Goal: Information Seeking & Learning: Learn about a topic

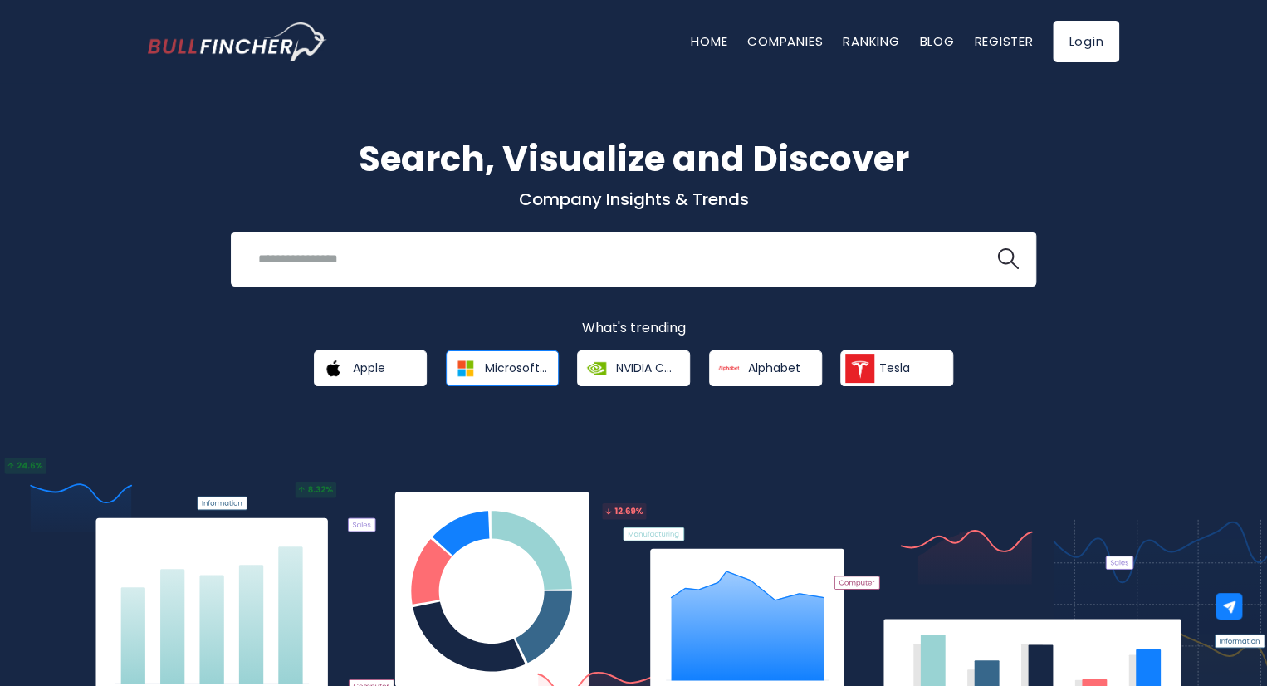
click at [527, 358] on link "Microsoft Corporation" at bounding box center [502, 368] width 113 height 36
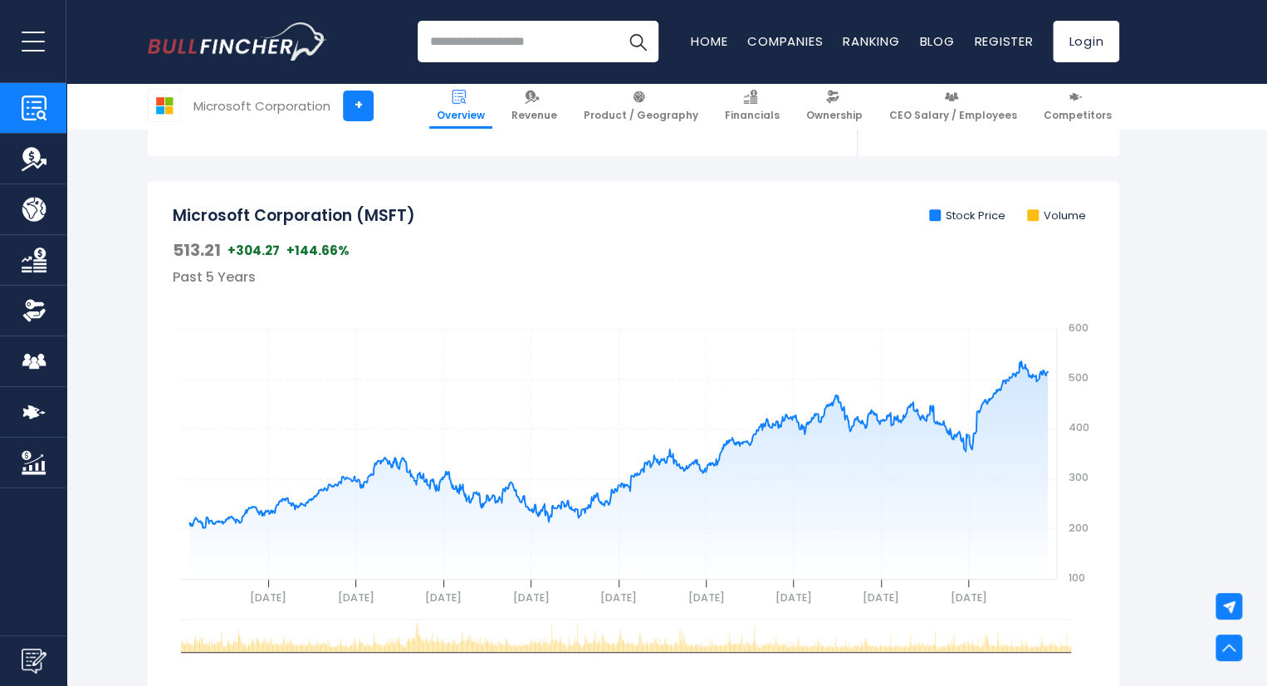
scroll to position [747, 0]
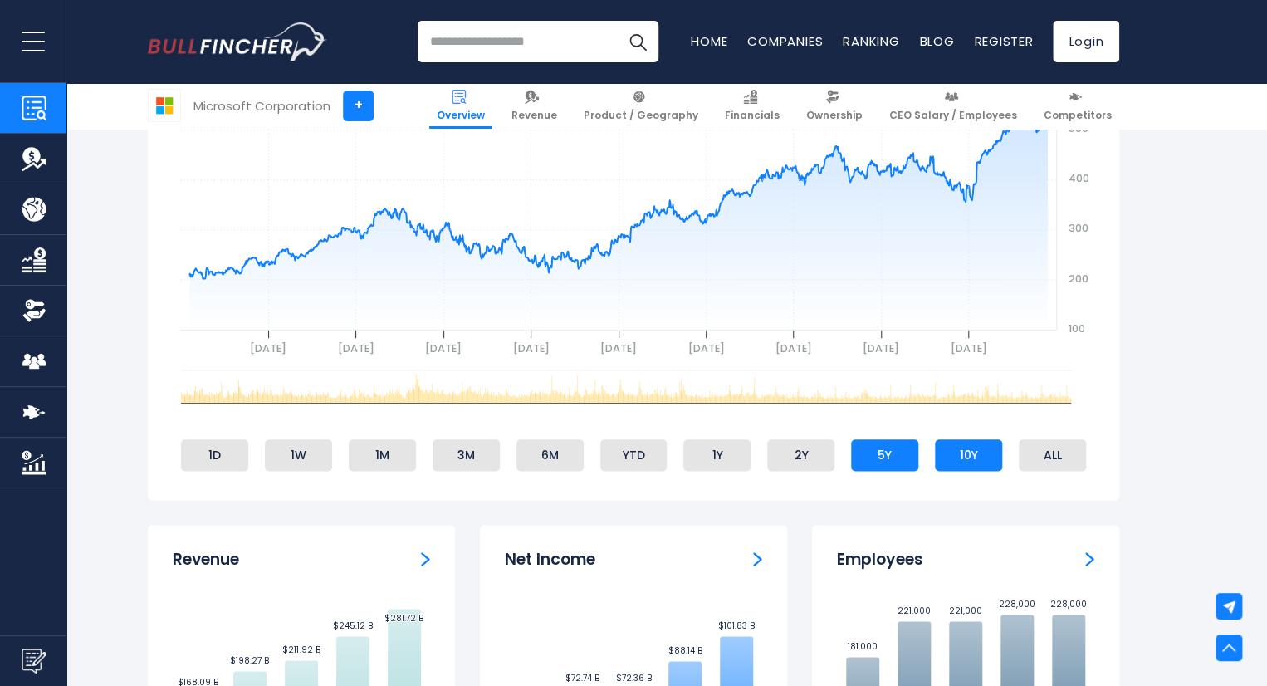
click at [960, 467] on li "10Y" at bounding box center [968, 455] width 67 height 32
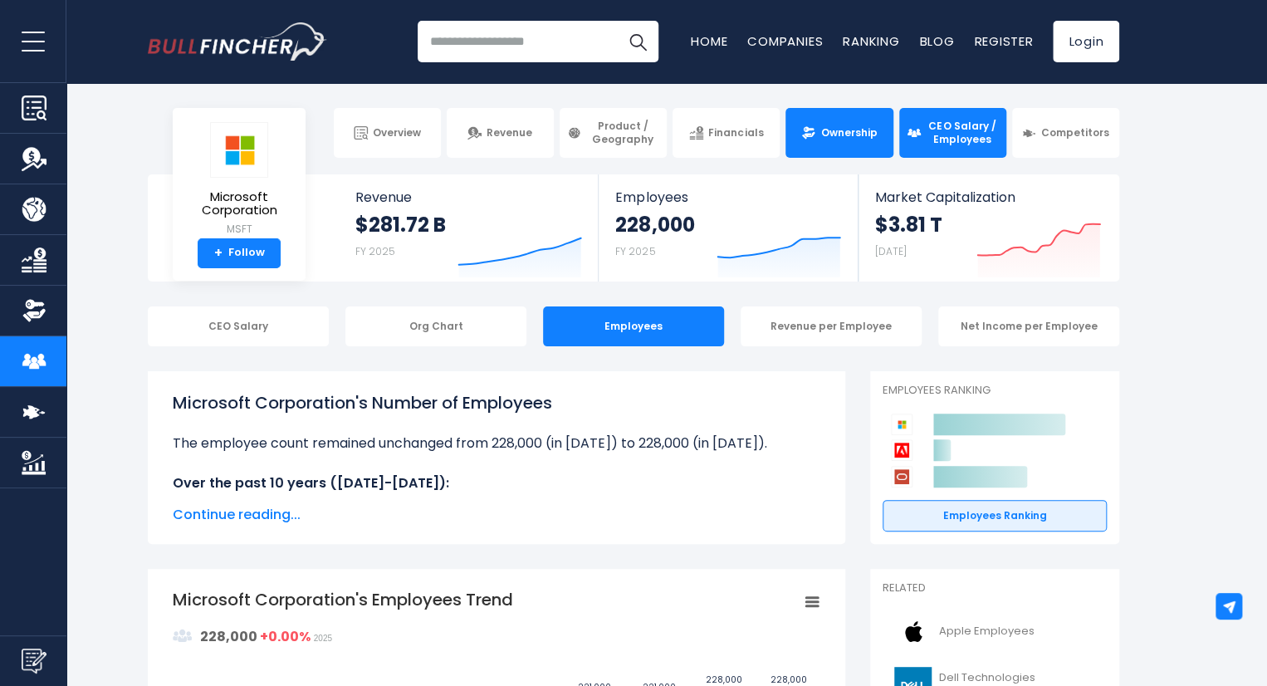
click at [887, 122] on link "Ownership" at bounding box center [838, 133] width 107 height 50
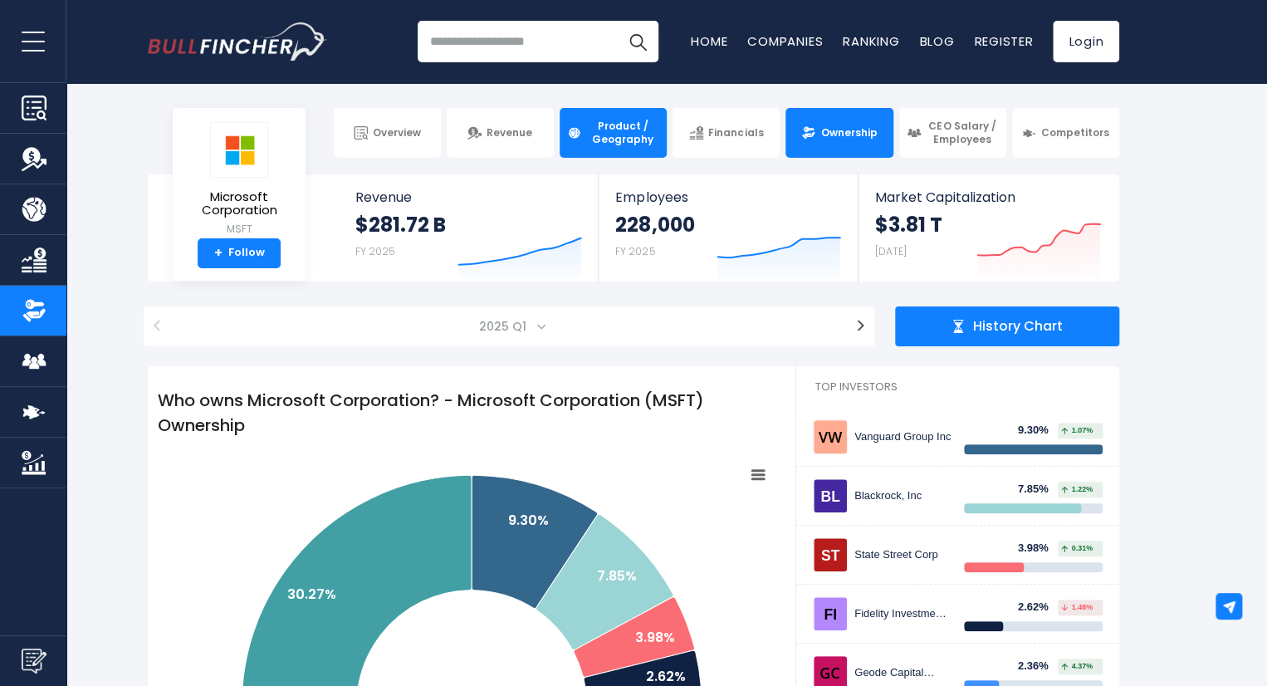
click at [583, 134] on link "Product / Geography" at bounding box center [613, 133] width 107 height 50
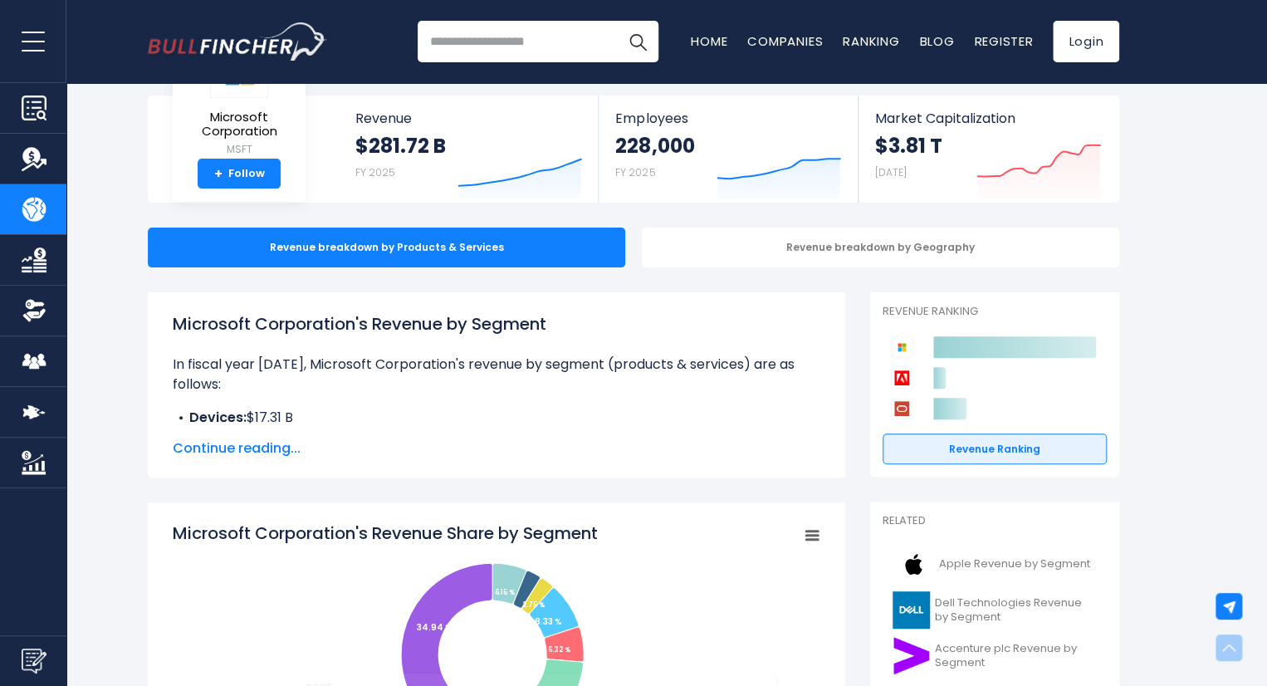
scroll to position [83, 0]
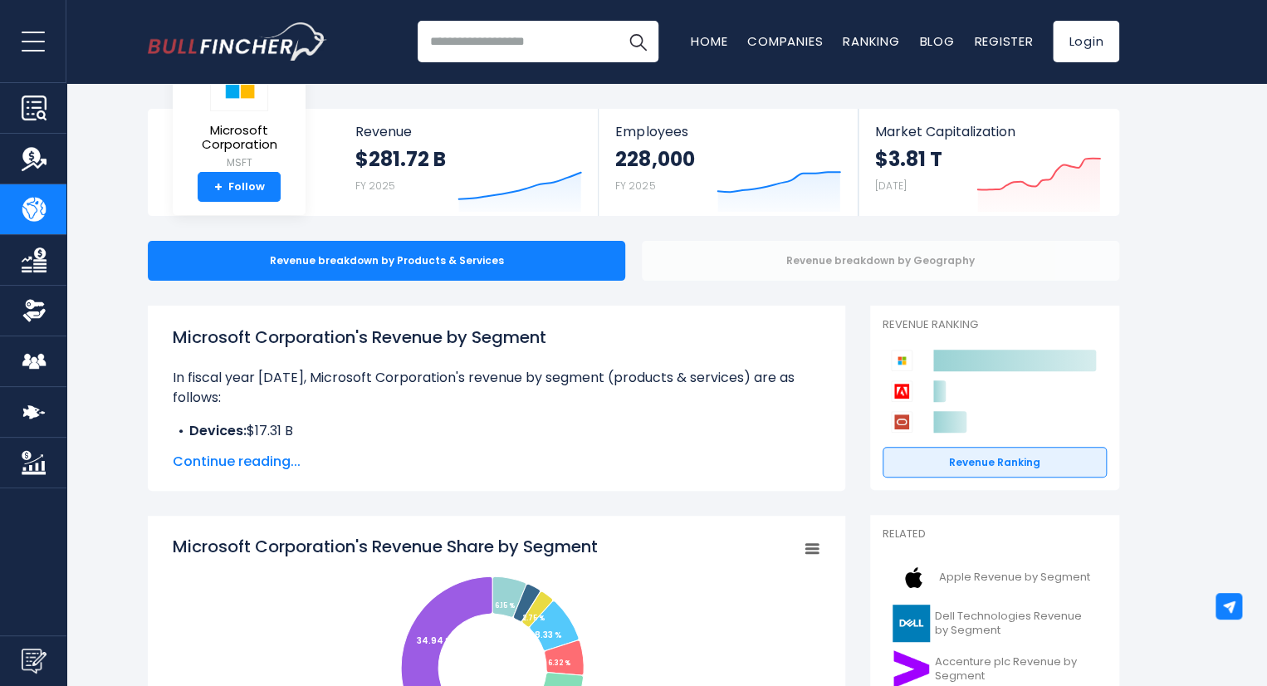
click at [881, 264] on div "Revenue breakdown by Geography" at bounding box center [880, 261] width 477 height 40
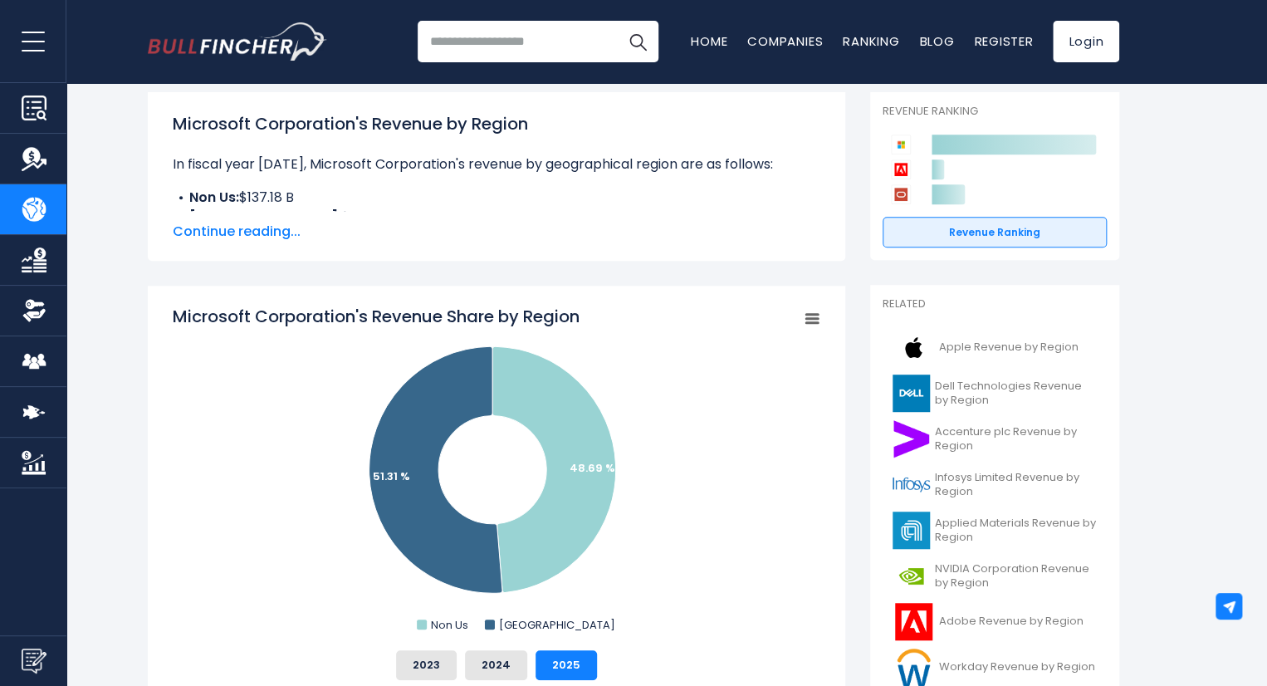
scroll to position [332, 0]
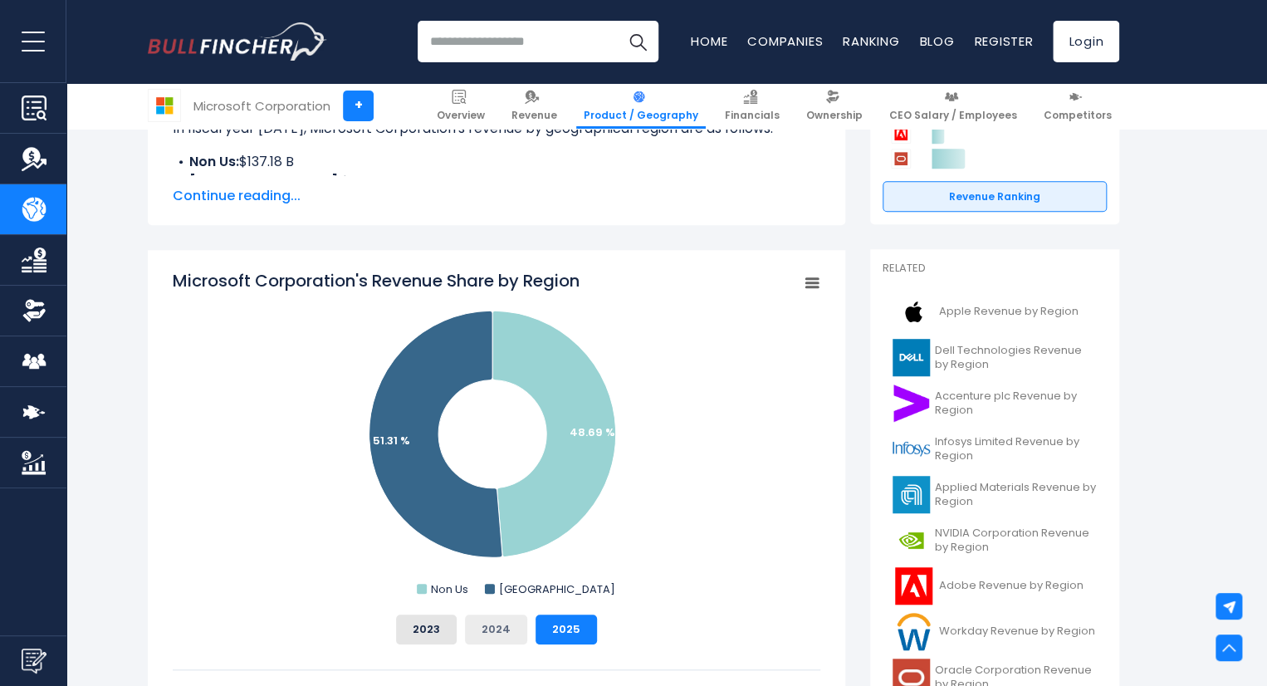
click at [512, 626] on button "2024" at bounding box center [496, 629] width 62 height 30
click at [425, 628] on button "2023" at bounding box center [426, 629] width 61 height 30
click at [504, 624] on button "2024" at bounding box center [496, 629] width 62 height 30
click at [568, 621] on button "2025" at bounding box center [566, 629] width 61 height 30
click at [487, 630] on button "2024" at bounding box center [496, 629] width 62 height 30
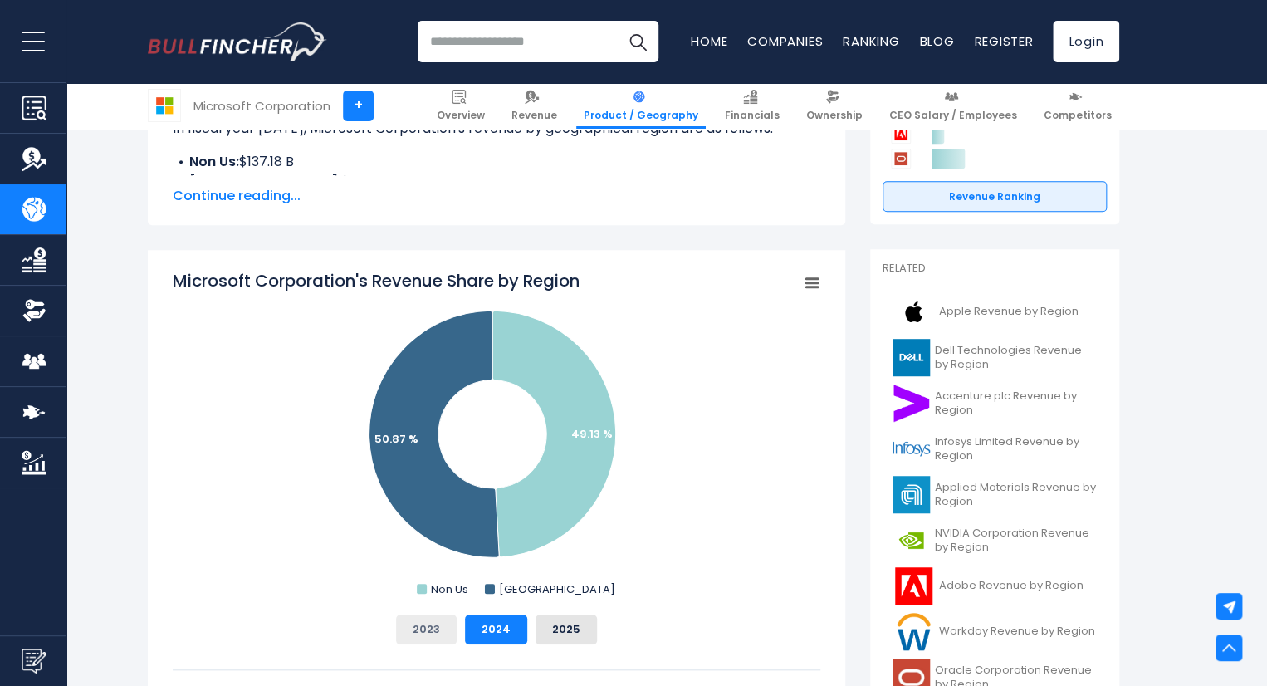
click at [430, 622] on button "2023" at bounding box center [426, 629] width 61 height 30
click at [563, 620] on button "2025" at bounding box center [566, 629] width 61 height 30
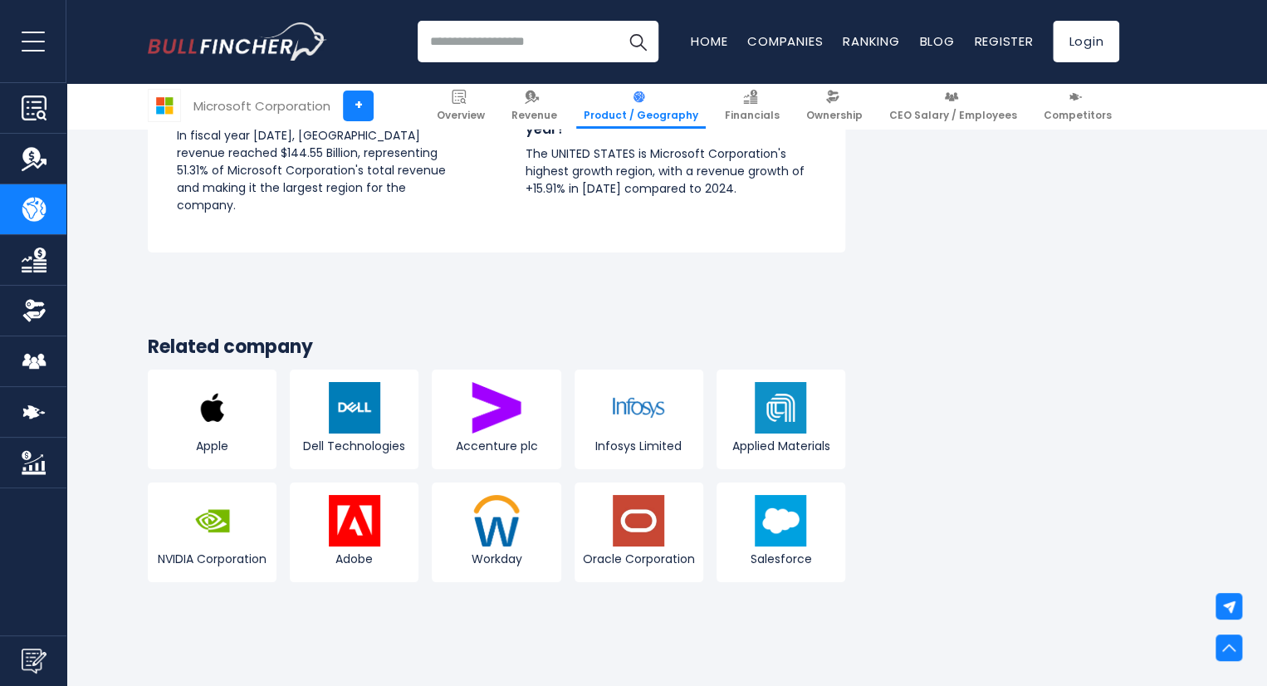
scroll to position [2906, 0]
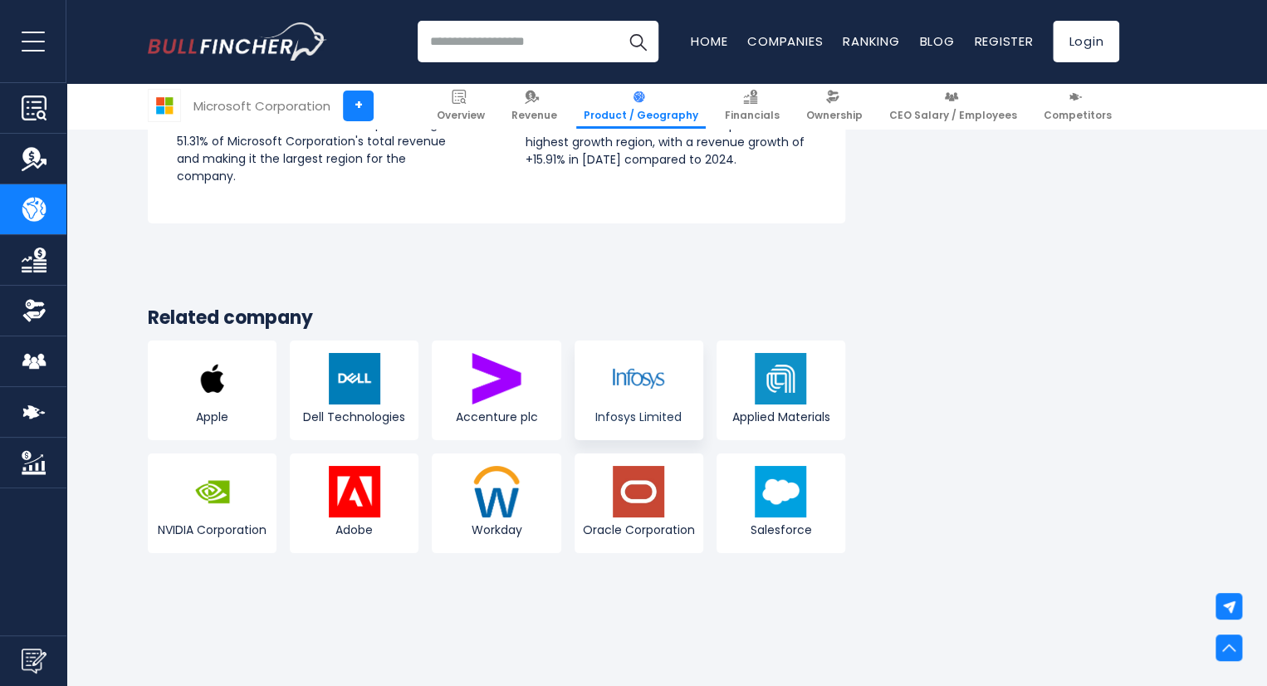
click at [651, 386] on img at bounding box center [638, 378] width 51 height 51
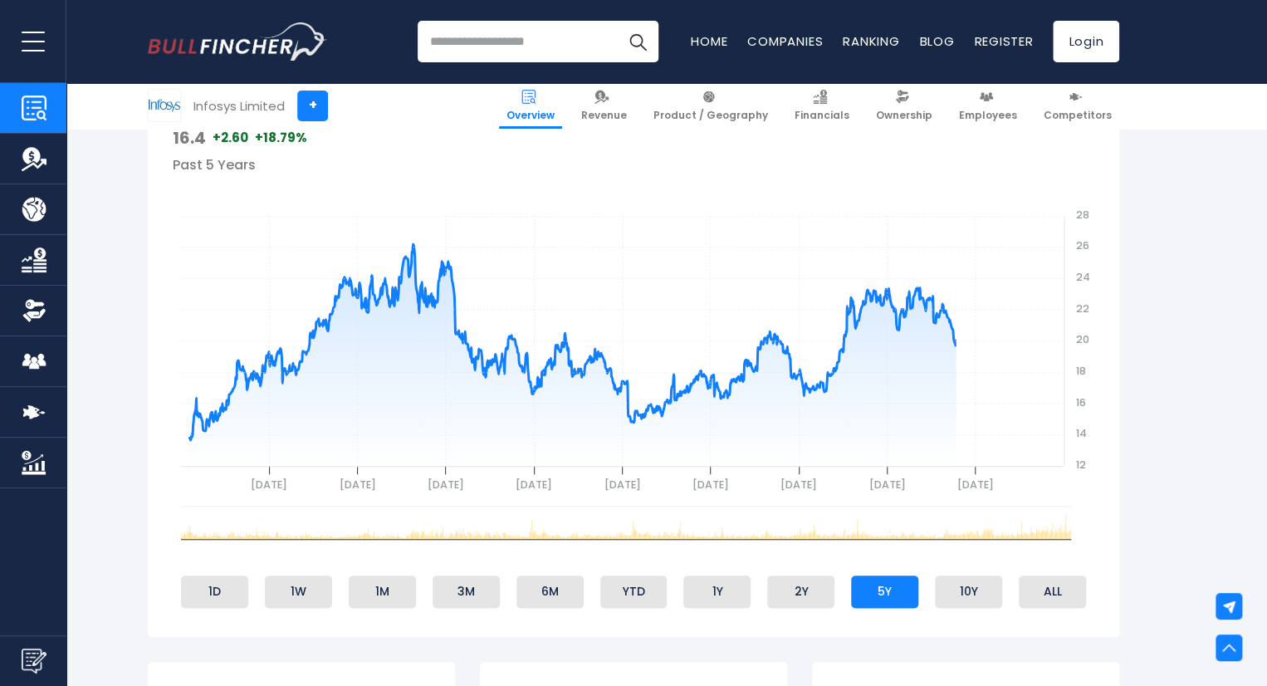
scroll to position [581, 0]
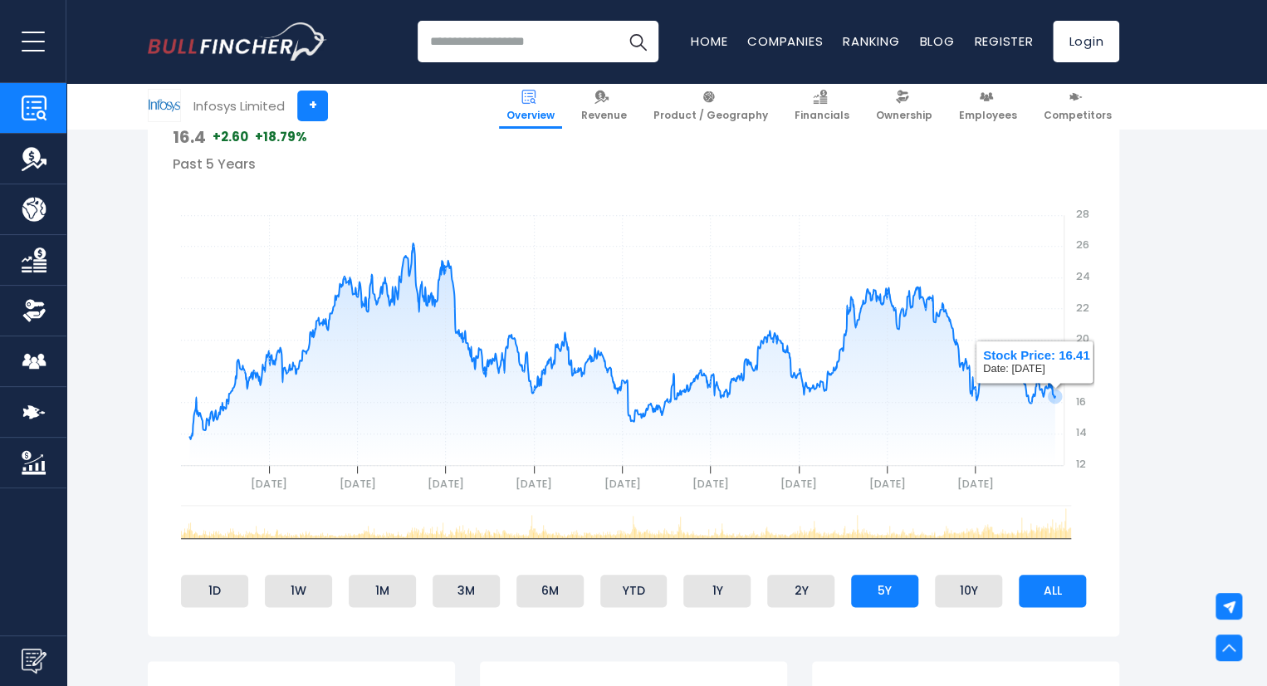
click at [1028, 589] on li "ALL" at bounding box center [1052, 591] width 67 height 32
click at [1042, 588] on li "ALL" at bounding box center [1052, 591] width 67 height 32
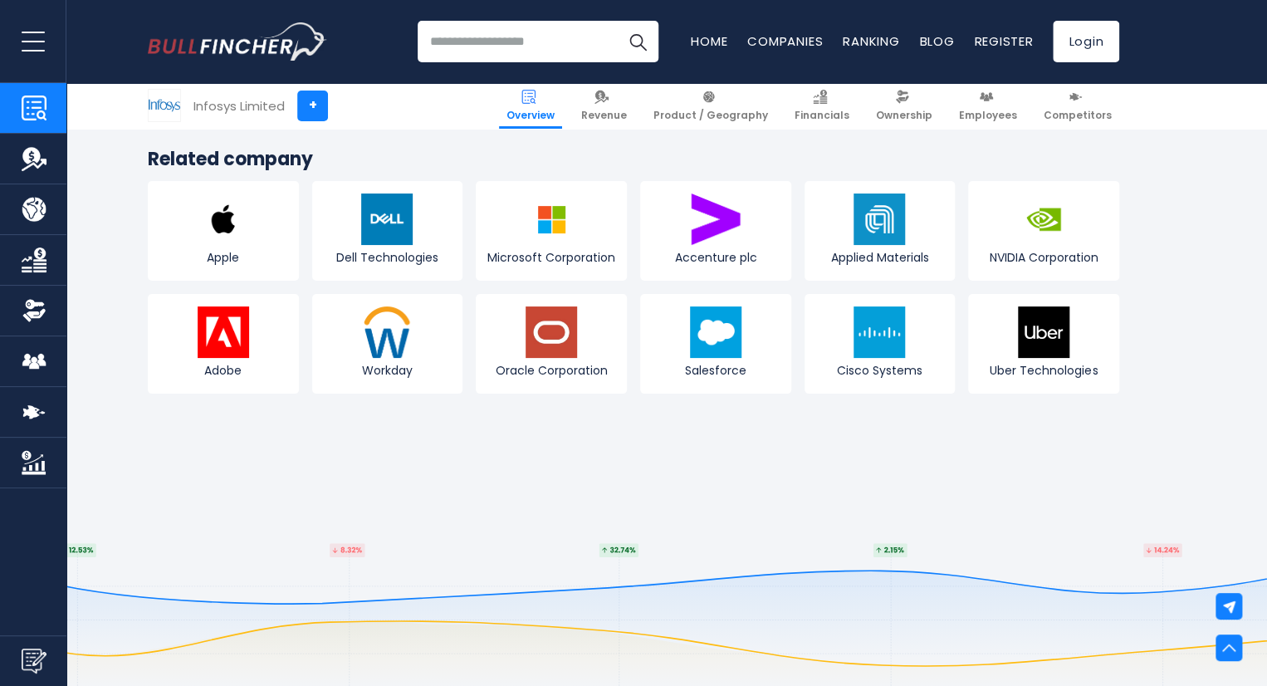
scroll to position [6144, 0]
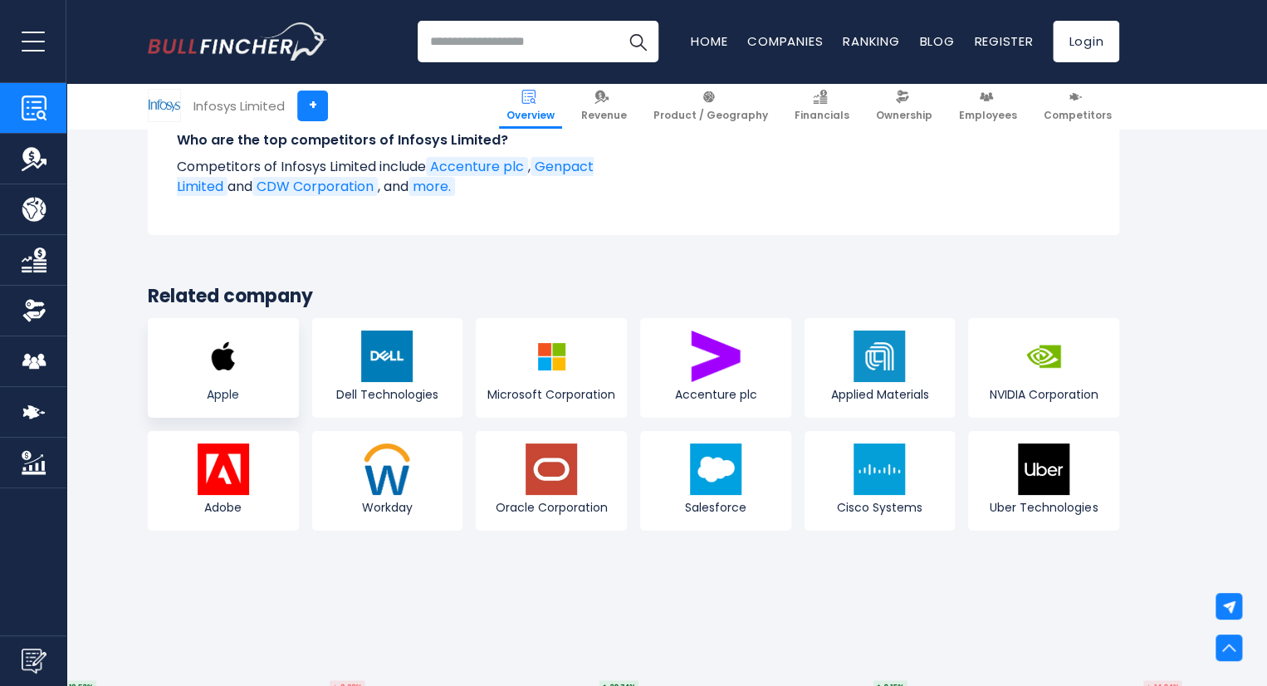
click at [244, 330] on img at bounding box center [223, 355] width 51 height 51
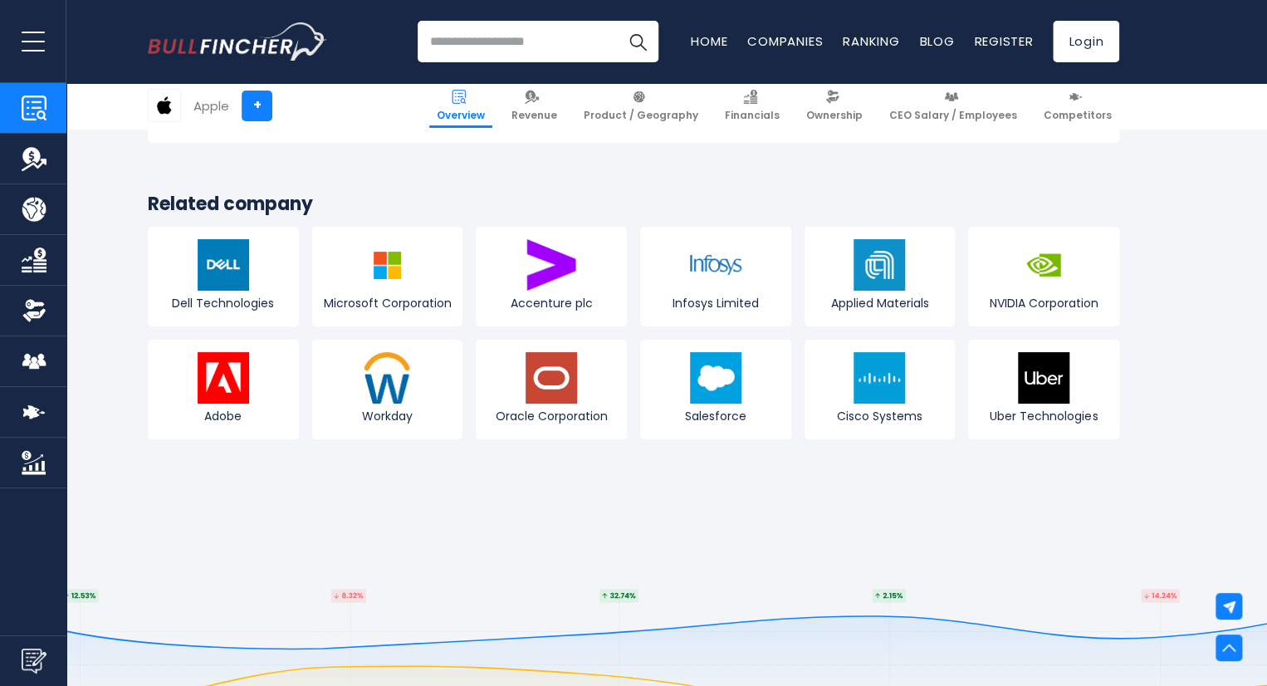
scroll to position [6144, 0]
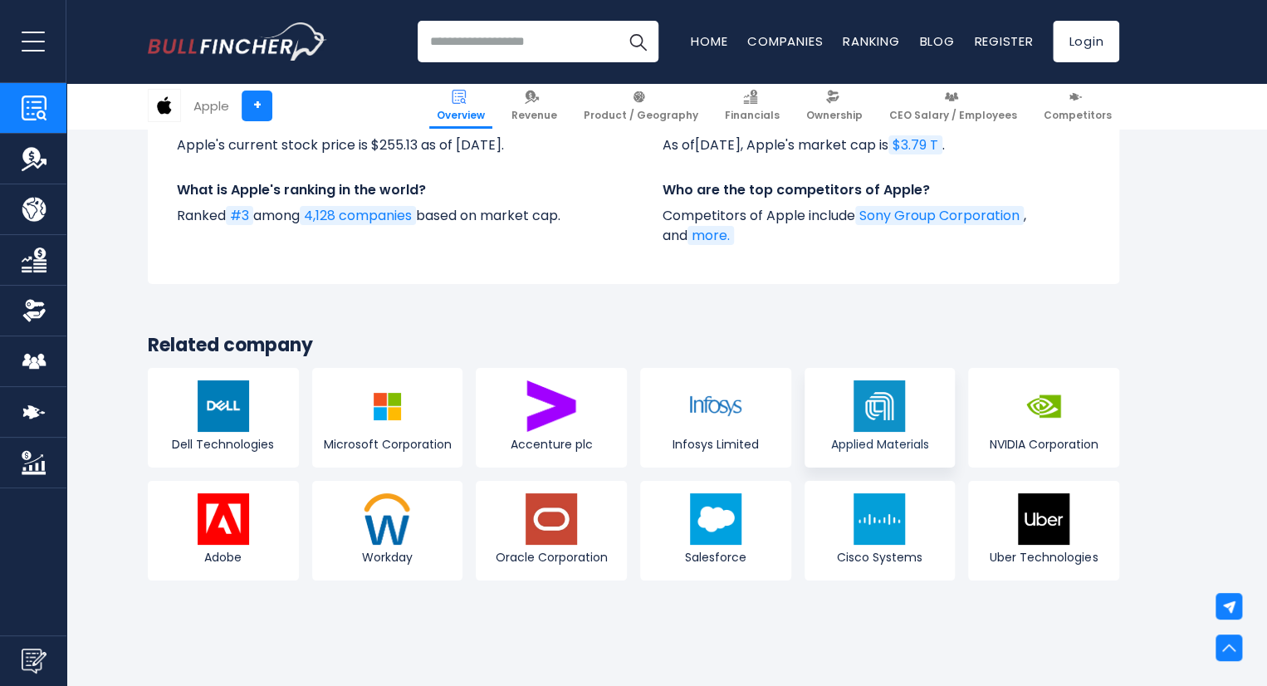
click at [898, 380] on img at bounding box center [878, 405] width 51 height 51
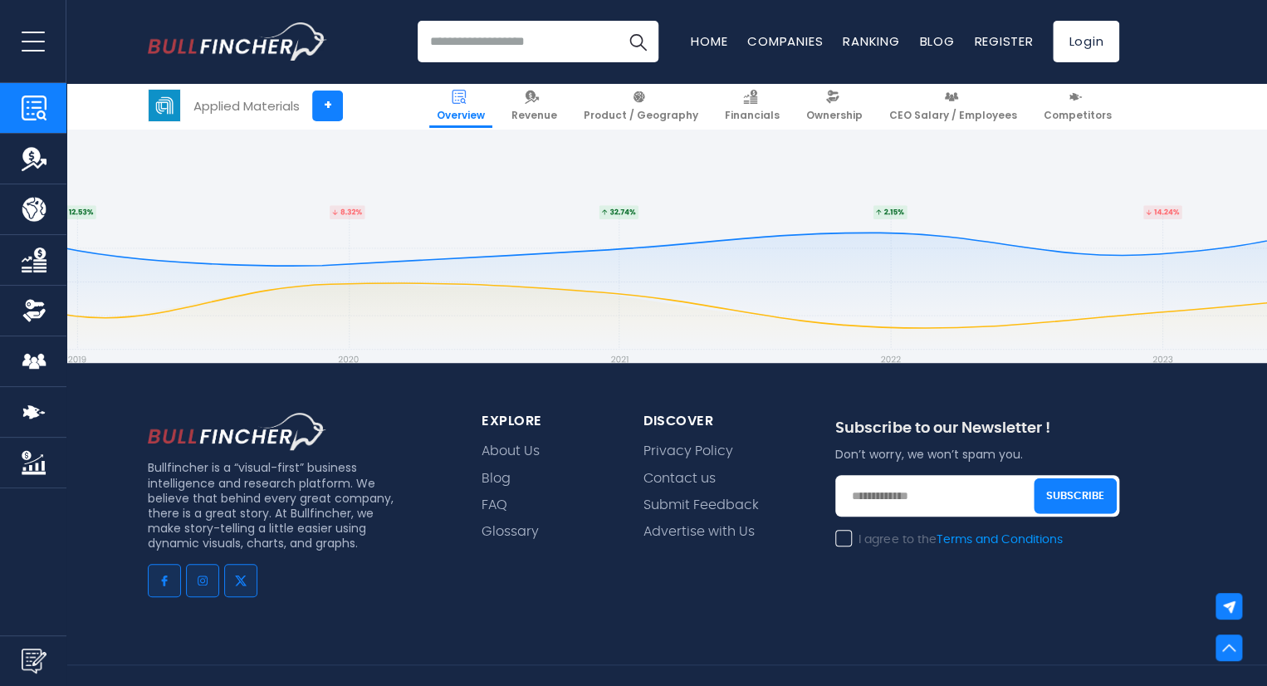
scroll to position [6227, 0]
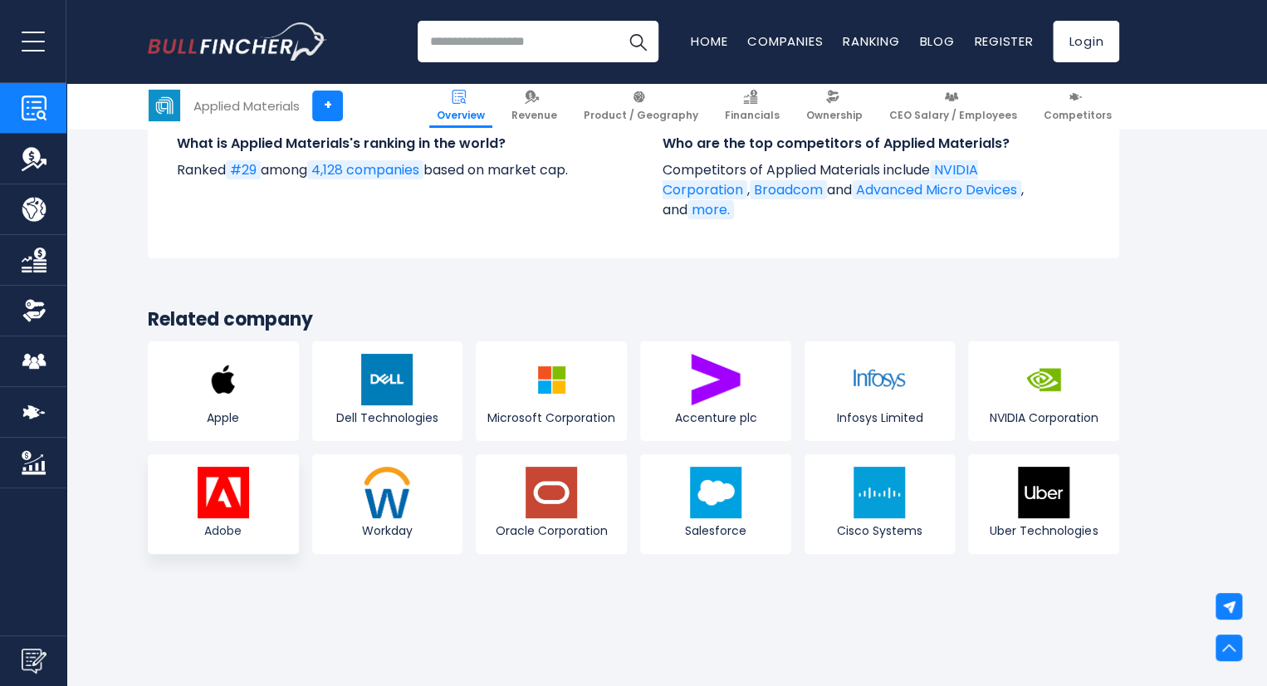
click at [257, 454] on link "Adobe" at bounding box center [223, 504] width 151 height 100
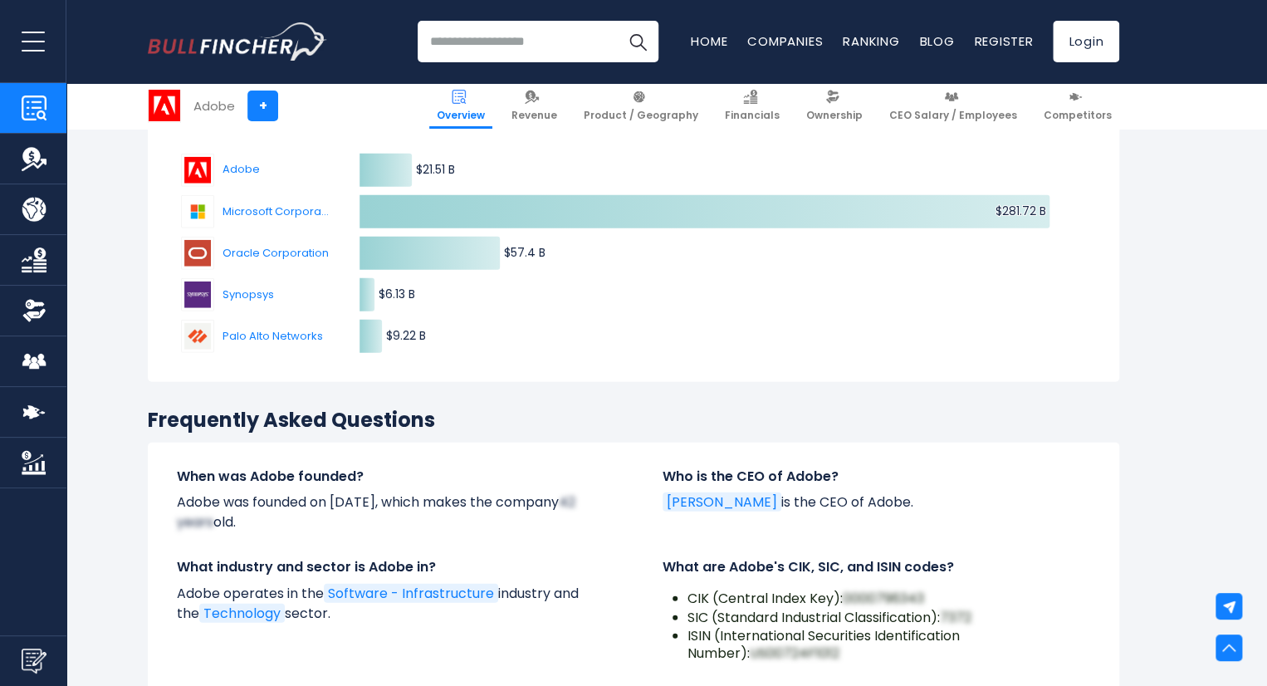
scroll to position [5230, 0]
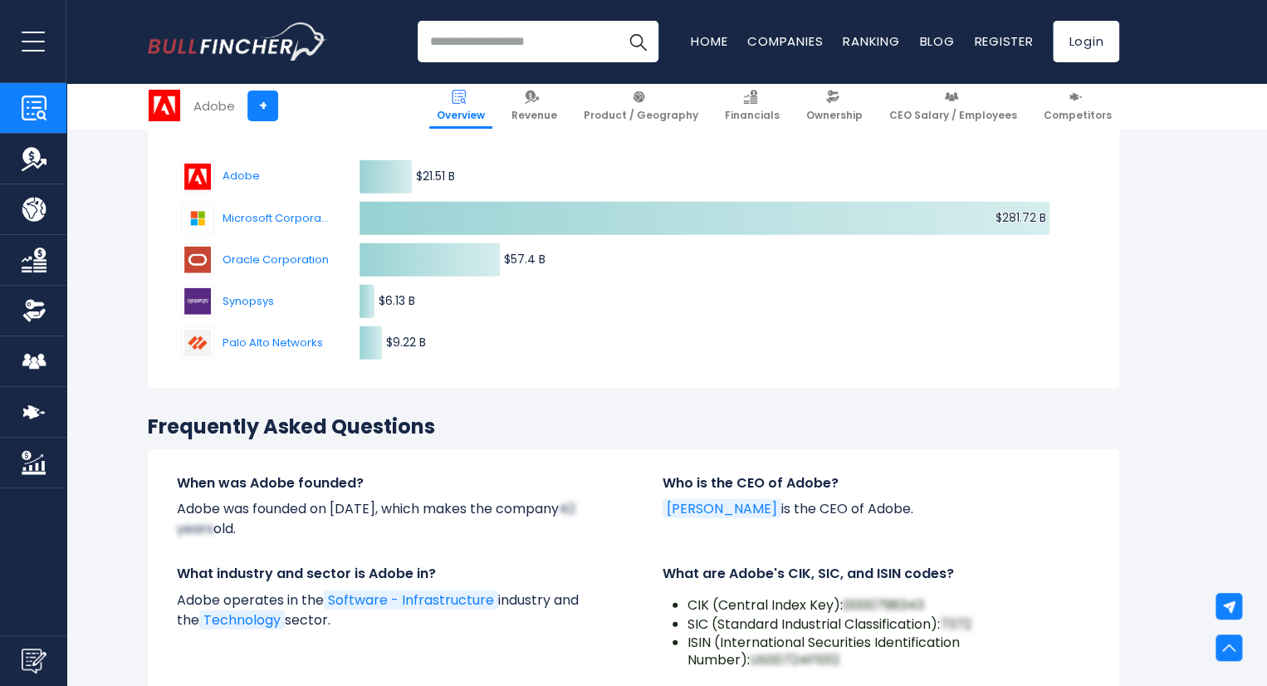
click at [174, 47] on img "Go to homepage" at bounding box center [237, 41] width 179 height 38
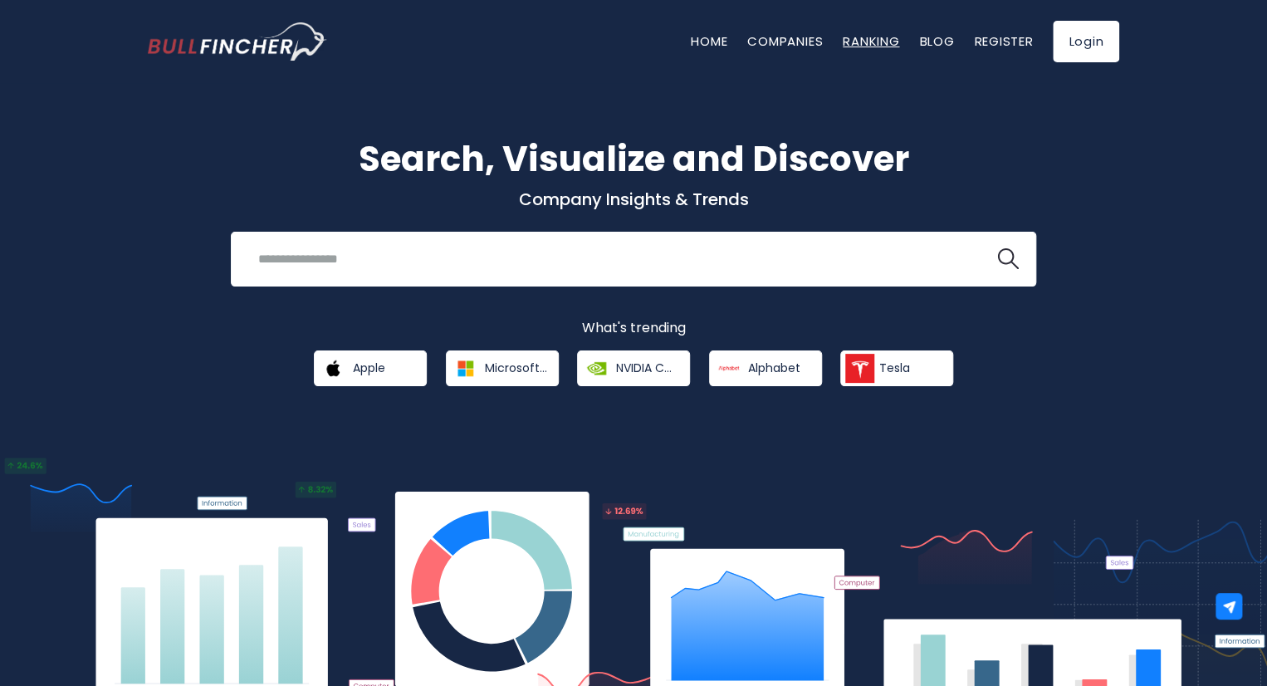
click at [878, 35] on link "Ranking" at bounding box center [871, 40] width 56 height 17
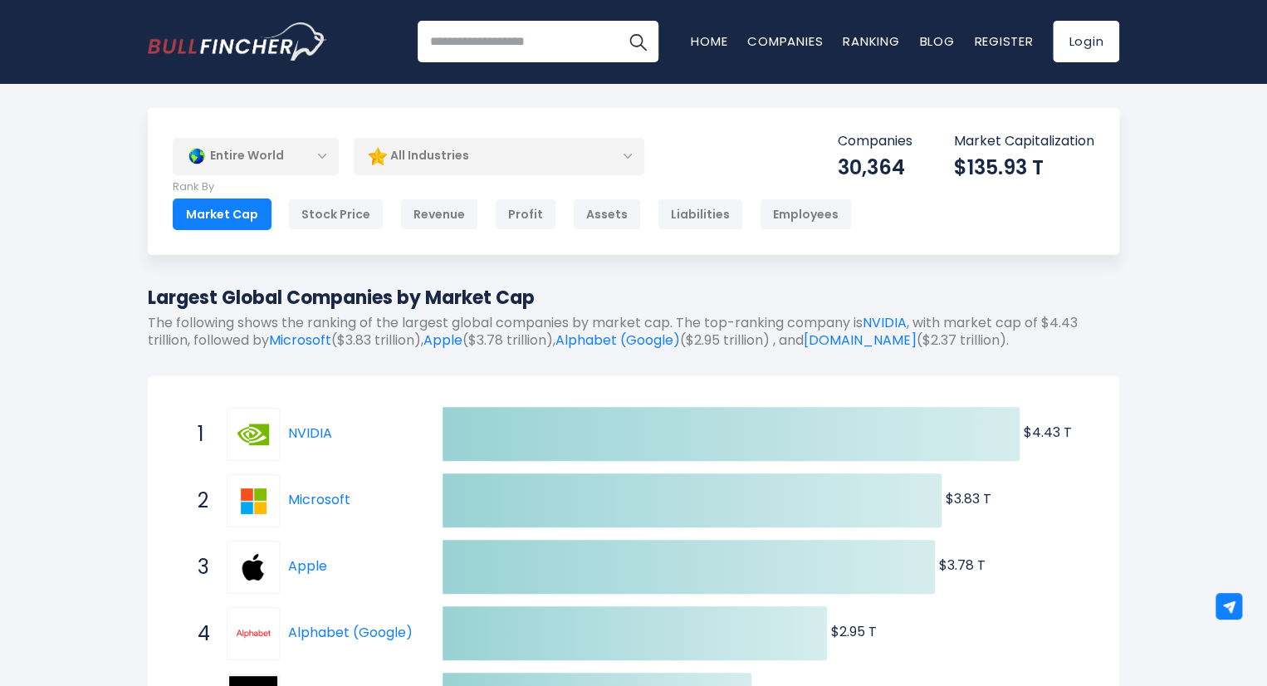
click at [250, 155] on div "Entire World" at bounding box center [256, 156] width 166 height 38
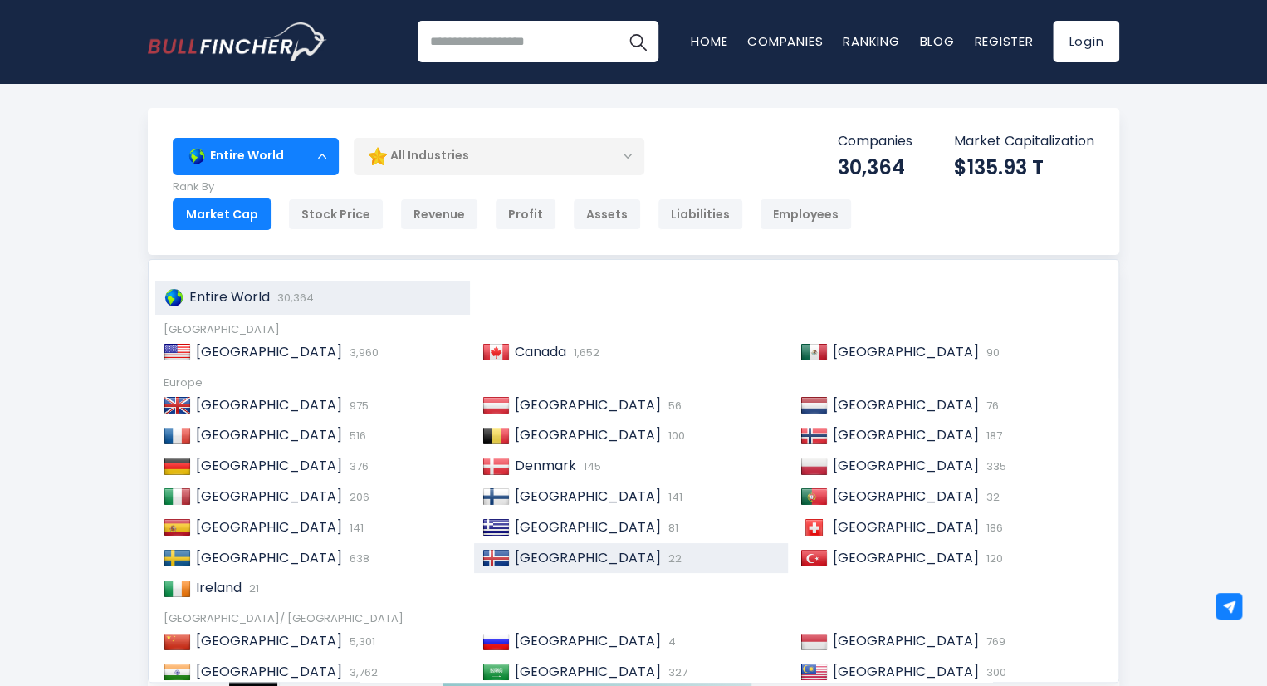
scroll to position [83, 0]
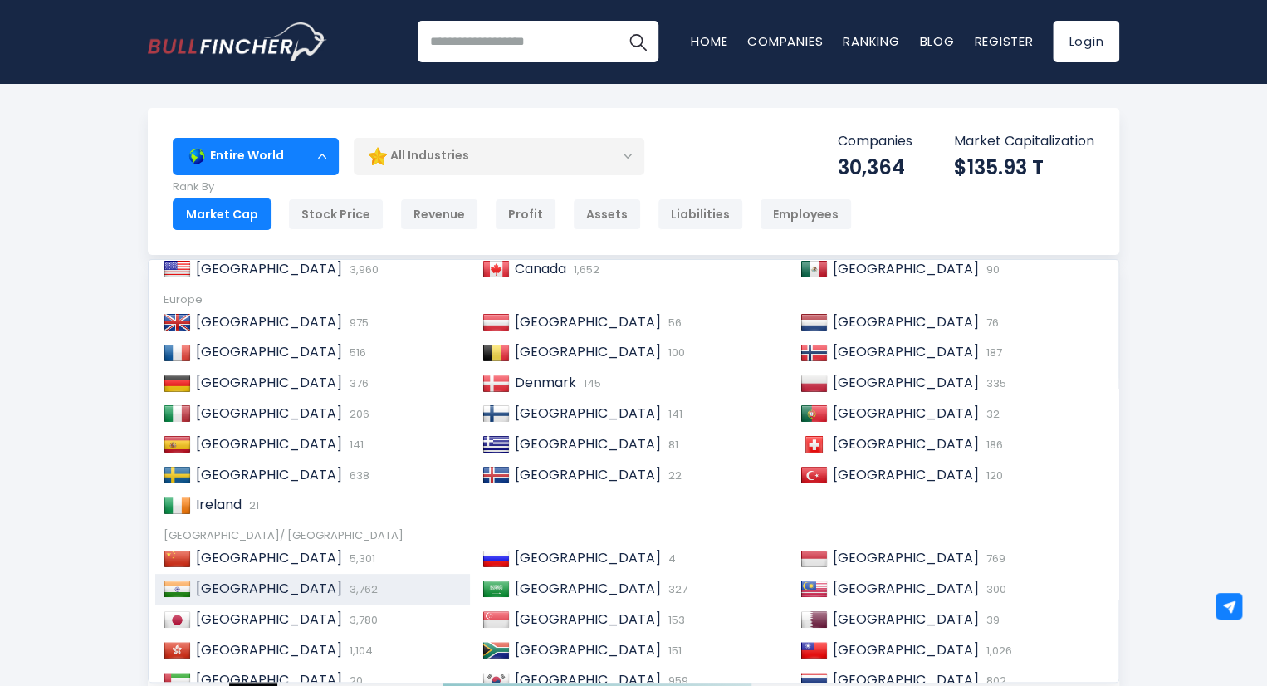
click at [345, 585] on span "3,762" at bounding box center [361, 589] width 32 height 16
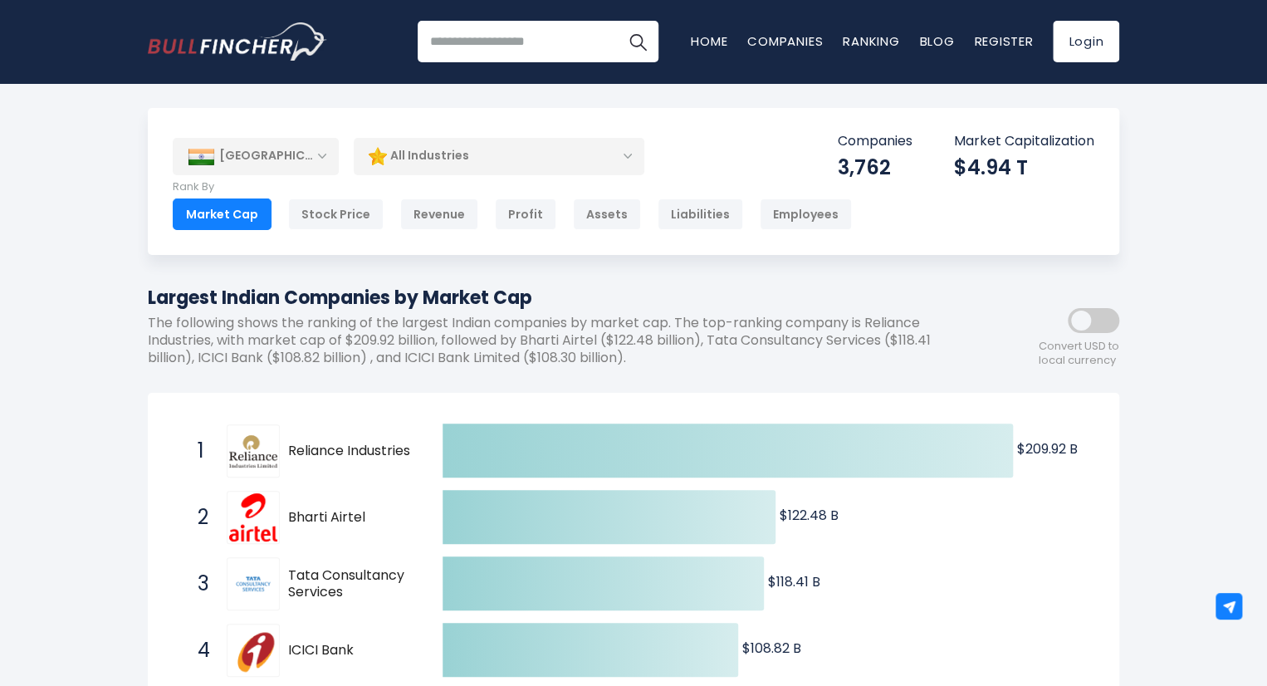
click at [291, 443] on span "Reliance Industries" at bounding box center [350, 451] width 125 height 17
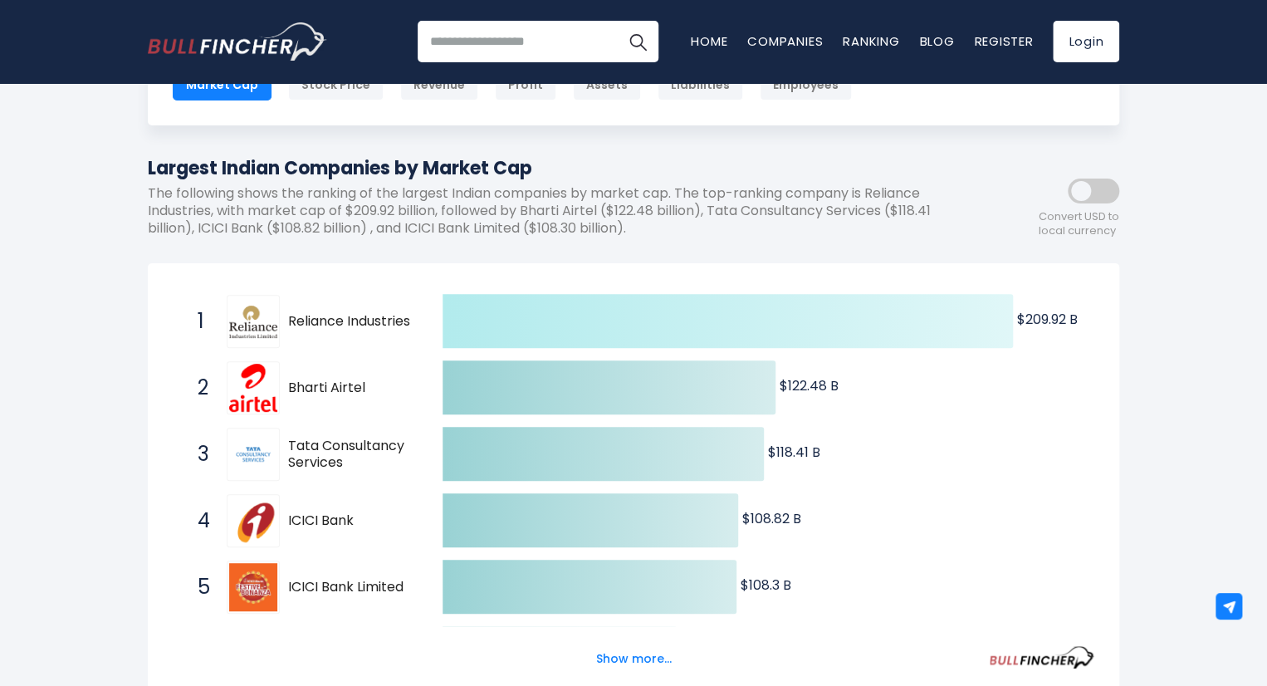
scroll to position [415, 0]
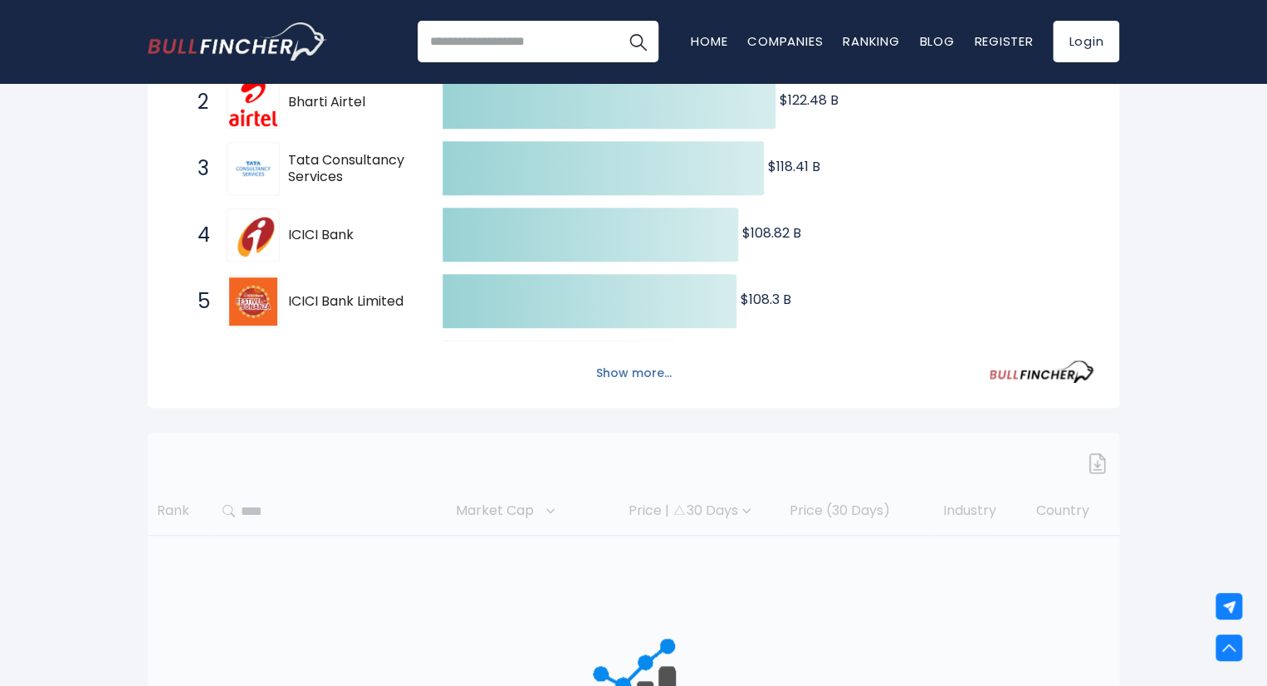
click at [631, 367] on button "Show more..." at bounding box center [633, 372] width 95 height 27
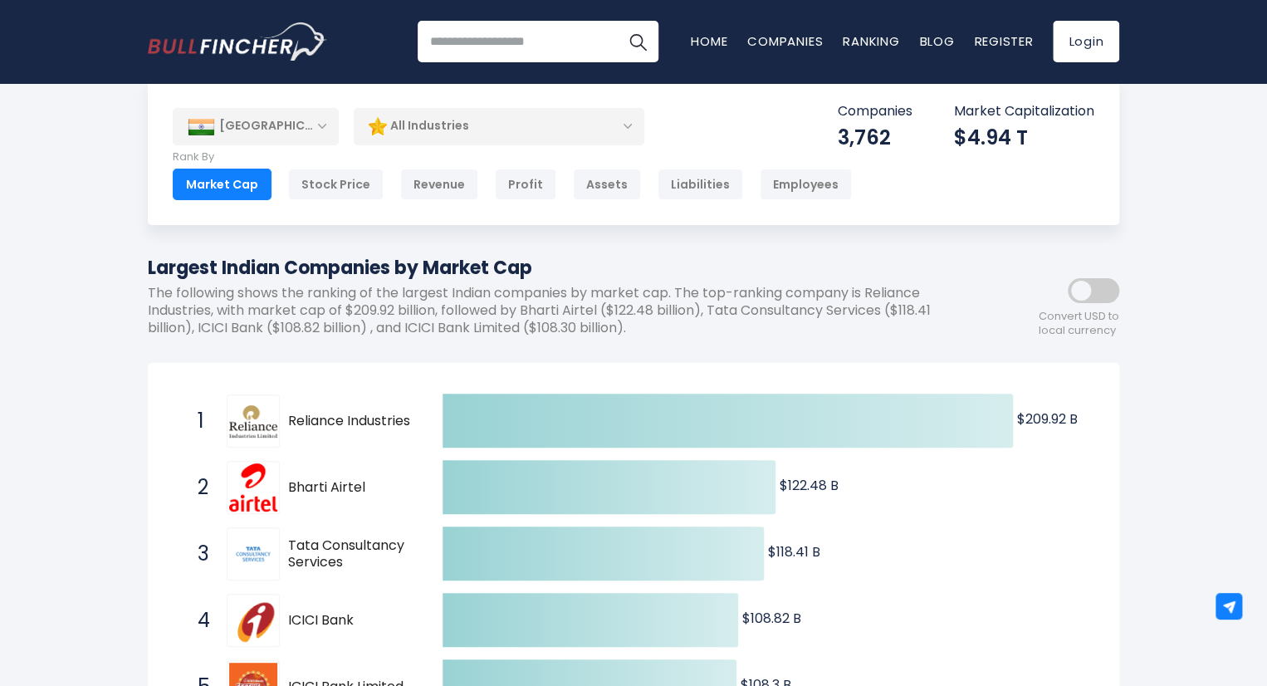
scroll to position [0, 0]
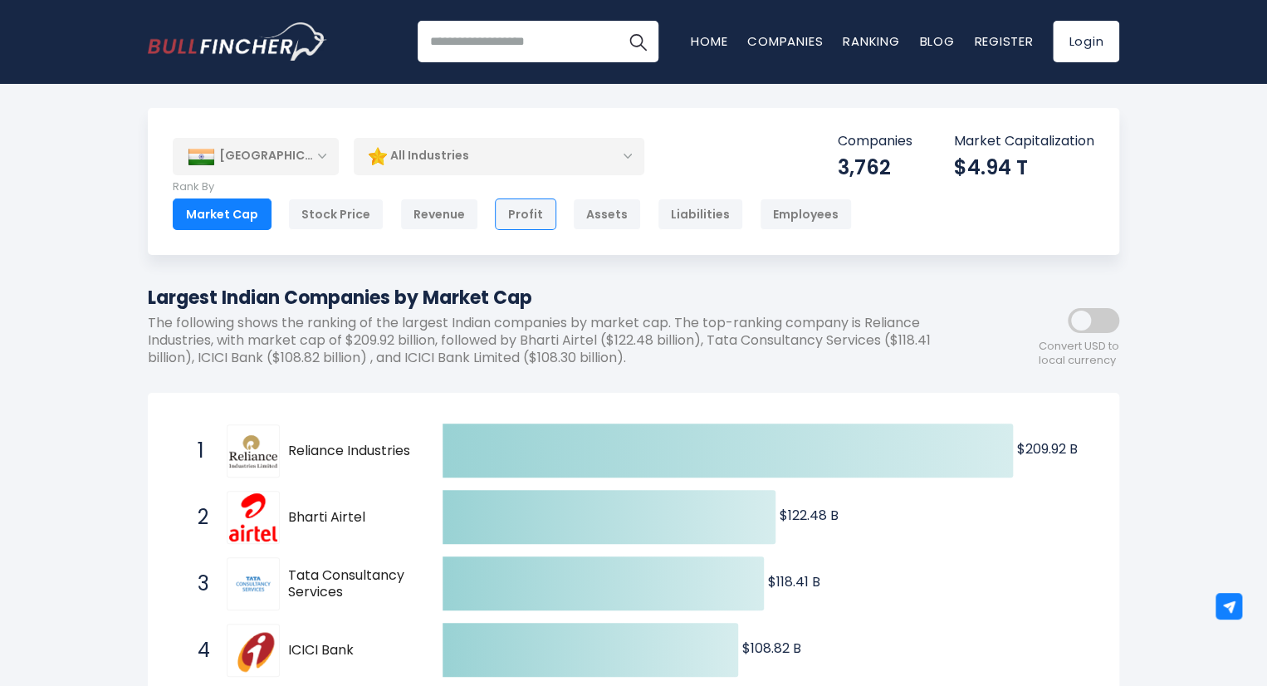
click at [505, 222] on div "Profit" at bounding box center [525, 214] width 61 height 32
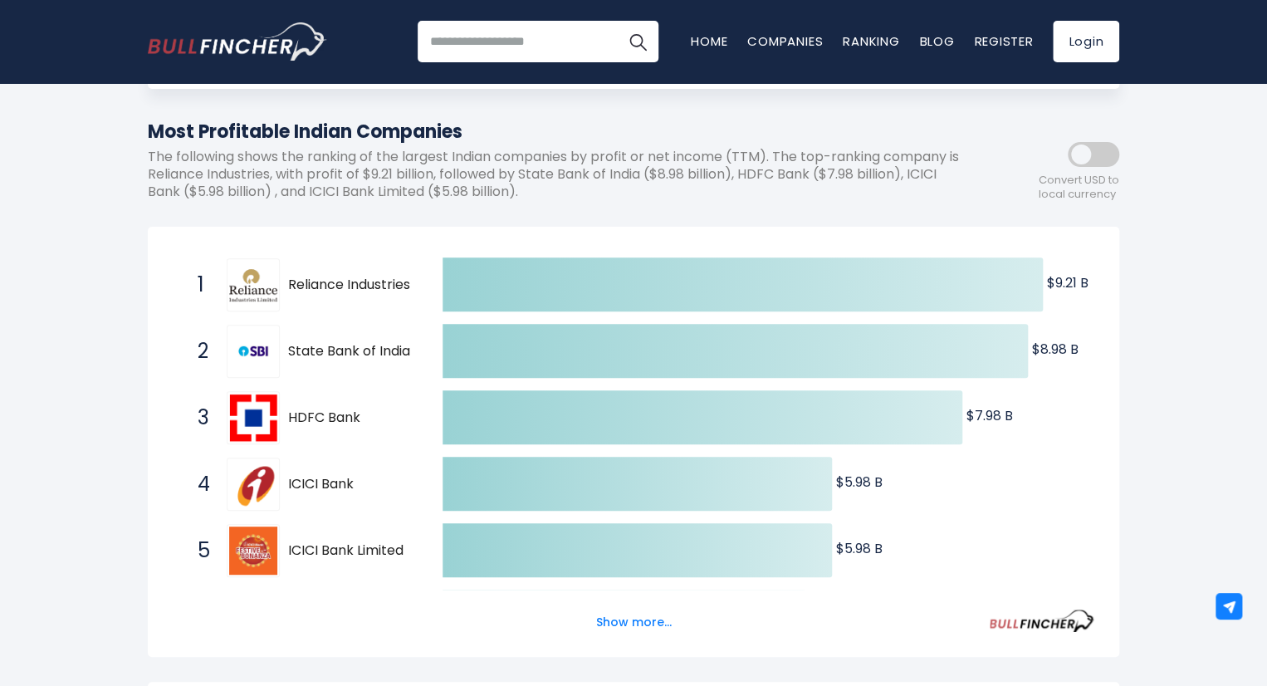
scroll to position [332, 0]
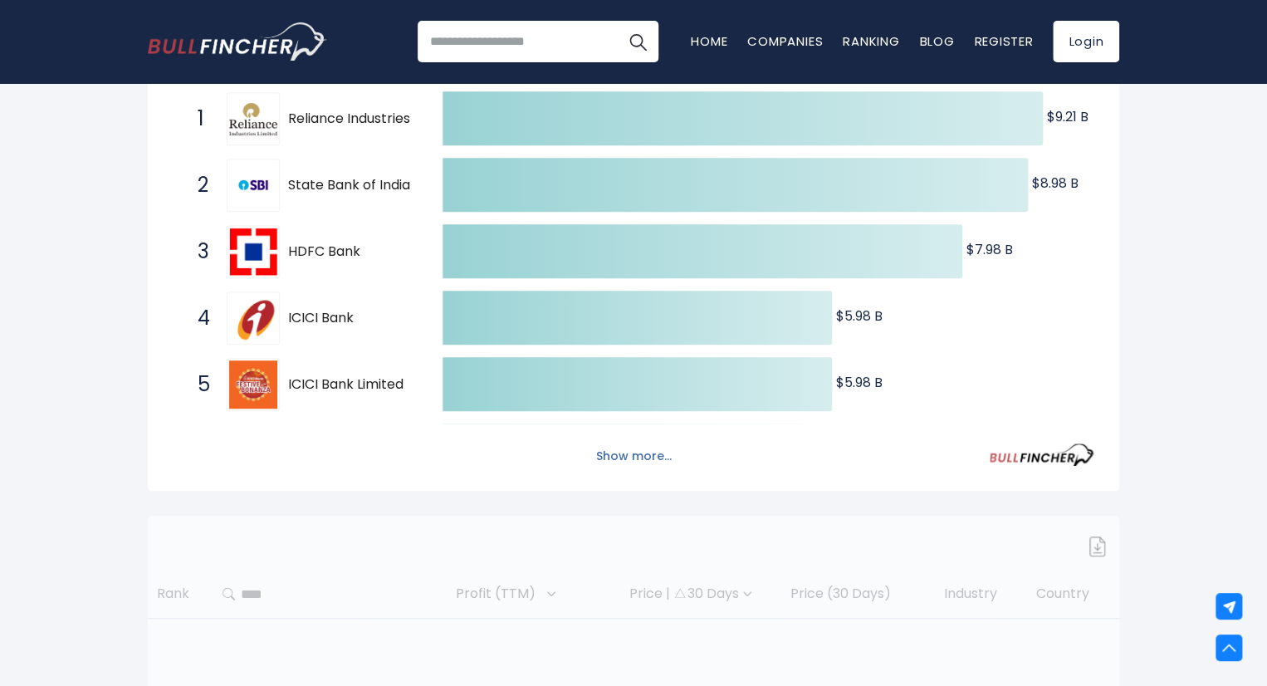
click at [665, 459] on button "Show more..." at bounding box center [633, 456] width 95 height 27
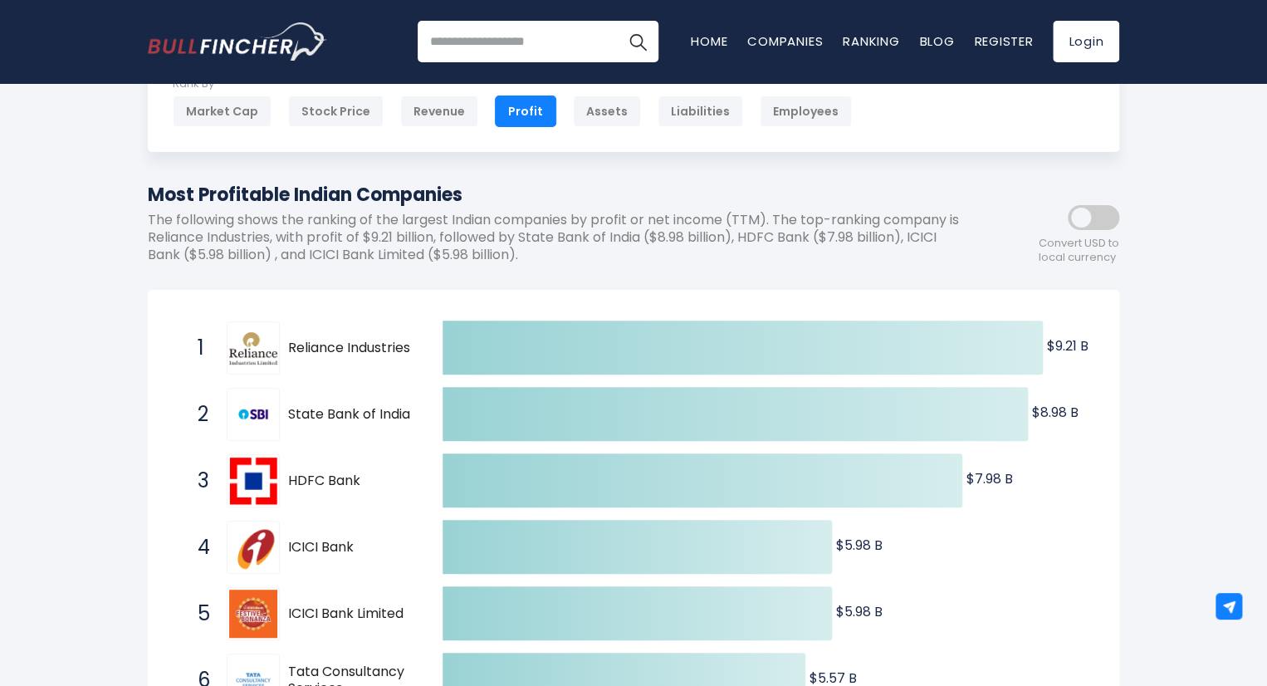
scroll to position [0, 0]
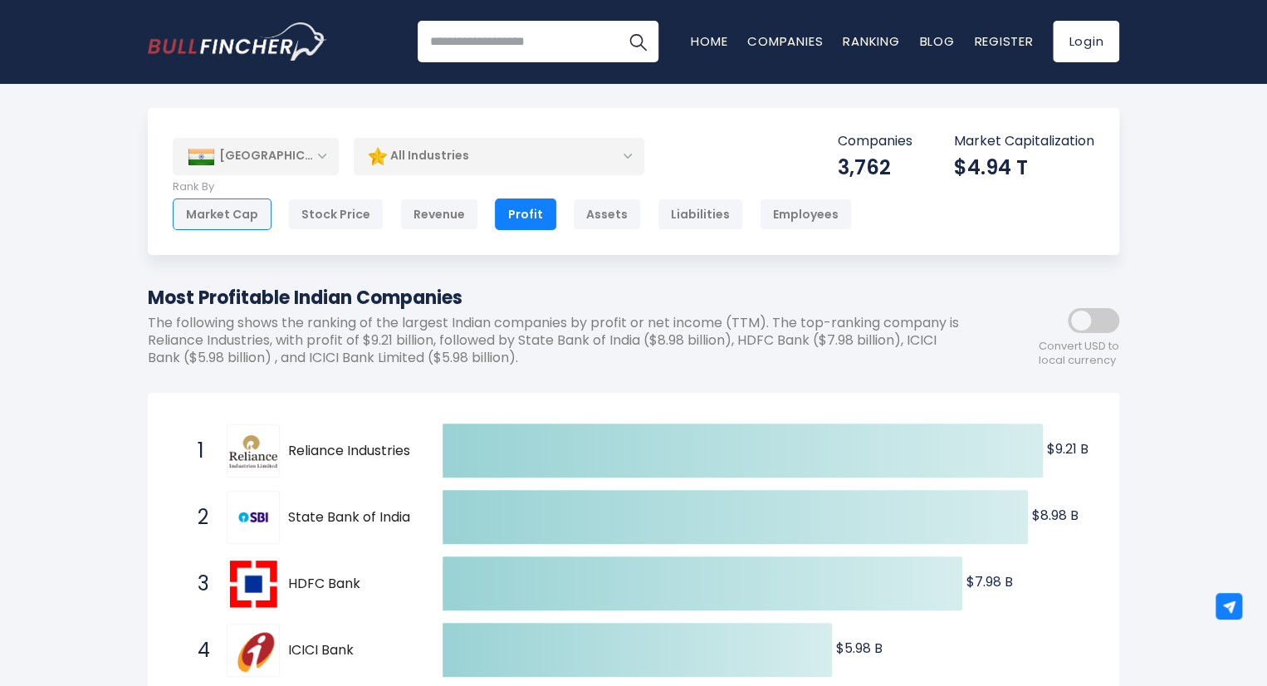
click at [193, 209] on div "Market Cap" at bounding box center [222, 214] width 99 height 32
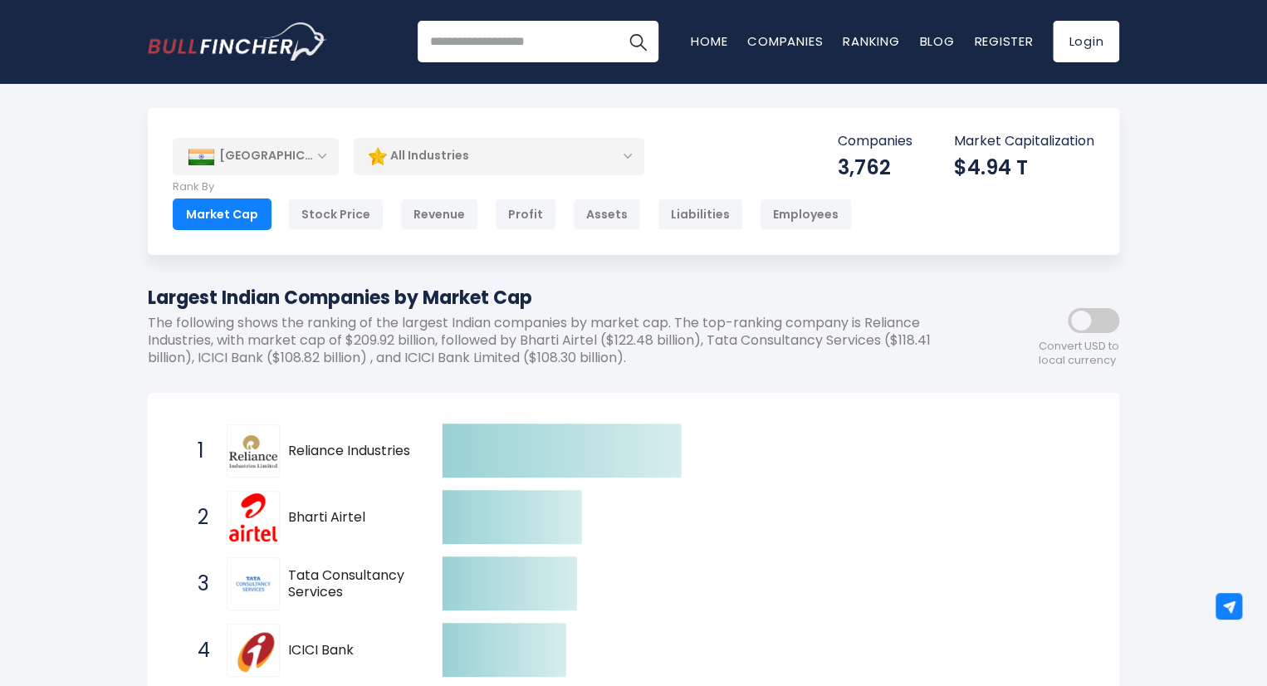
click at [301, 153] on div "India" at bounding box center [256, 156] width 166 height 37
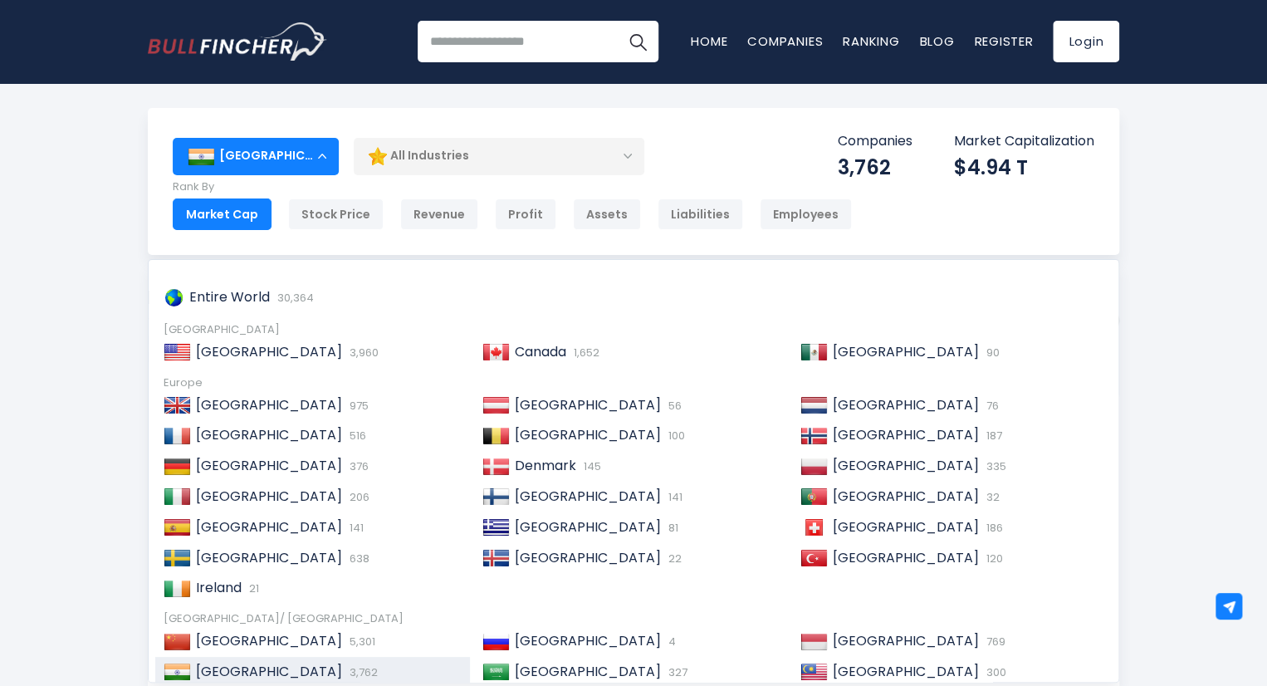
click at [286, 151] on div "India" at bounding box center [256, 156] width 166 height 37
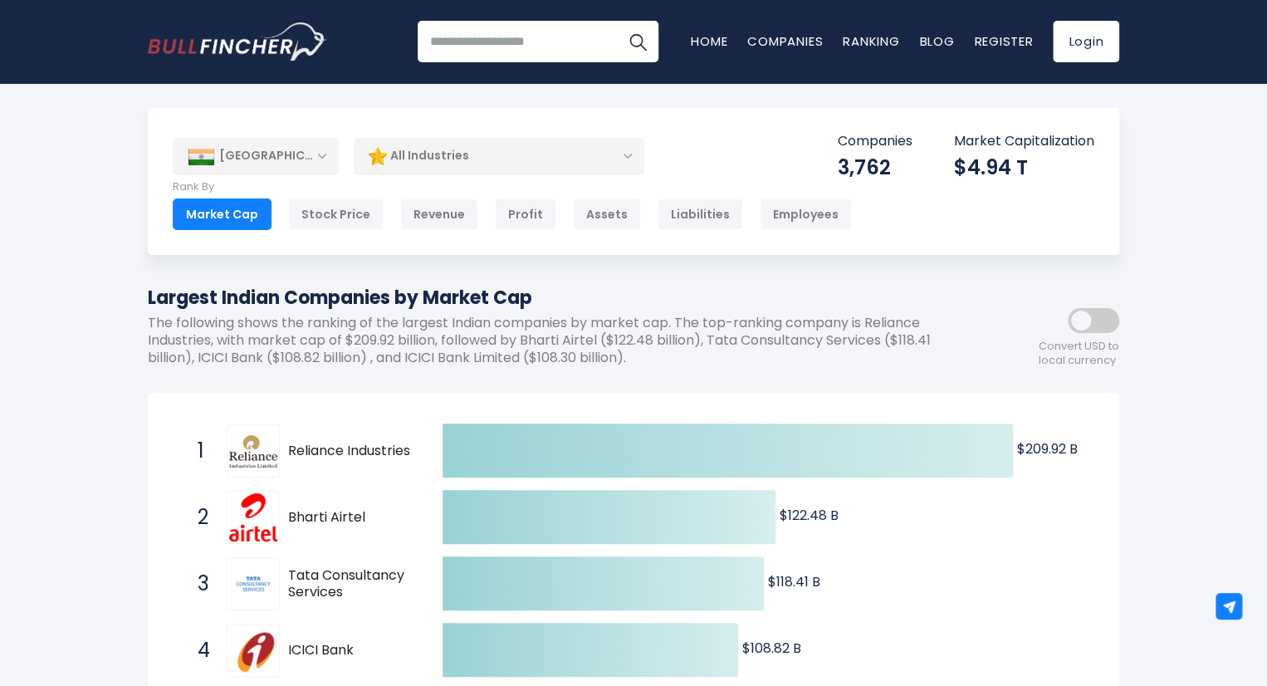
click at [311, 155] on div "[GEOGRAPHIC_DATA]" at bounding box center [256, 156] width 166 height 37
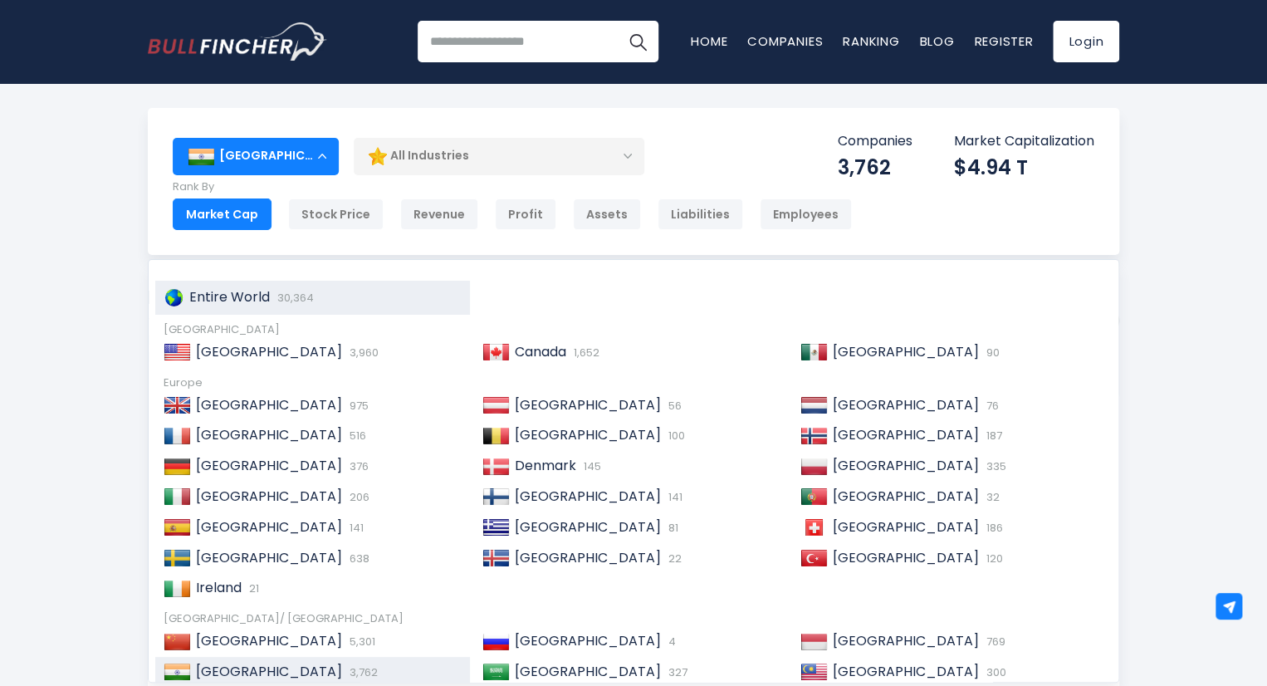
click at [252, 292] on span "Entire World" at bounding box center [229, 296] width 81 height 19
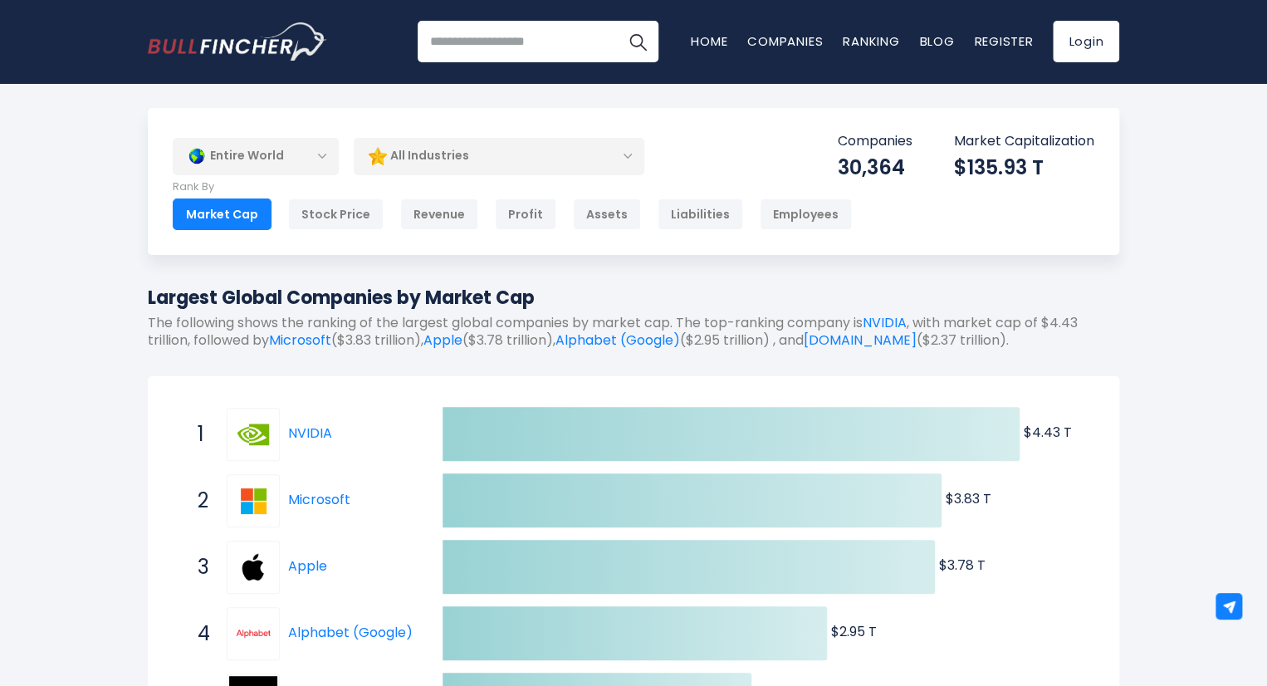
click at [27, 241] on div "Entire World Entire World 30,364 North America" at bounding box center [633, 677] width 1267 height 1138
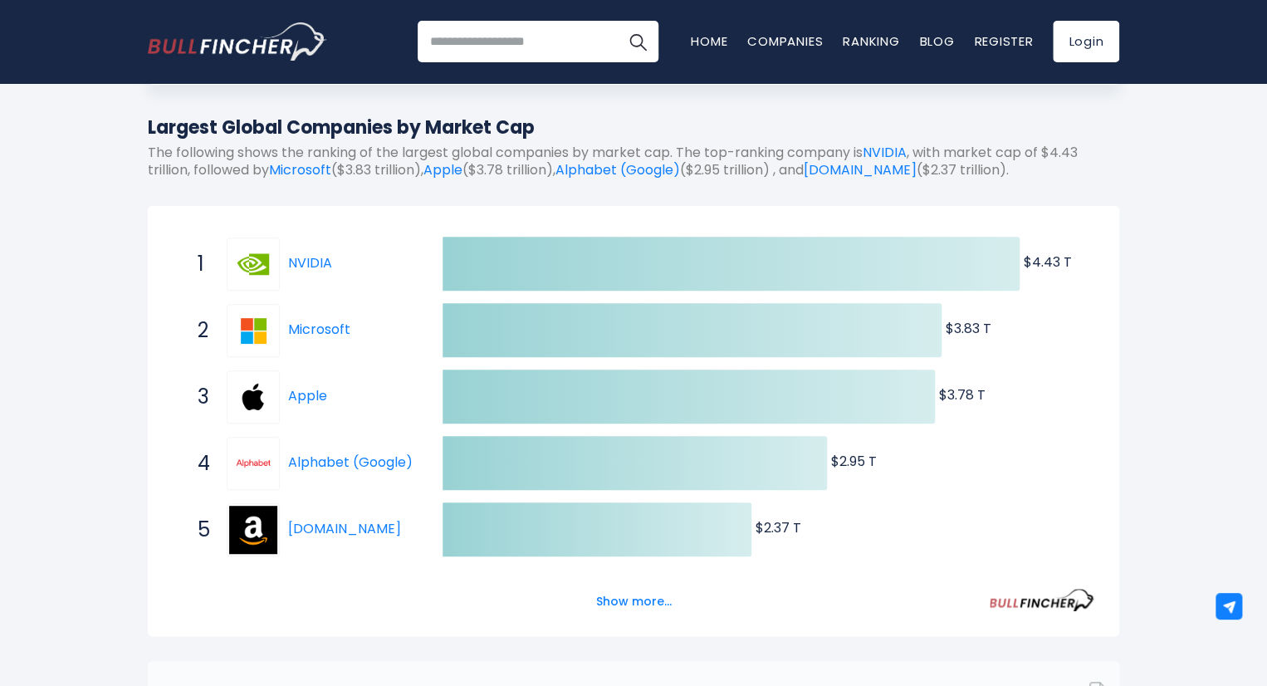
scroll to position [83, 0]
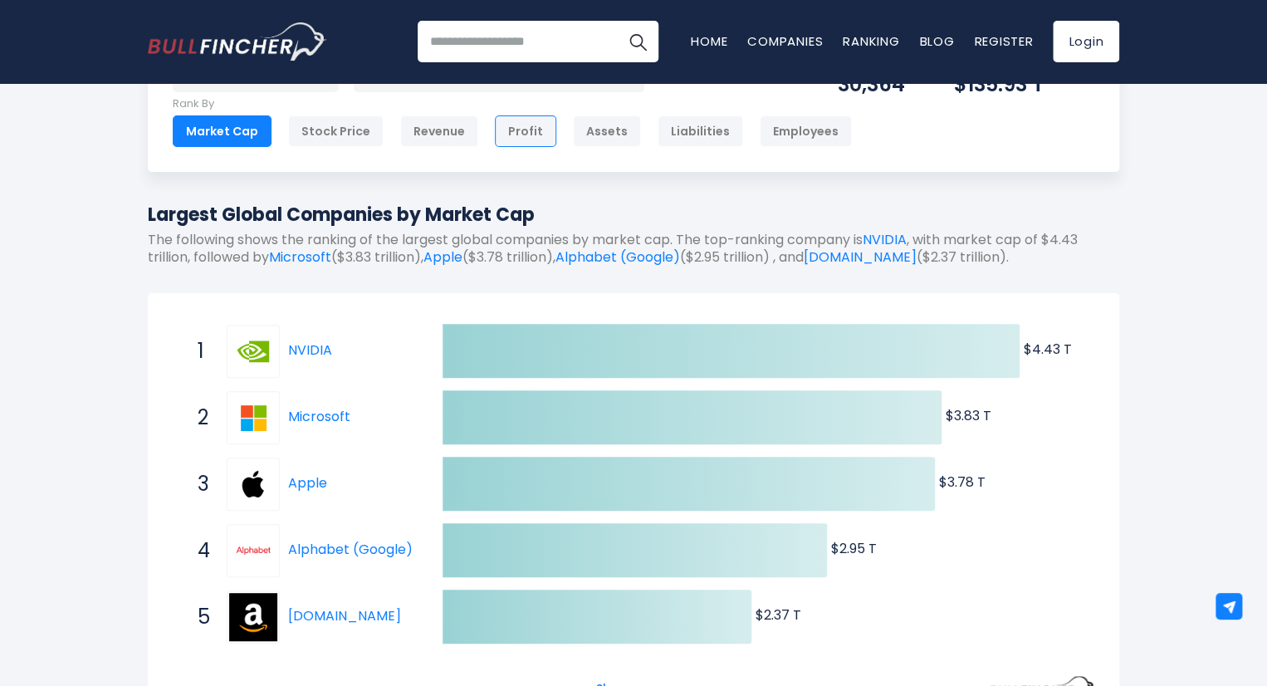
click at [512, 126] on div "Profit" at bounding box center [525, 131] width 61 height 32
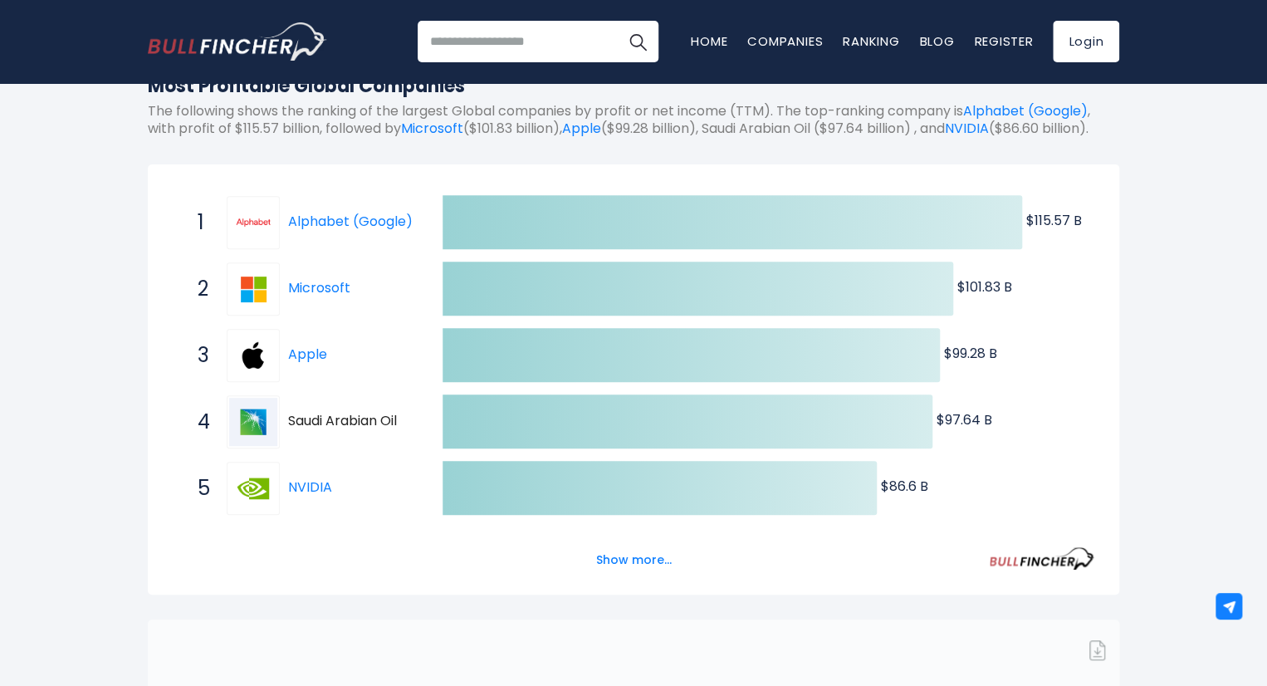
scroll to position [249, 0]
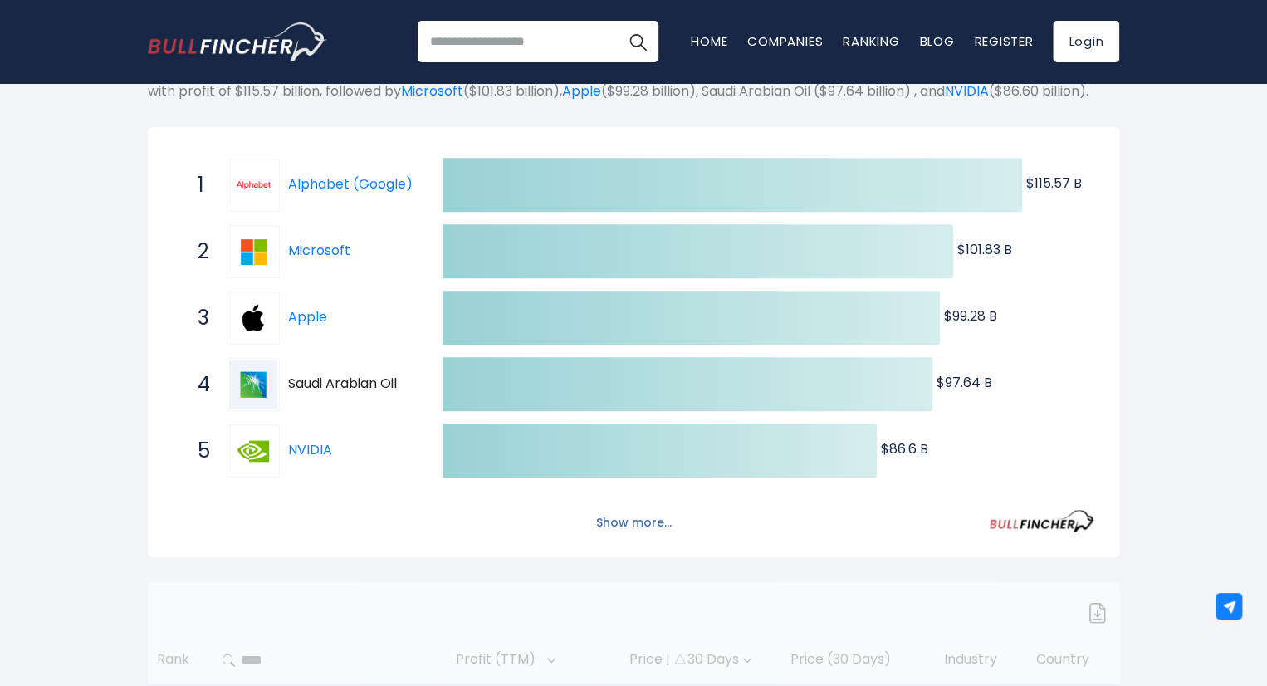
click at [657, 536] on button "Show more..." at bounding box center [633, 522] width 95 height 27
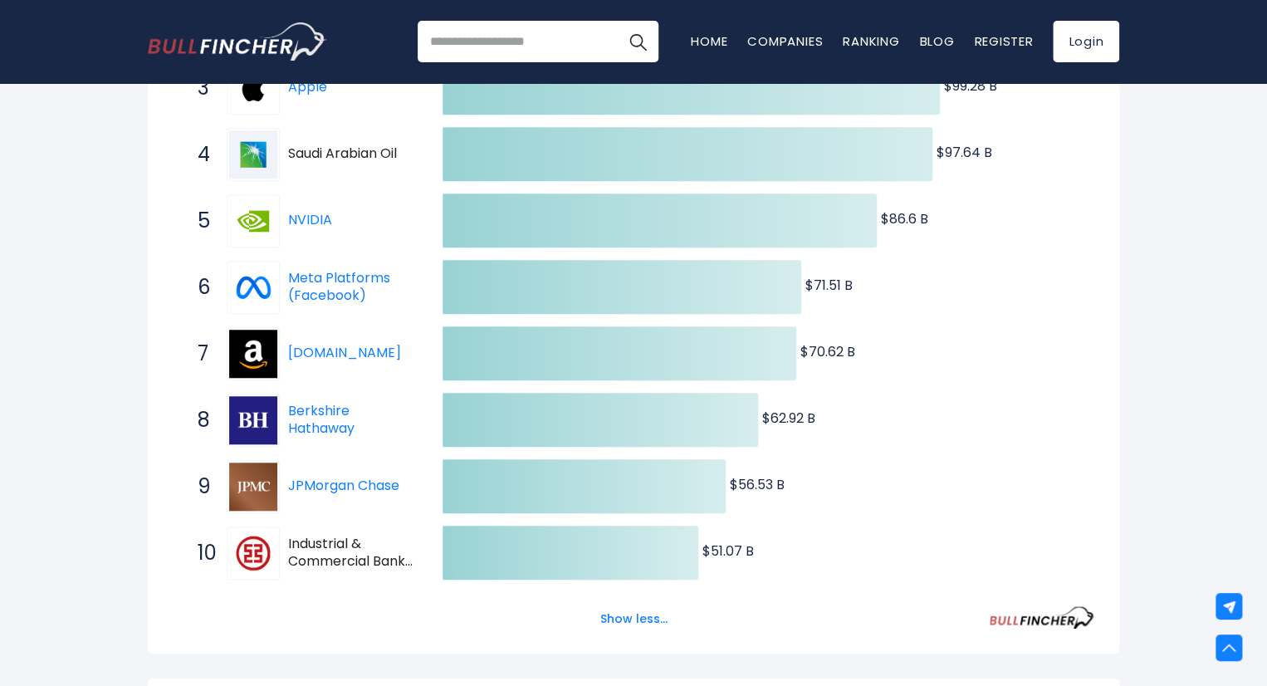
scroll to position [581, 0]
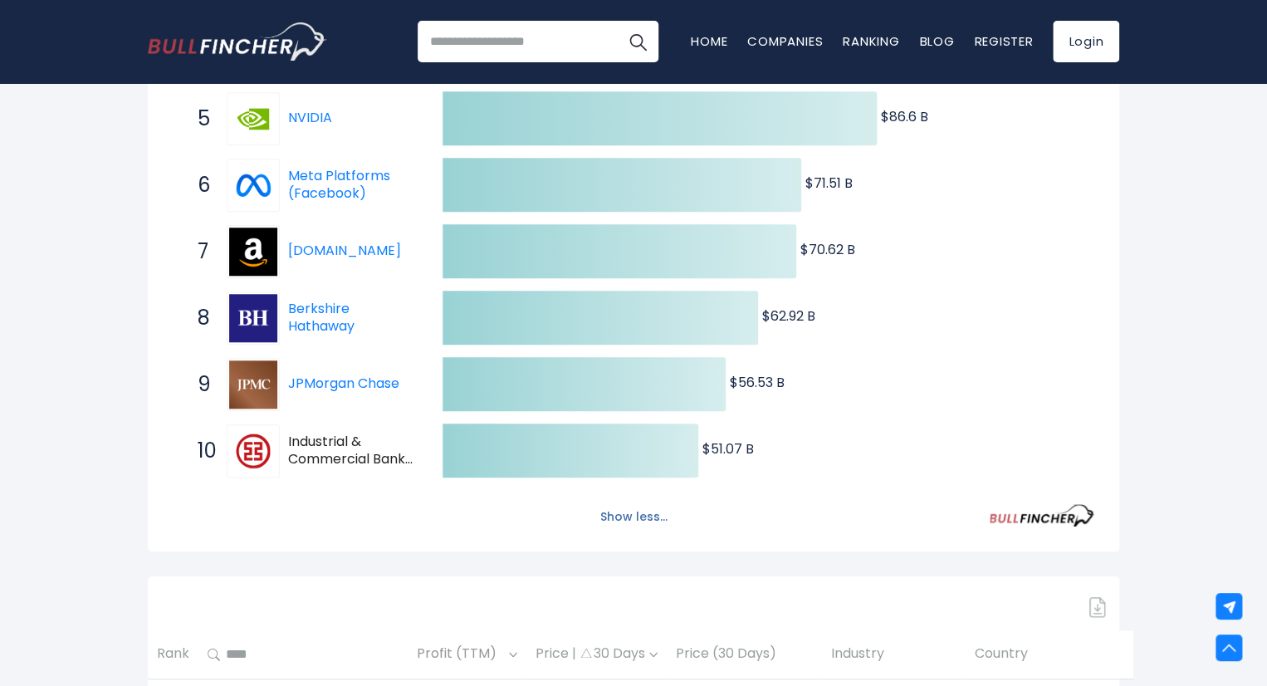
click at [618, 525] on button "Show less..." at bounding box center [633, 516] width 87 height 27
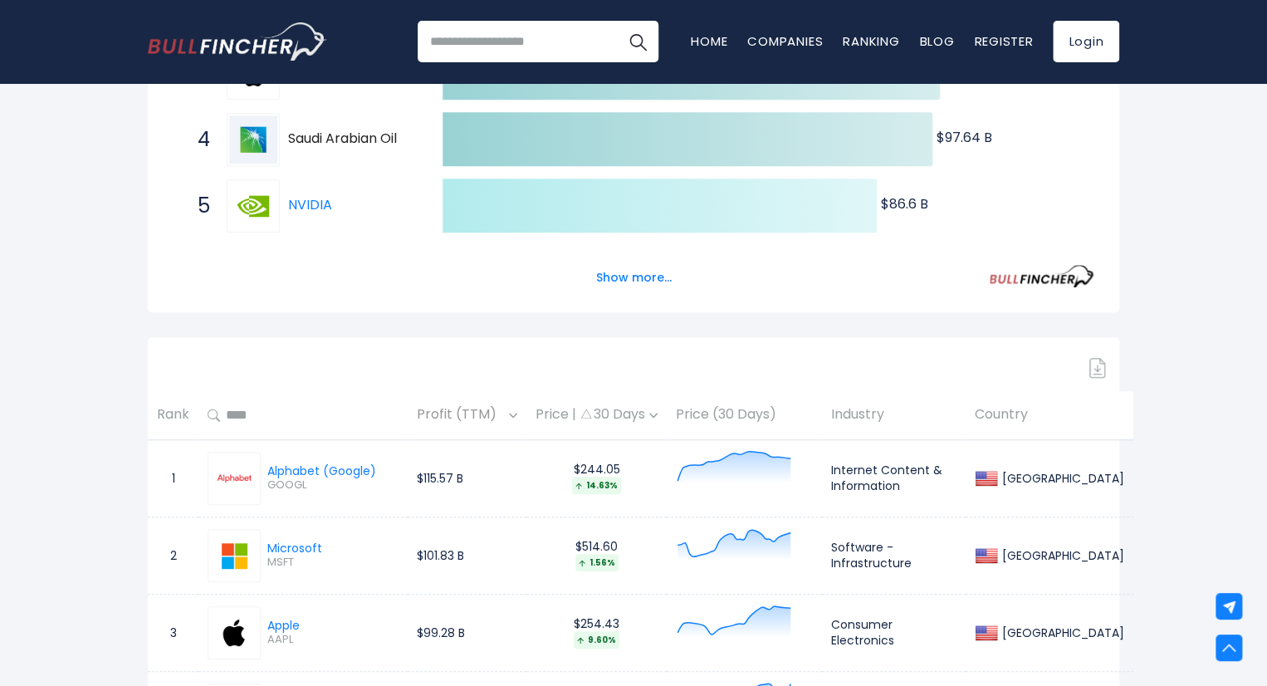
scroll to position [415, 0]
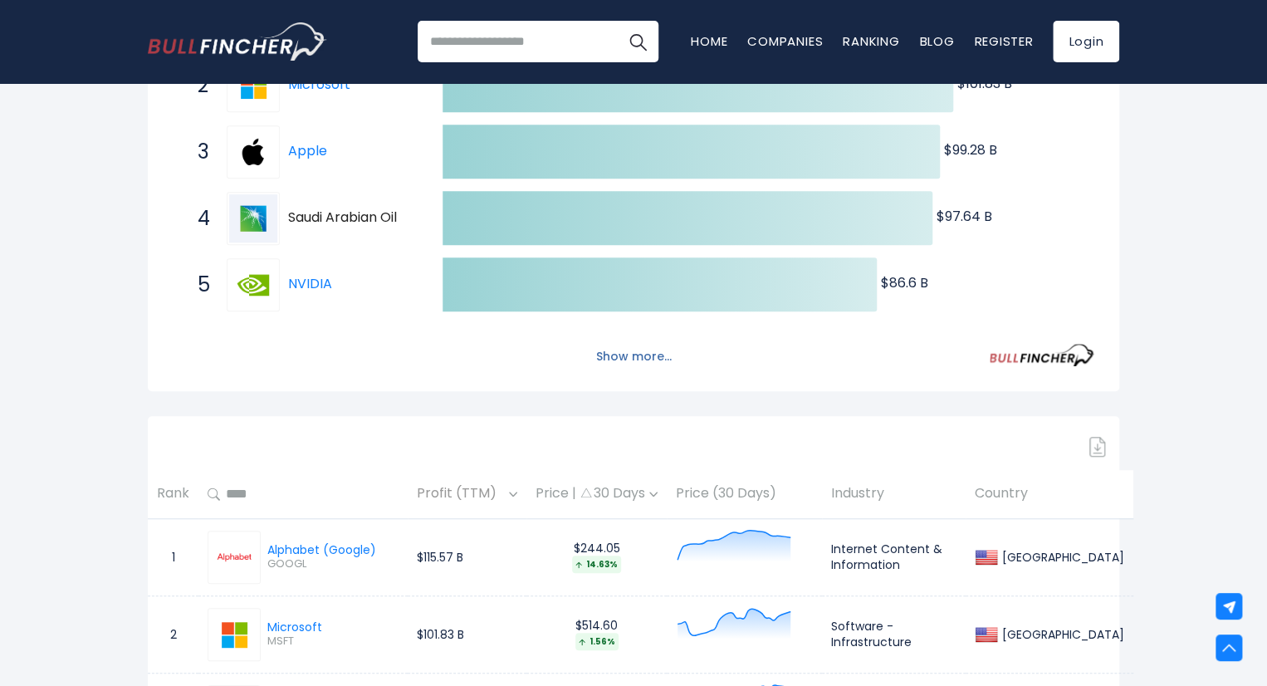
click at [620, 370] on button "Show more..." at bounding box center [633, 356] width 95 height 27
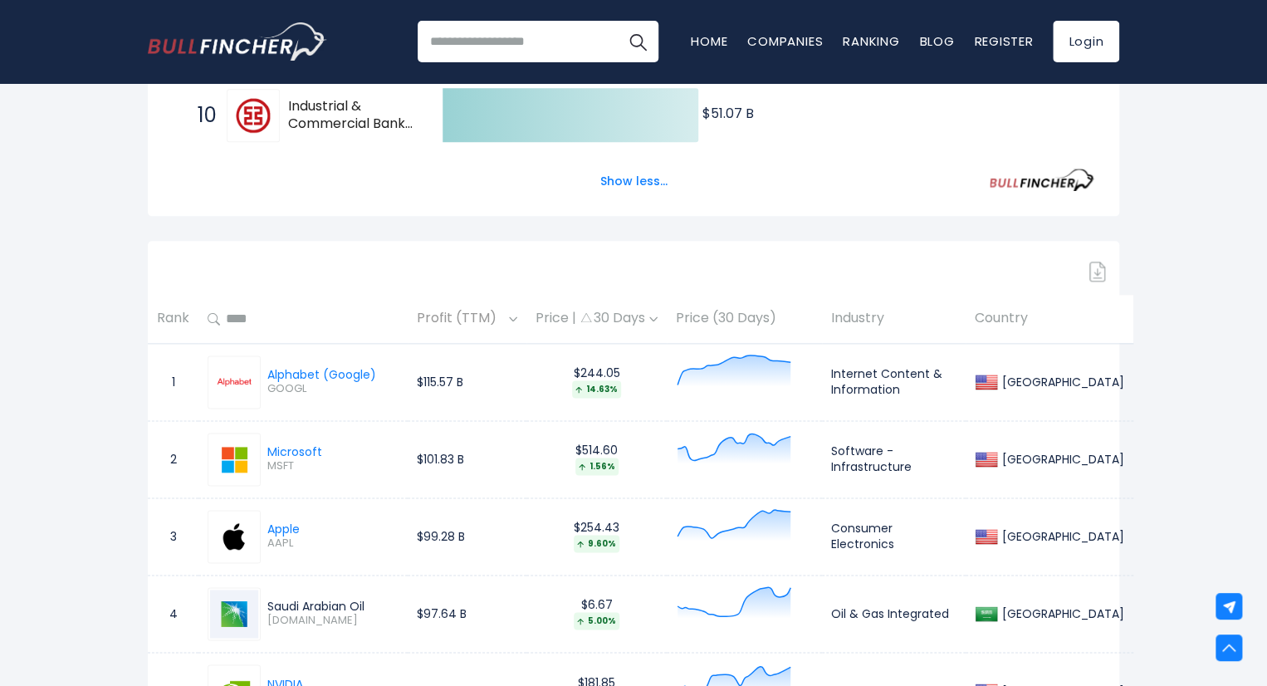
scroll to position [917, 0]
click at [1004, 336] on th "Country" at bounding box center [1050, 318] width 168 height 49
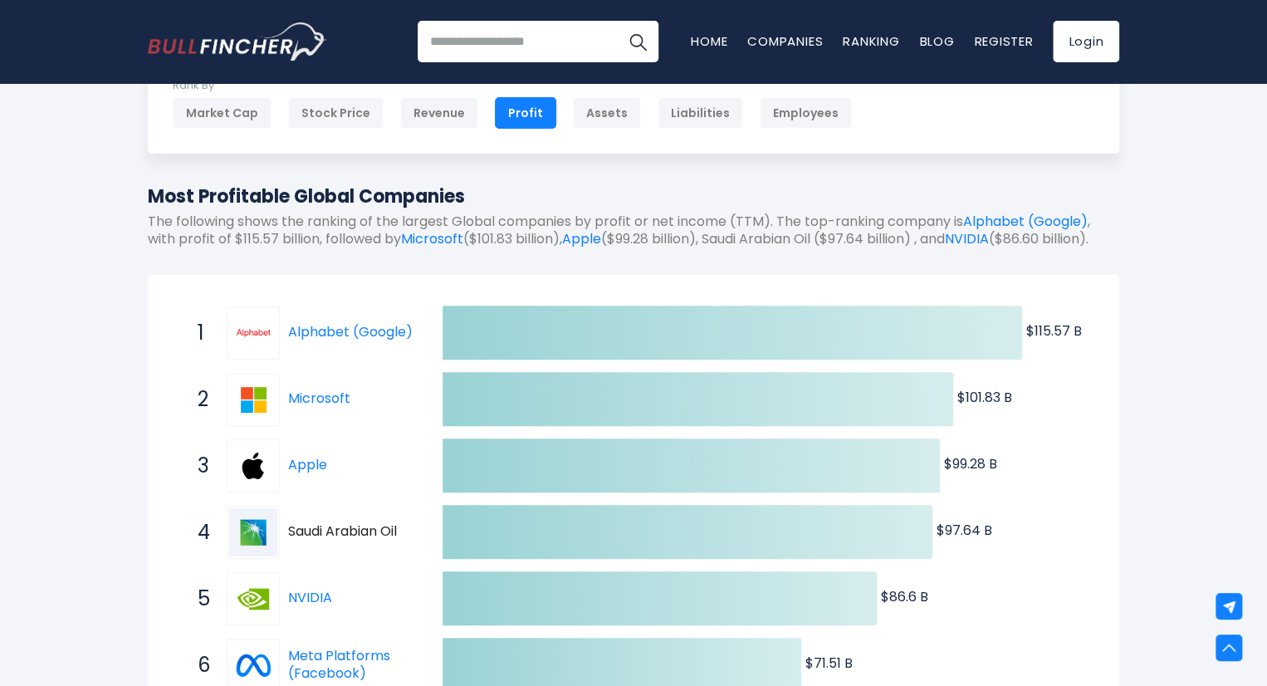
scroll to position [0, 0]
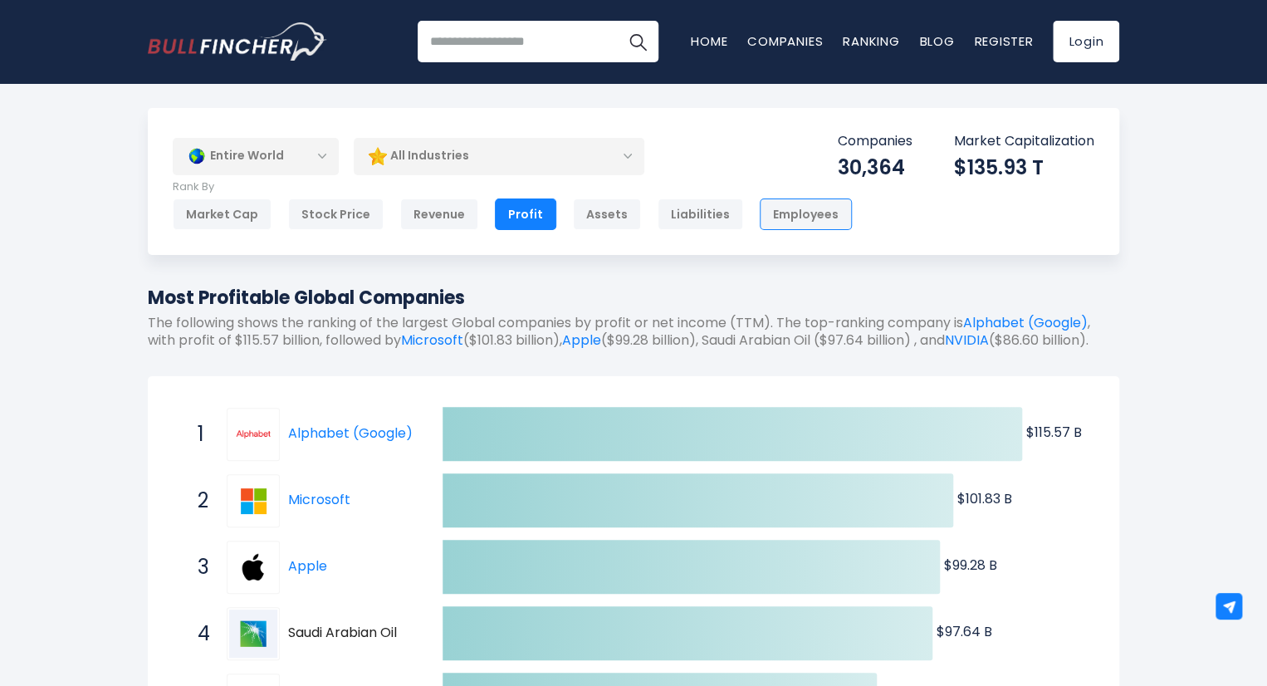
click at [760, 212] on div "Employees" at bounding box center [806, 214] width 92 height 32
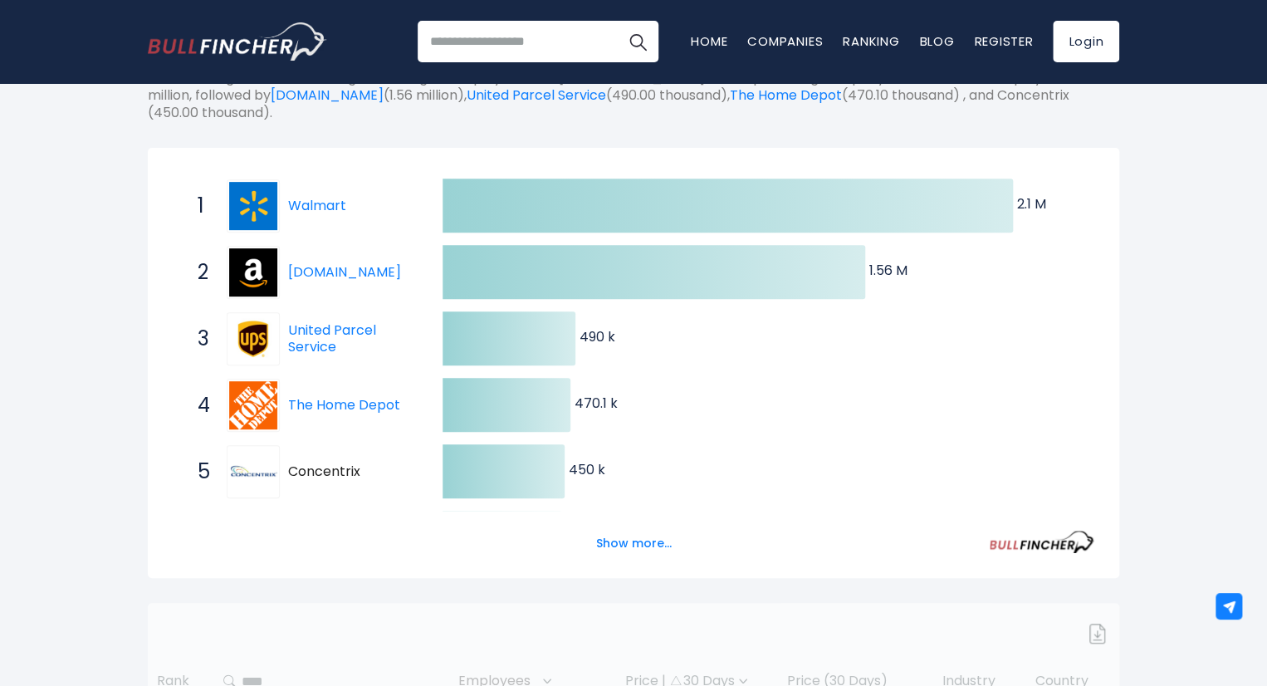
scroll to position [249, 0]
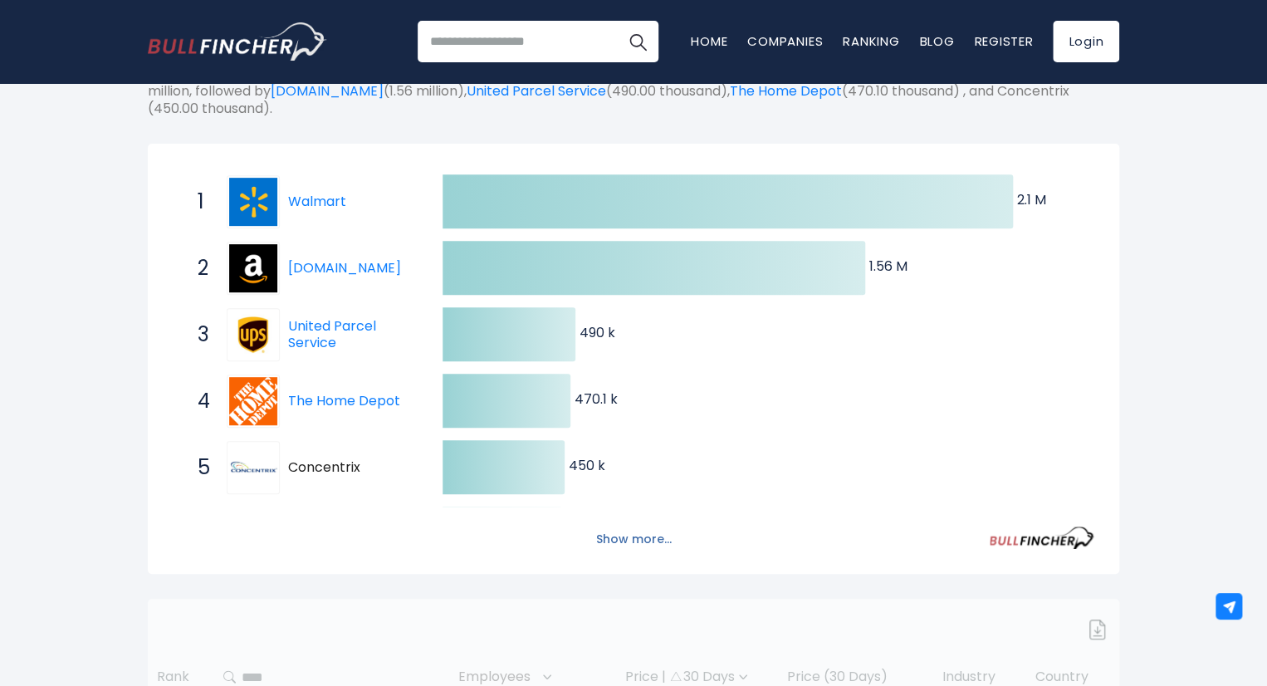
click at [619, 535] on button "Show more..." at bounding box center [633, 539] width 95 height 27
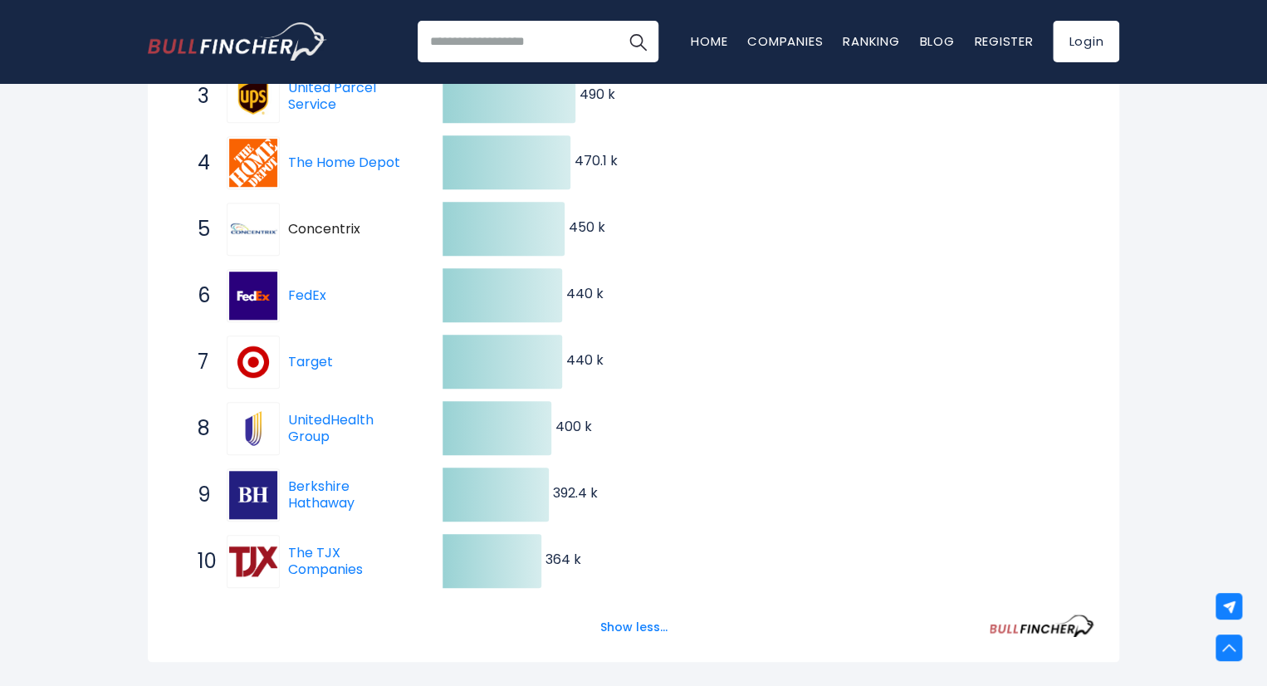
scroll to position [498, 0]
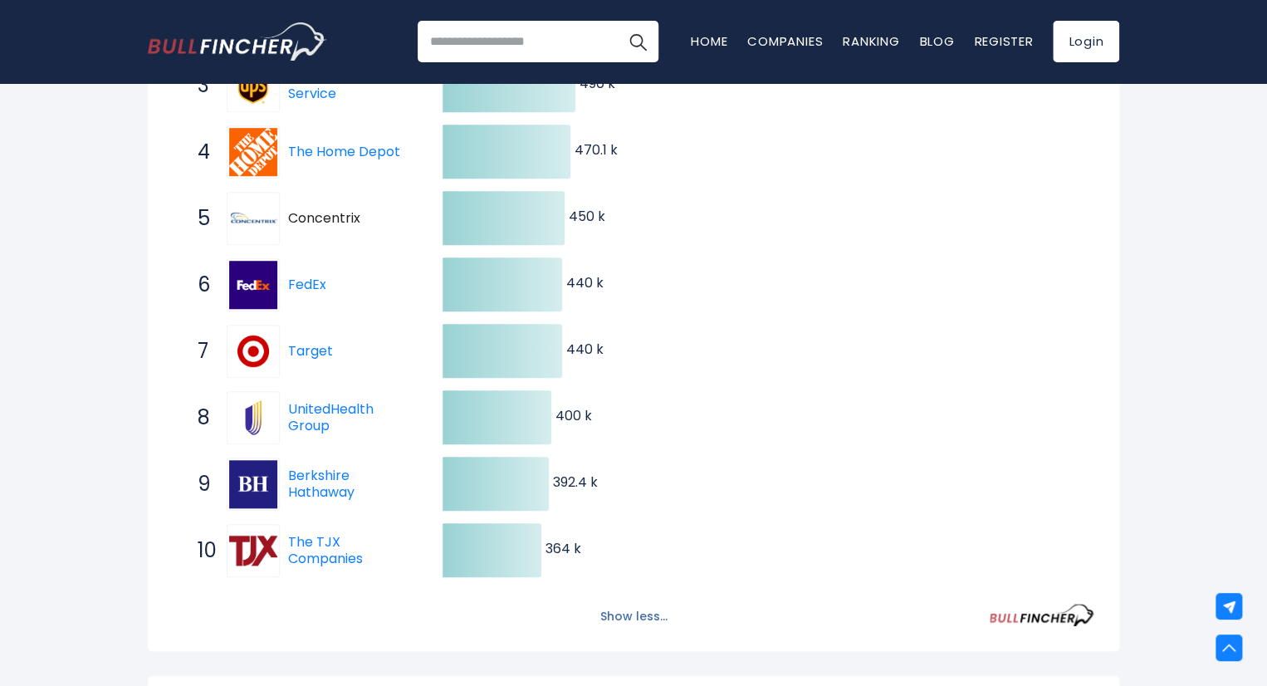
click at [651, 610] on button "Show less..." at bounding box center [633, 616] width 87 height 27
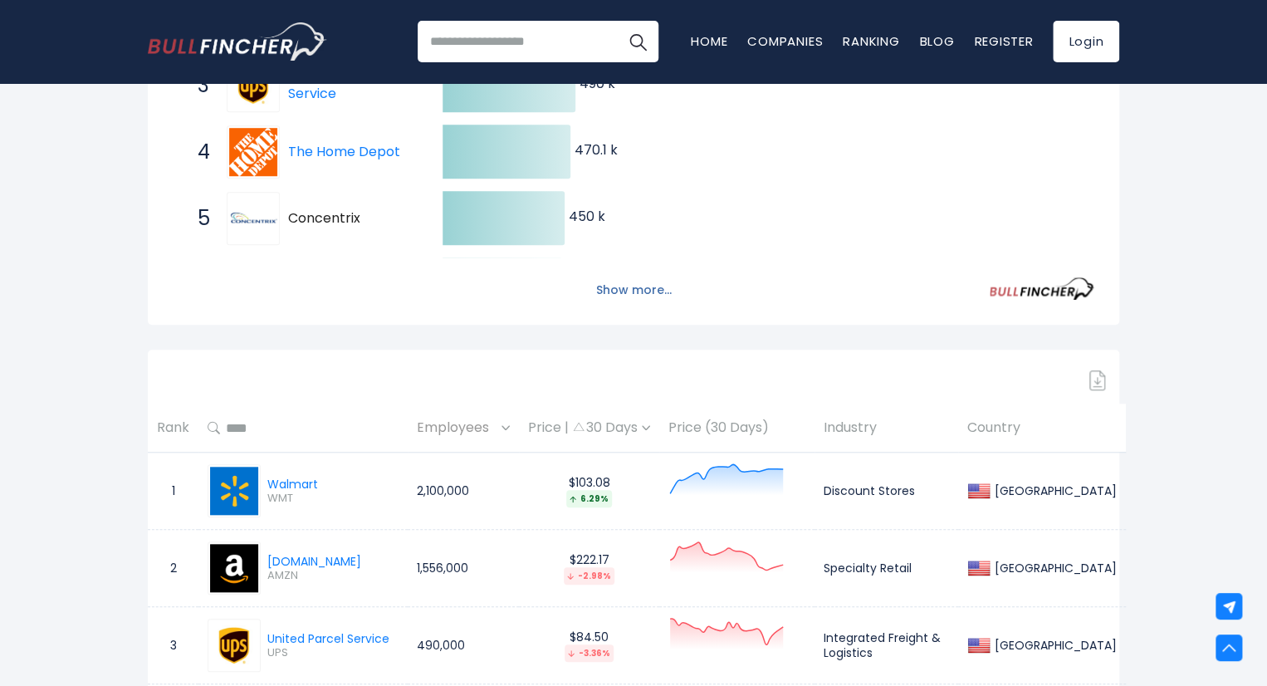
click at [647, 296] on button "Show more..." at bounding box center [633, 289] width 95 height 27
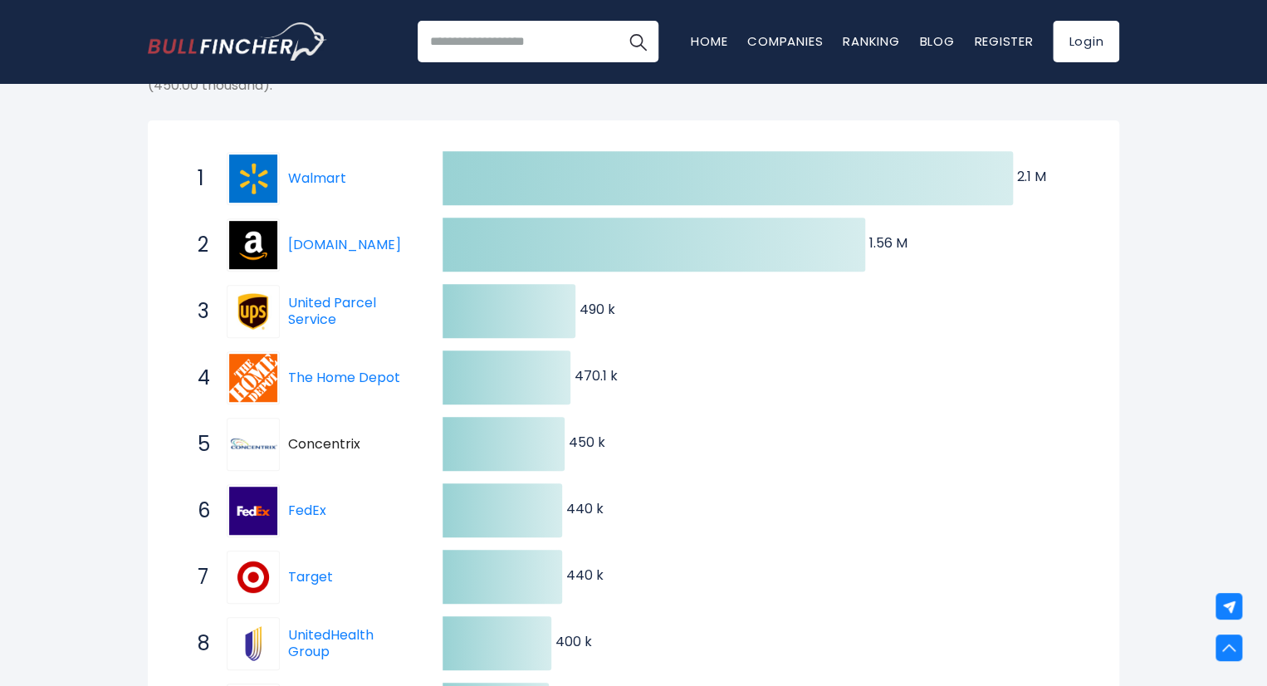
scroll to position [0, 0]
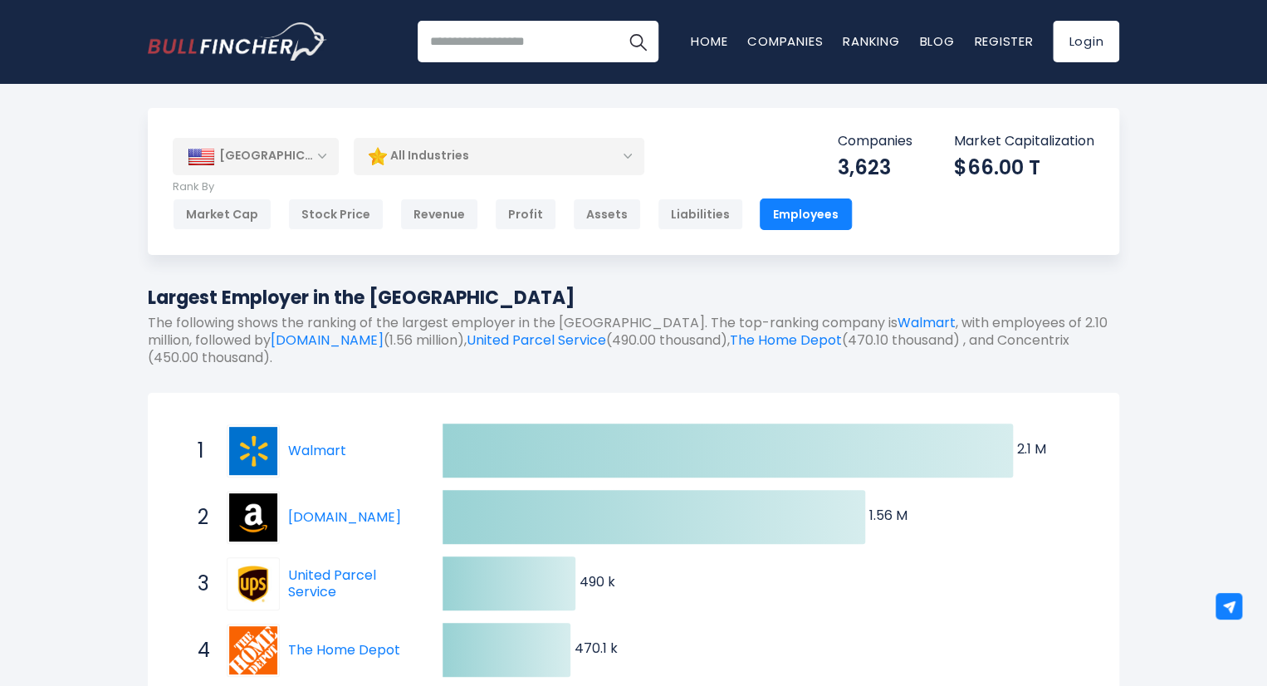
click at [267, 154] on div "[GEOGRAPHIC_DATA]" at bounding box center [256, 156] width 166 height 37
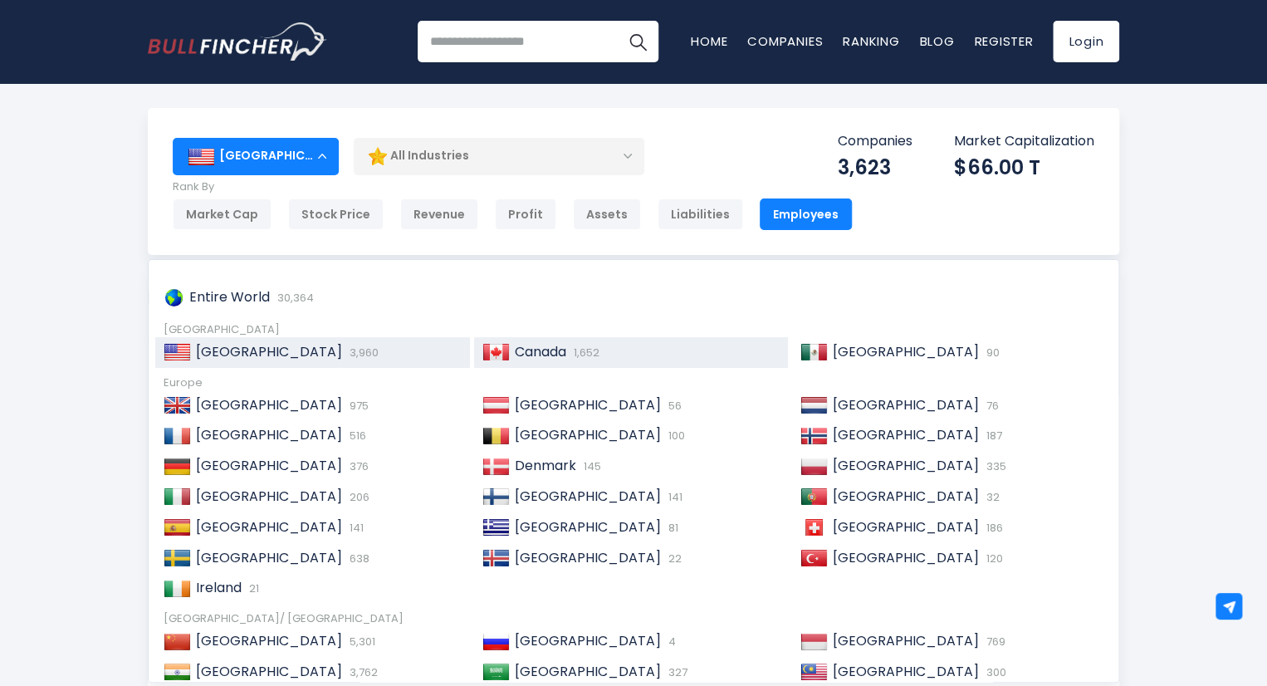
click at [540, 351] on span "Canada" at bounding box center [540, 351] width 51 height 19
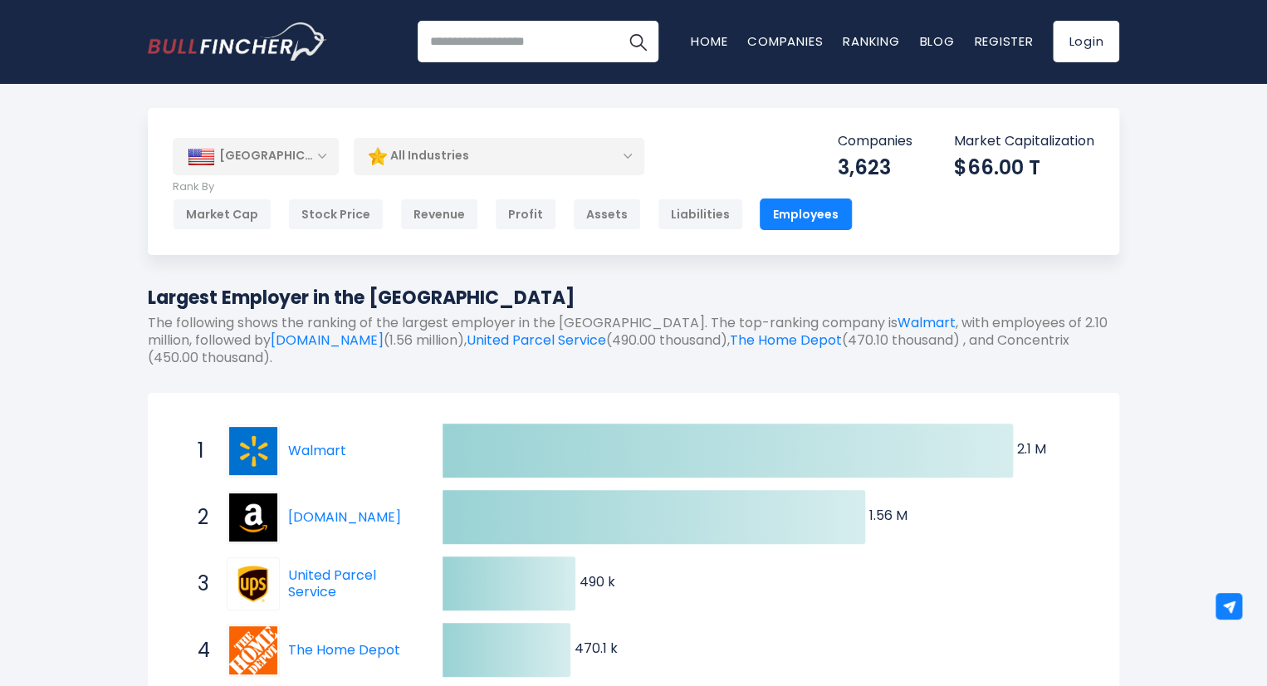
click at [295, 168] on div "[GEOGRAPHIC_DATA]" at bounding box center [256, 156] width 166 height 37
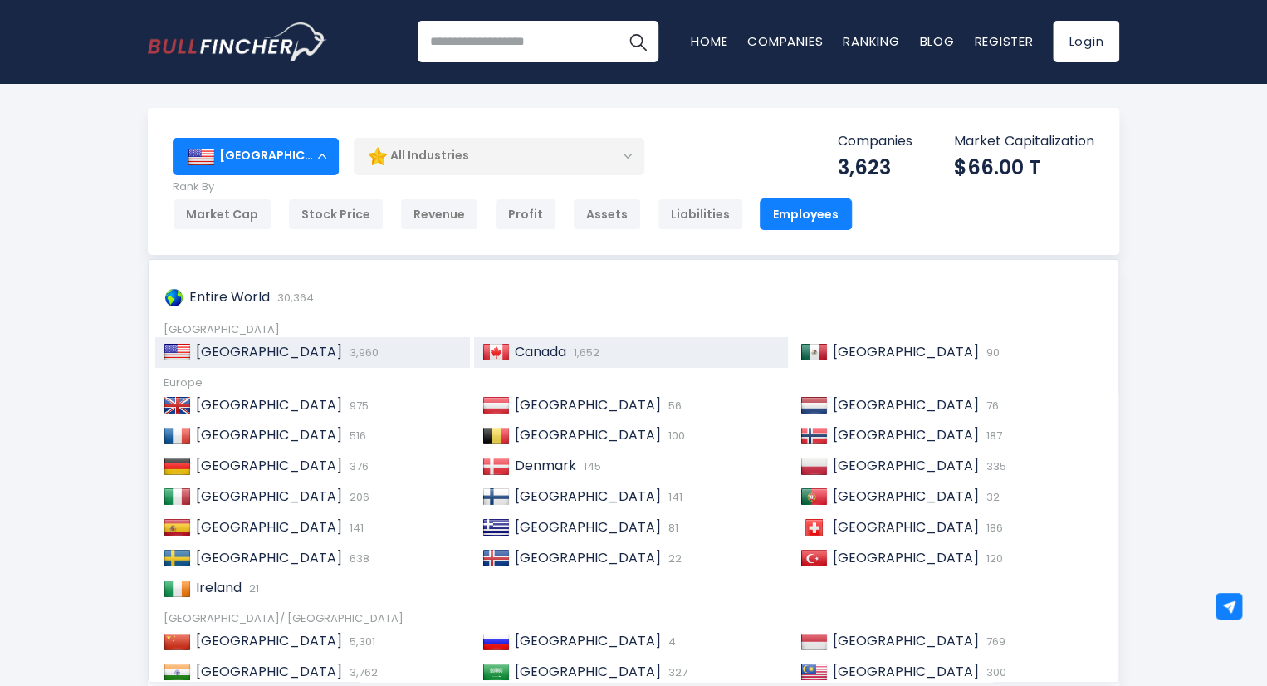
click at [537, 350] on span "Canada" at bounding box center [540, 351] width 51 height 19
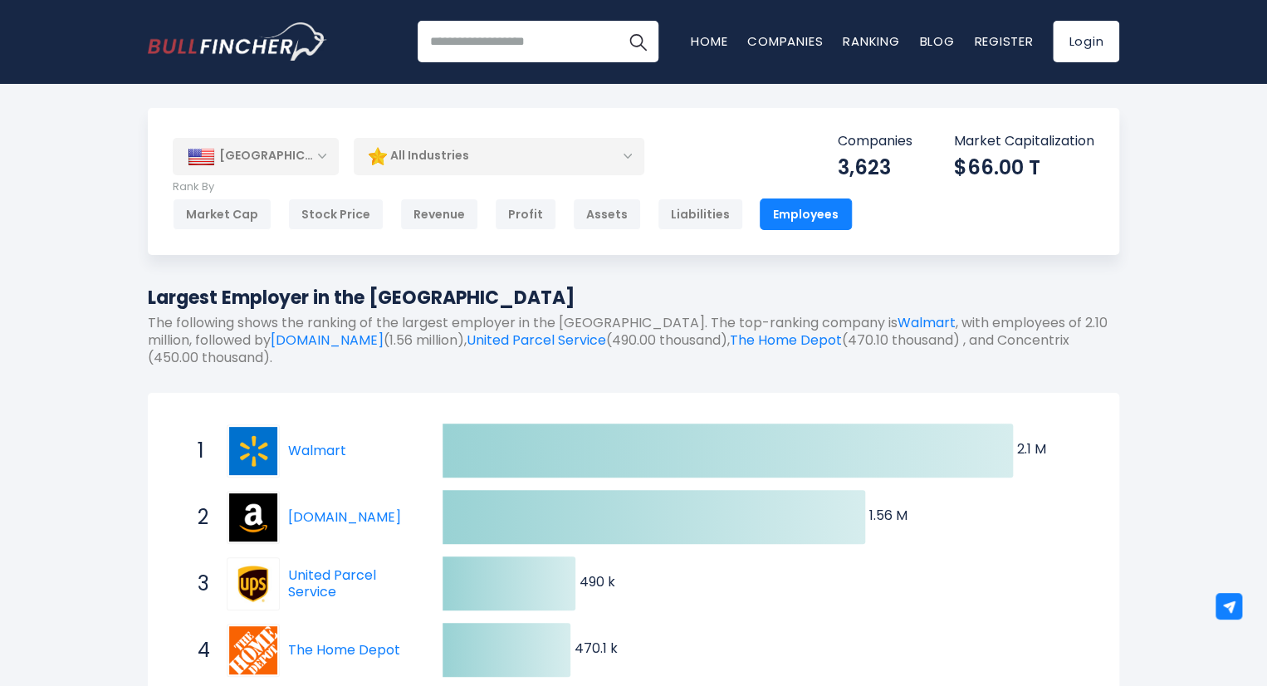
click at [315, 154] on div "[GEOGRAPHIC_DATA]" at bounding box center [256, 156] width 166 height 37
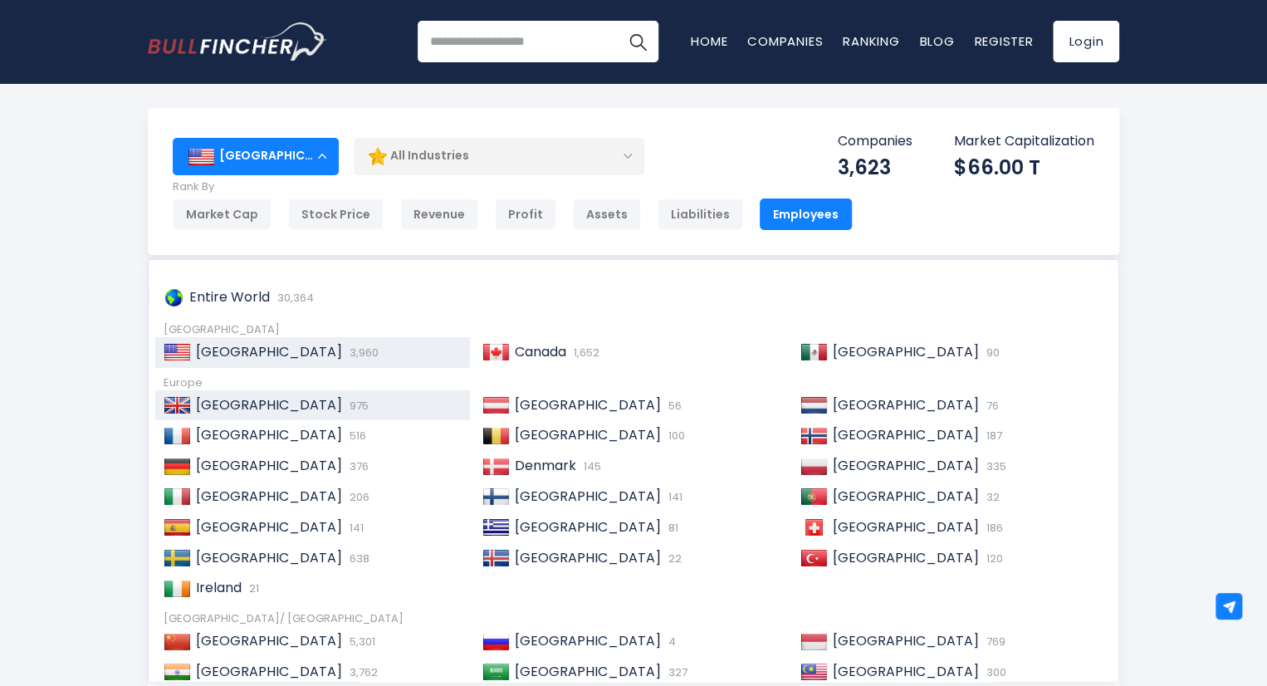
click at [269, 409] on span "[GEOGRAPHIC_DATA]" at bounding box center [269, 404] width 146 height 19
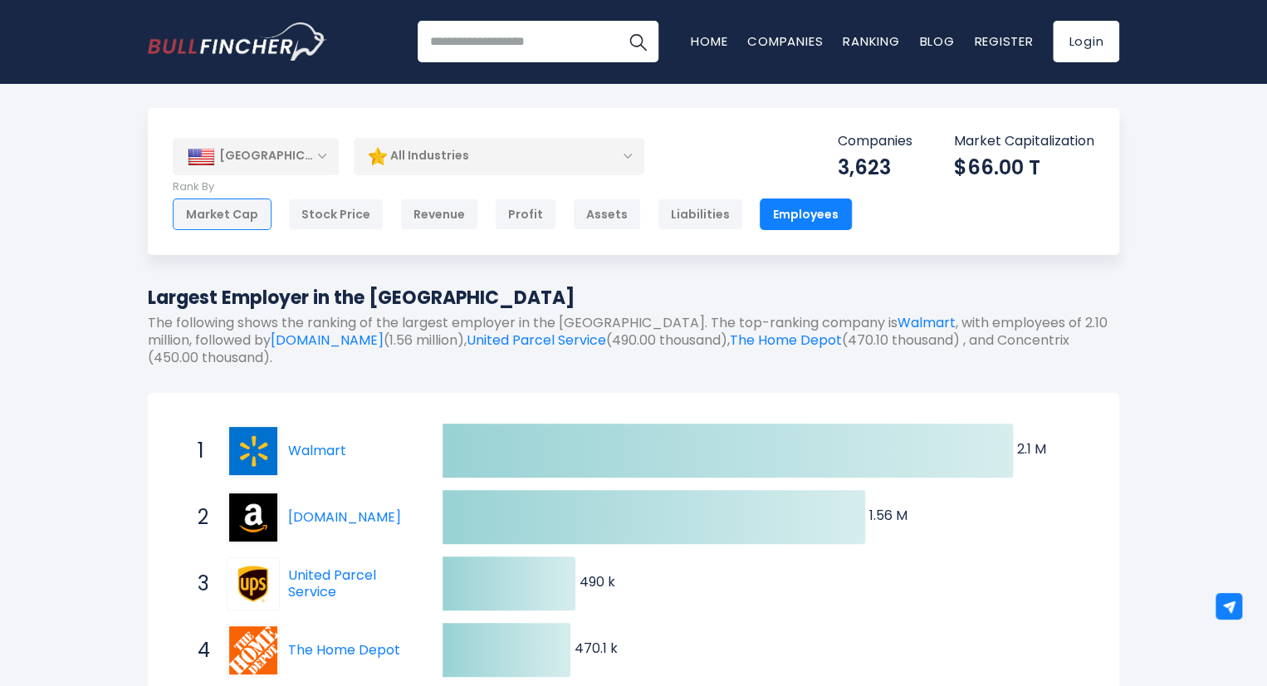
click at [203, 211] on div "Market Cap" at bounding box center [222, 214] width 99 height 32
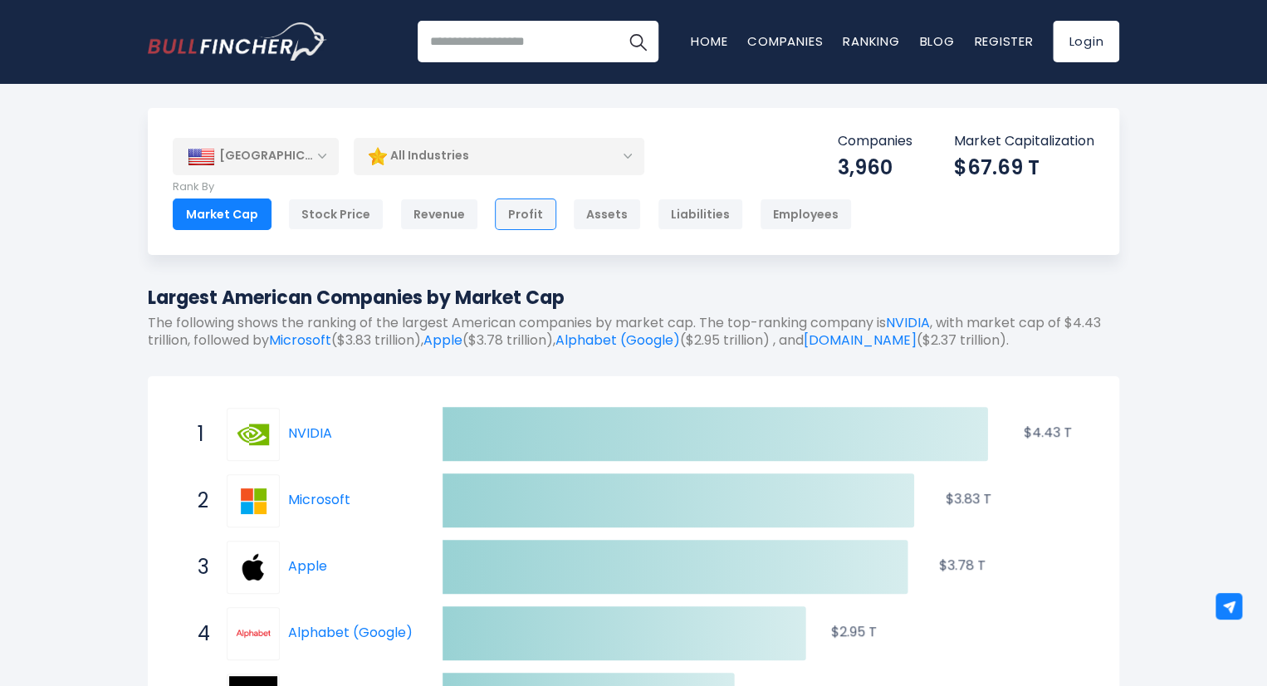
click at [502, 220] on div "Profit" at bounding box center [525, 214] width 61 height 32
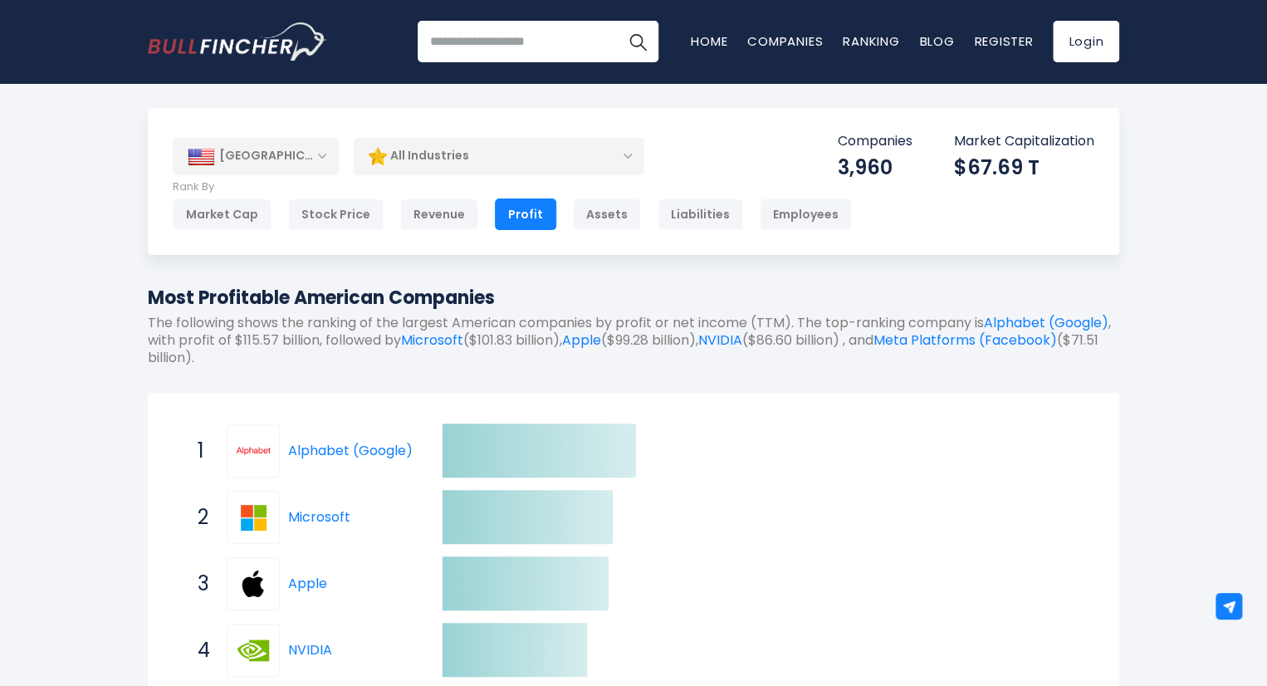
click at [282, 154] on div "[GEOGRAPHIC_DATA]" at bounding box center [256, 156] width 166 height 37
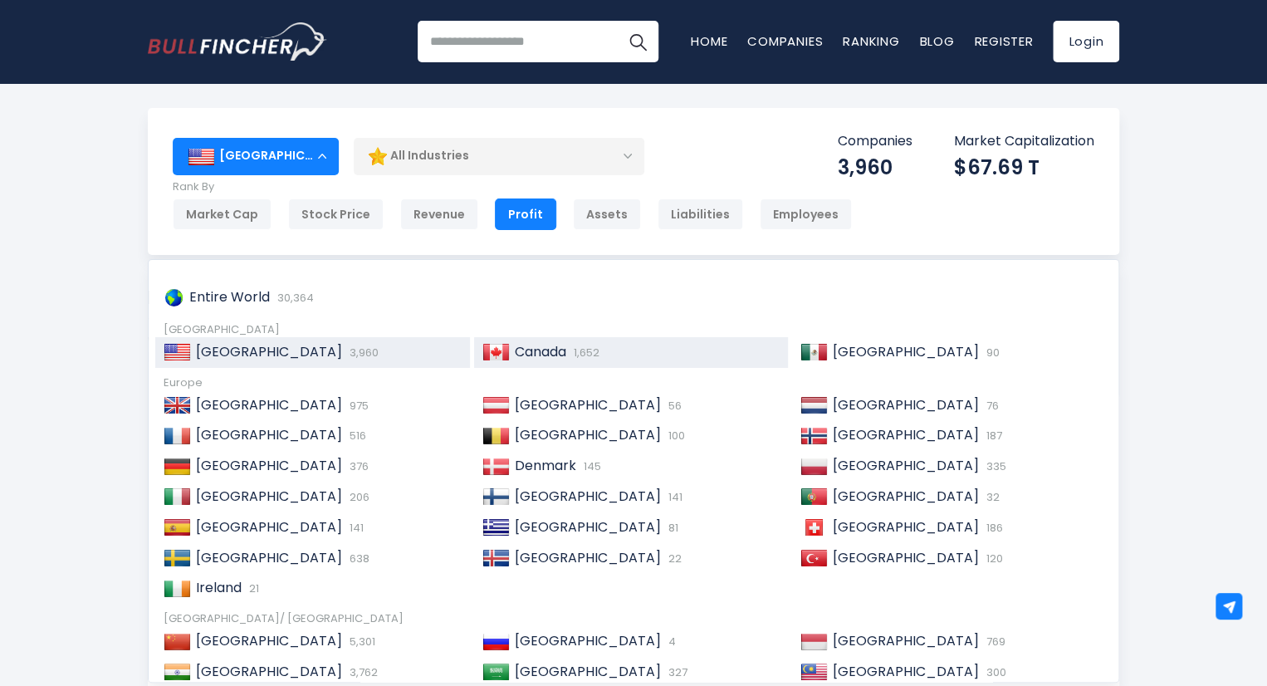
click at [608, 355] on div "Canada 1,652" at bounding box center [645, 352] width 271 height 17
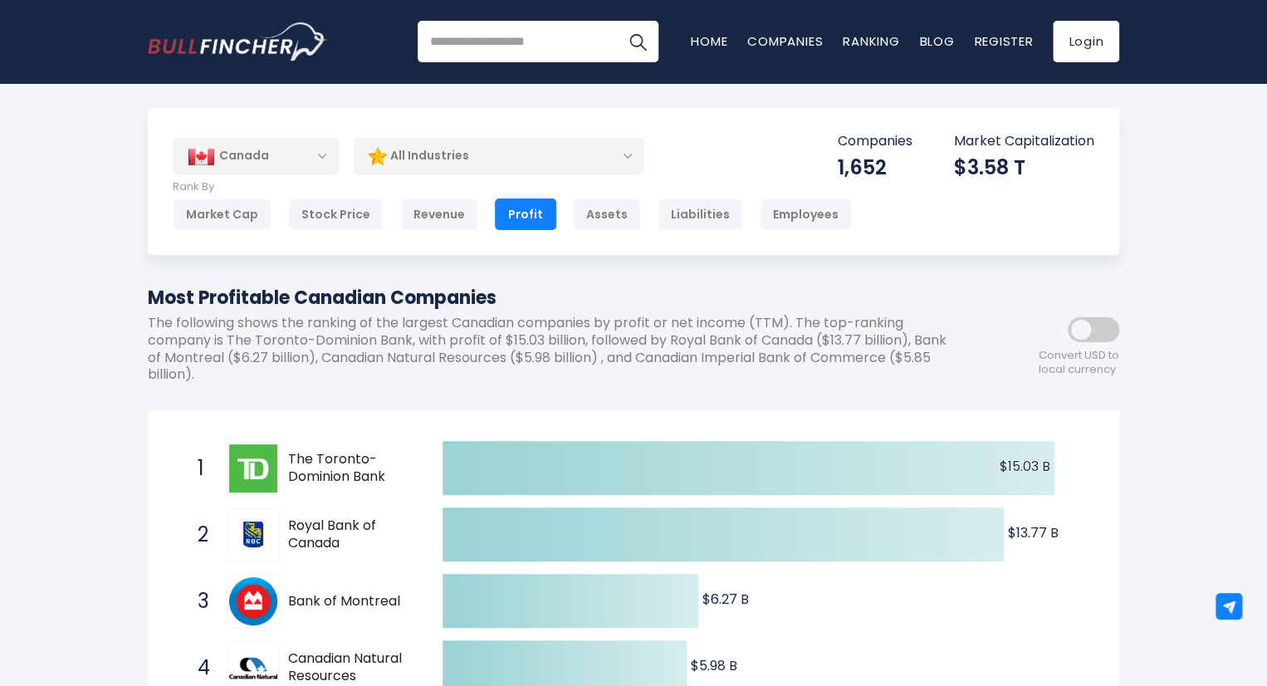
click at [325, 162] on div "Canada" at bounding box center [256, 156] width 166 height 37
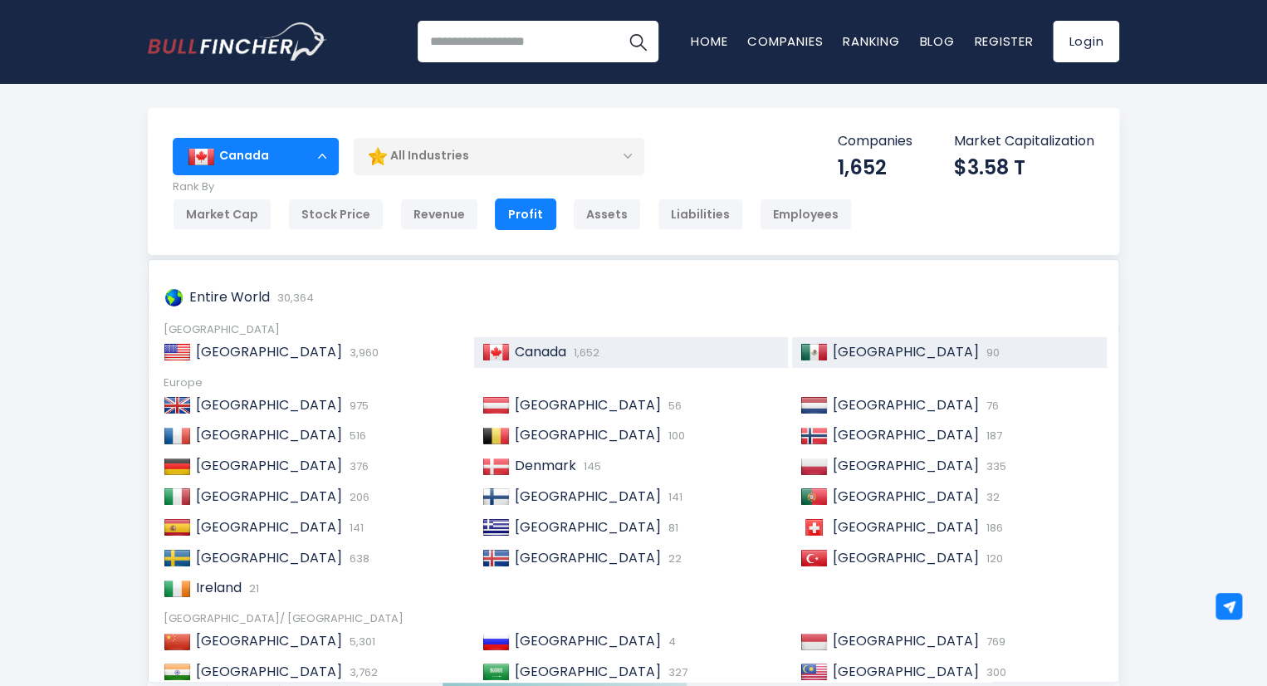
click at [836, 359] on span "[GEOGRAPHIC_DATA]" at bounding box center [906, 351] width 146 height 19
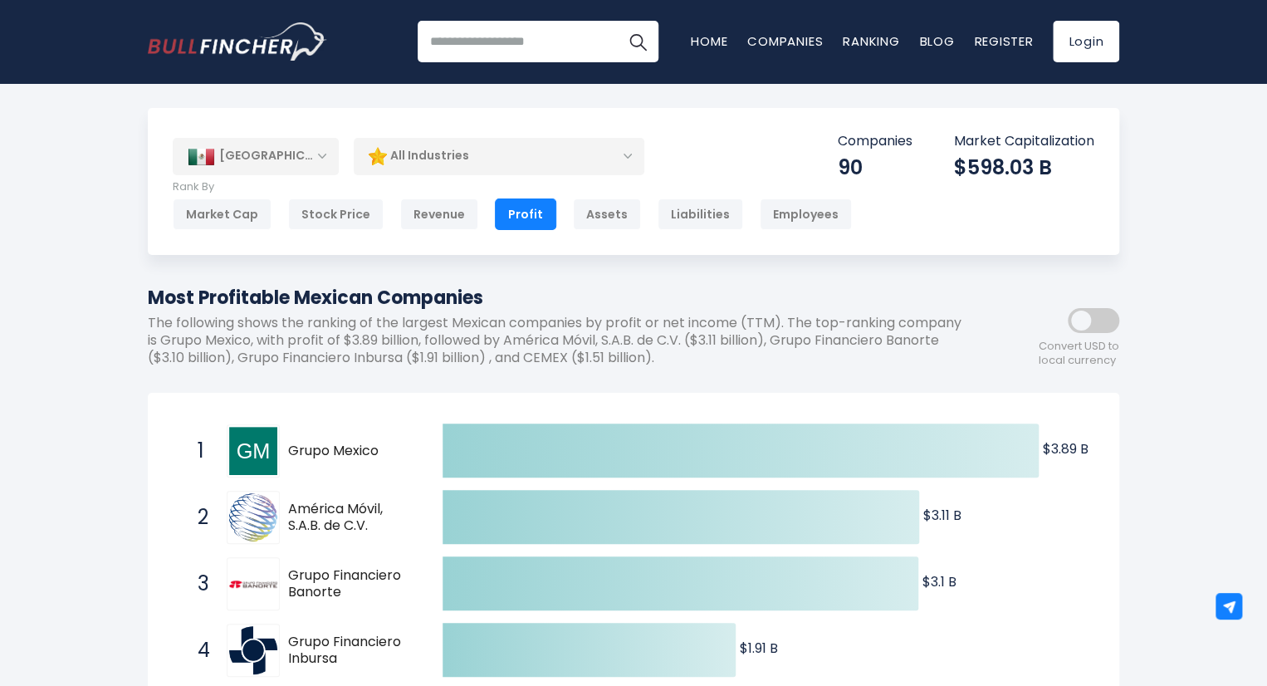
click at [254, 166] on div "[GEOGRAPHIC_DATA]" at bounding box center [256, 156] width 166 height 37
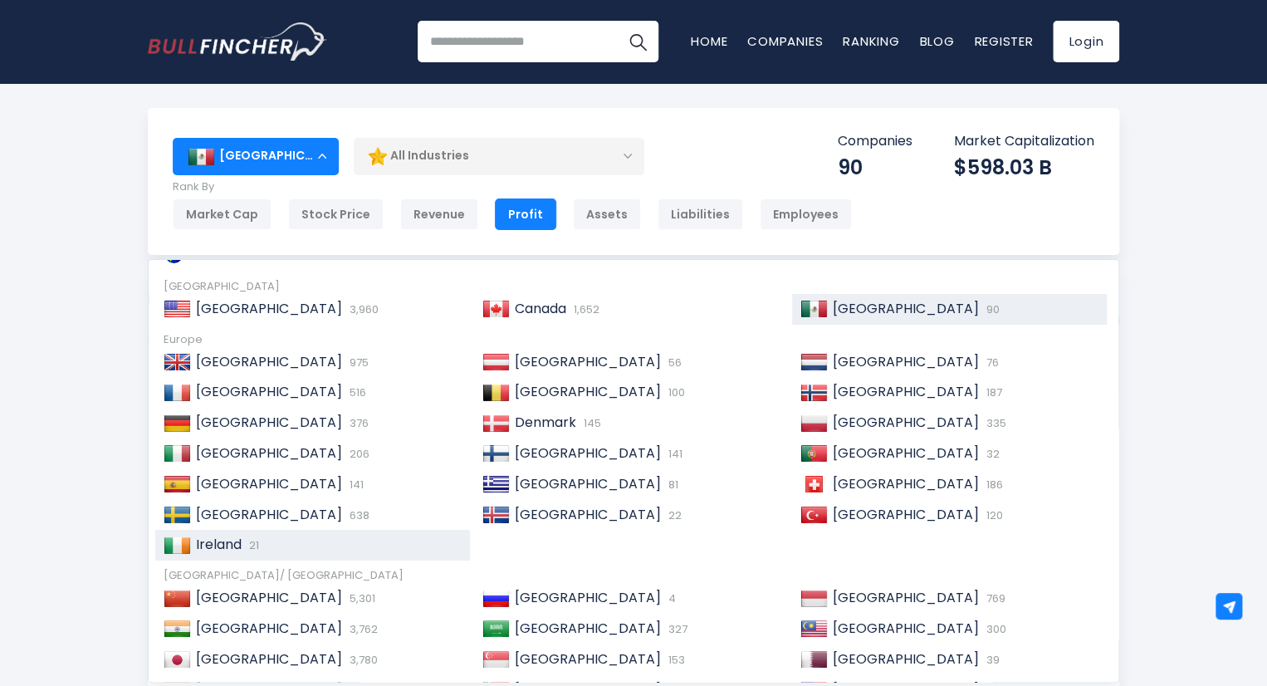
scroll to position [83, 0]
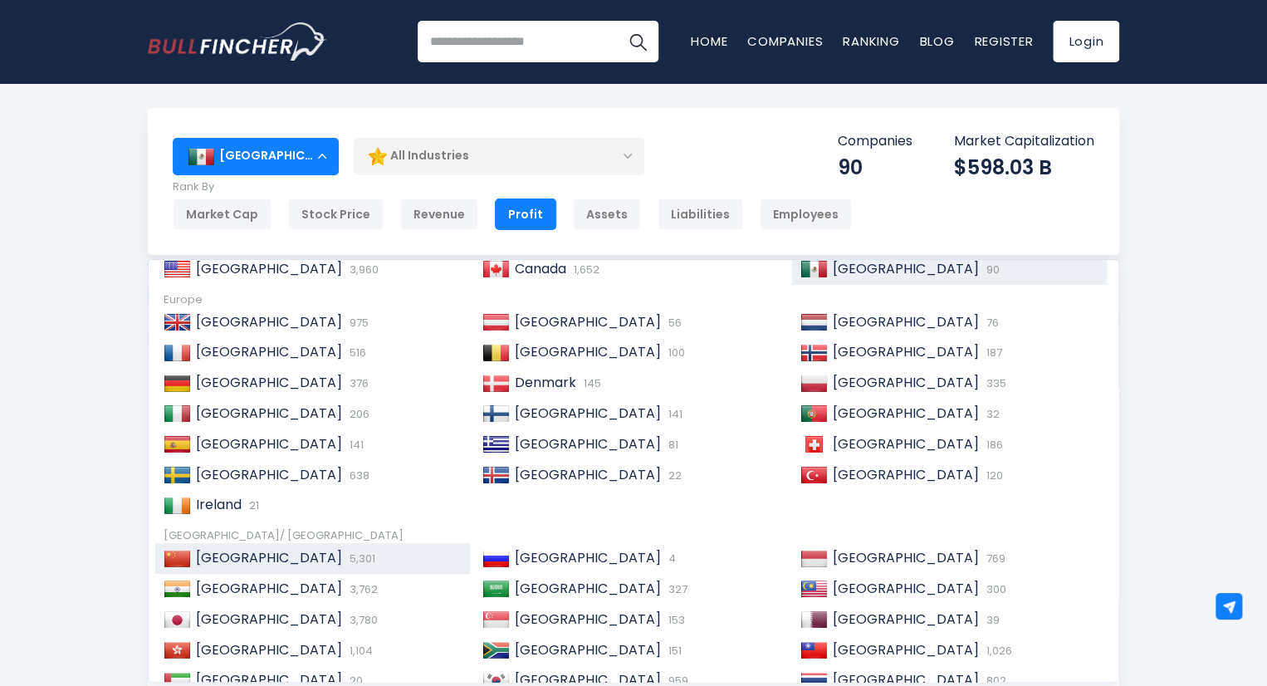
click at [284, 563] on div "China 5,301" at bounding box center [326, 558] width 271 height 17
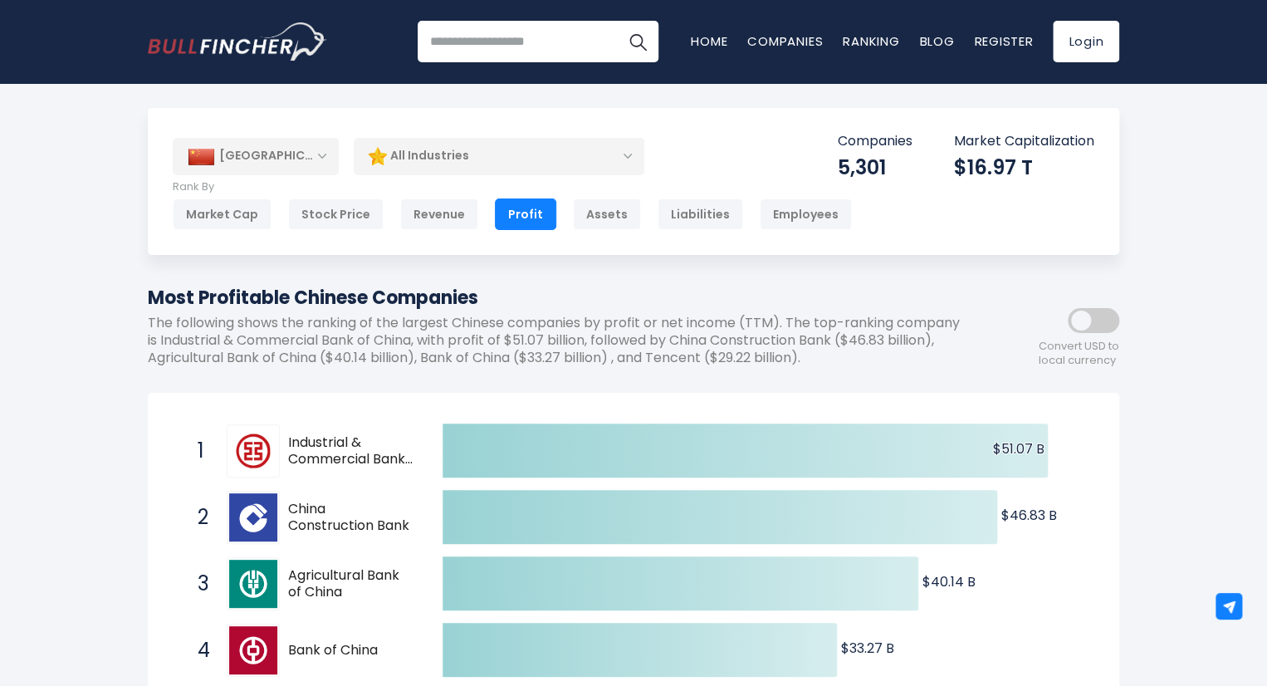
click at [224, 171] on div "[GEOGRAPHIC_DATA]" at bounding box center [256, 156] width 166 height 37
click at [276, 164] on div "[GEOGRAPHIC_DATA]" at bounding box center [256, 156] width 166 height 37
click at [329, 151] on div "[GEOGRAPHIC_DATA]" at bounding box center [256, 156] width 166 height 37
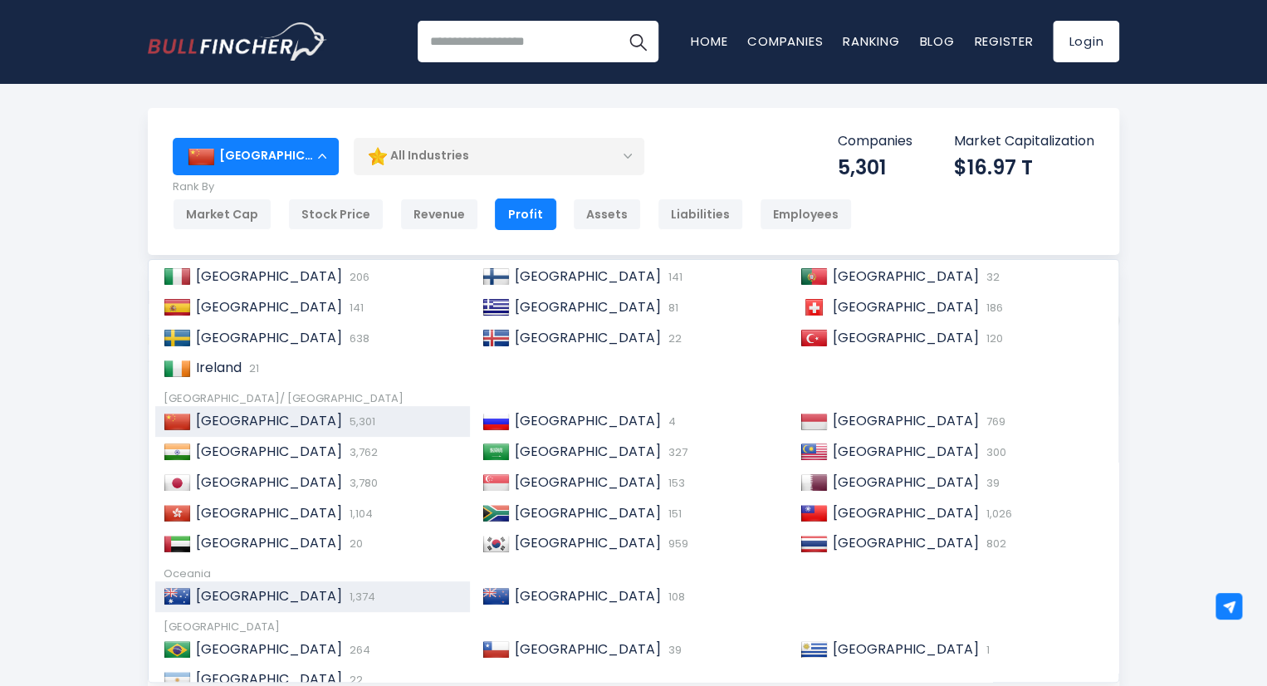
scroll to position [253, 0]
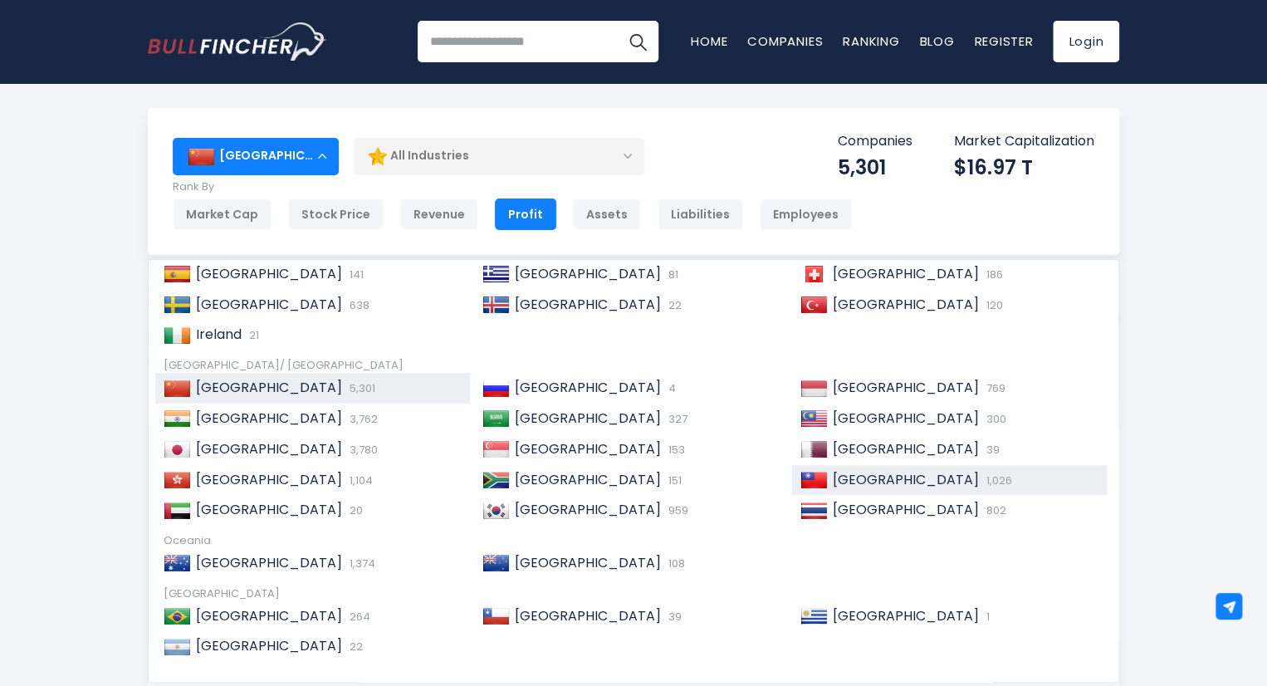
click at [851, 486] on span "[GEOGRAPHIC_DATA]" at bounding box center [906, 479] width 146 height 19
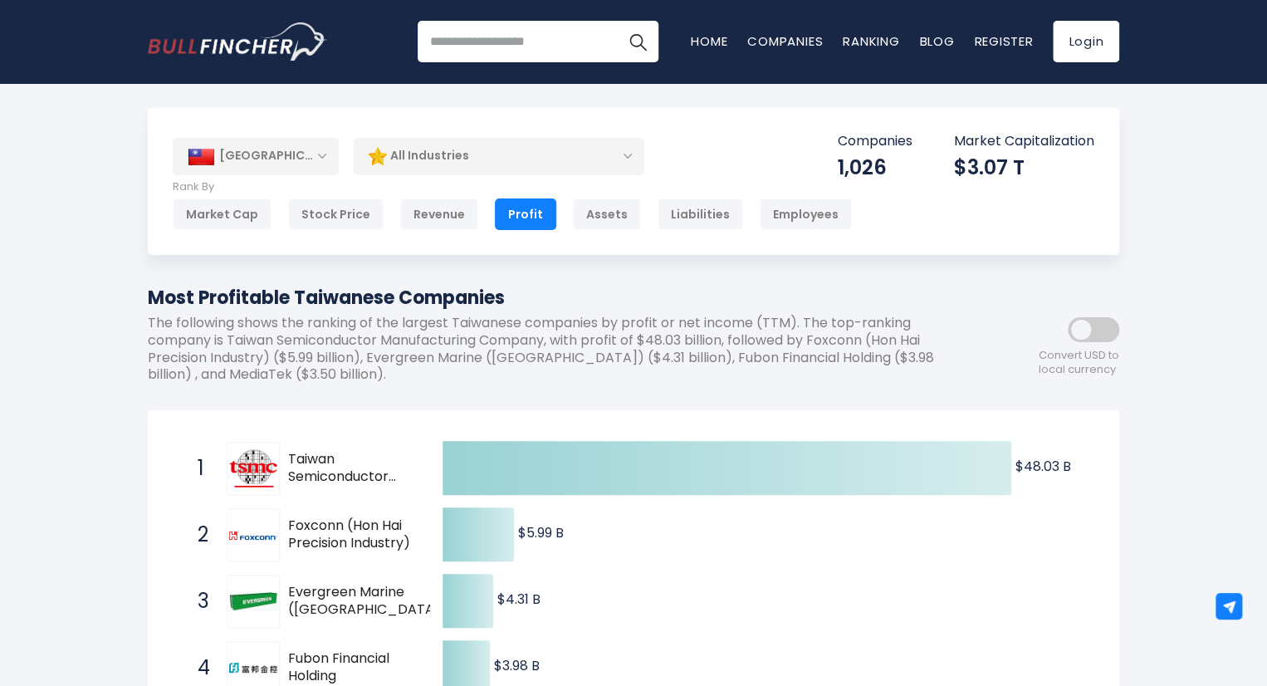
click at [261, 147] on div "[GEOGRAPHIC_DATA]" at bounding box center [256, 156] width 166 height 37
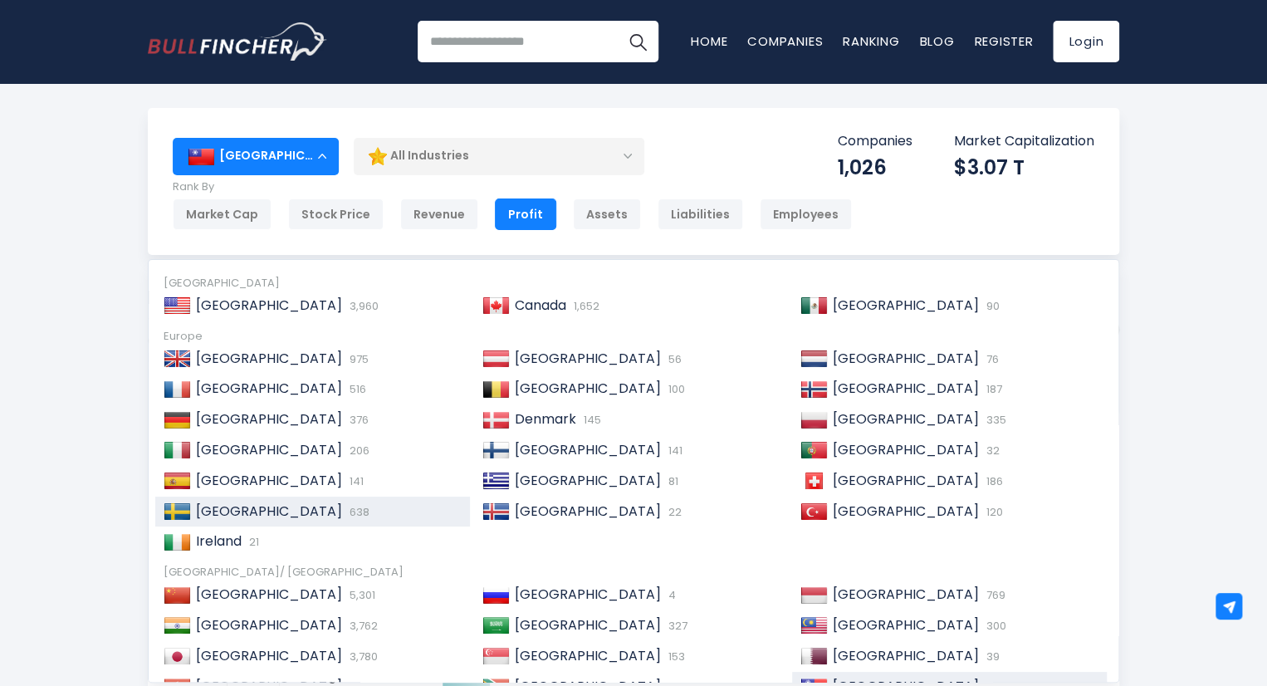
scroll to position [83, 0]
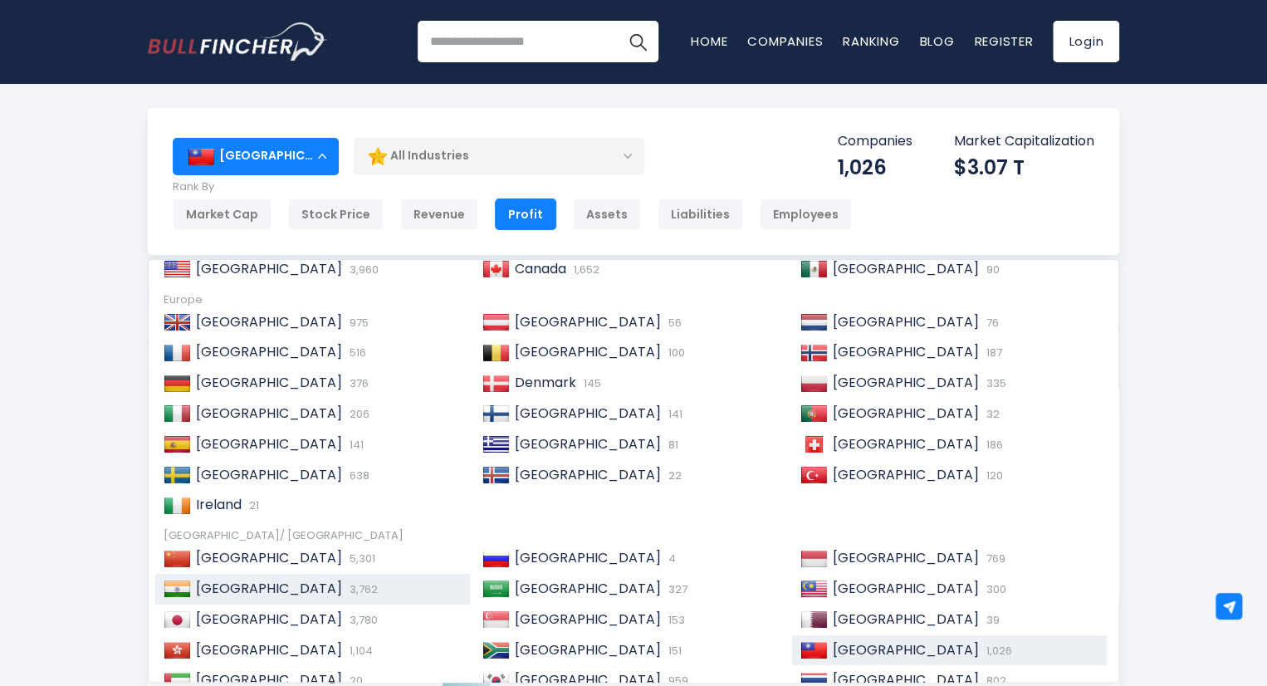
click at [345, 582] on span "3,762" at bounding box center [361, 589] width 32 height 16
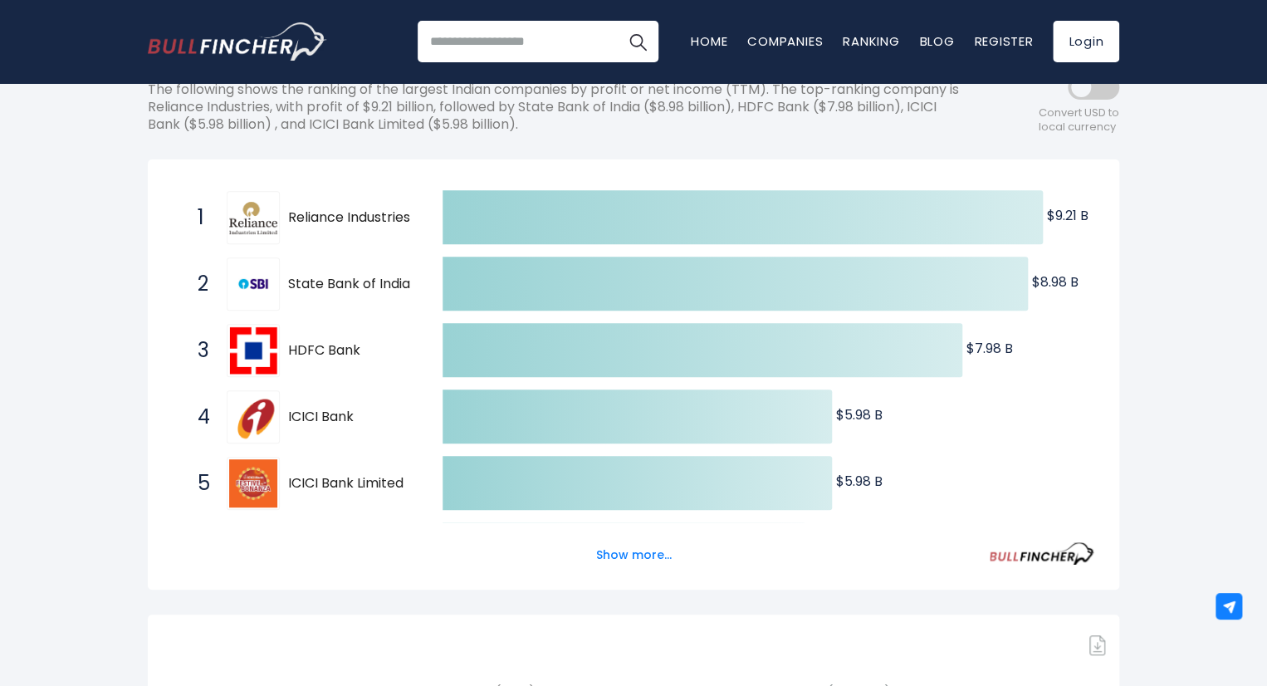
scroll to position [249, 0]
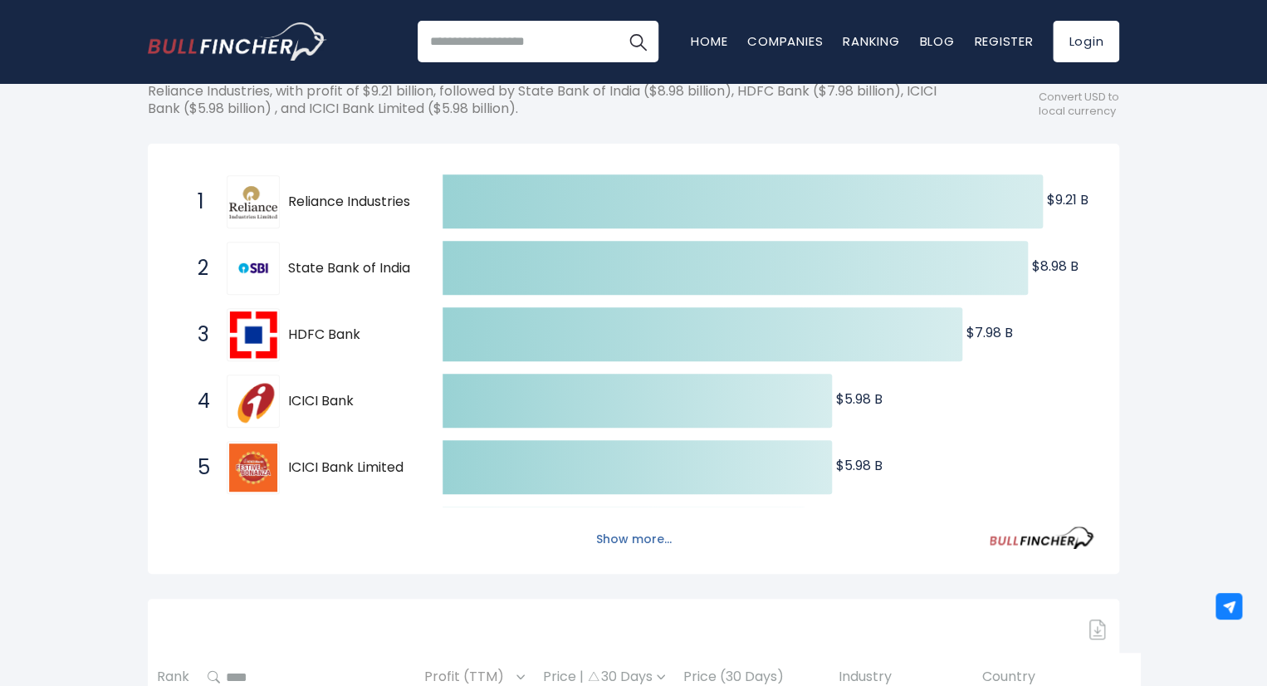
click at [612, 543] on button "Show more..." at bounding box center [633, 539] width 95 height 27
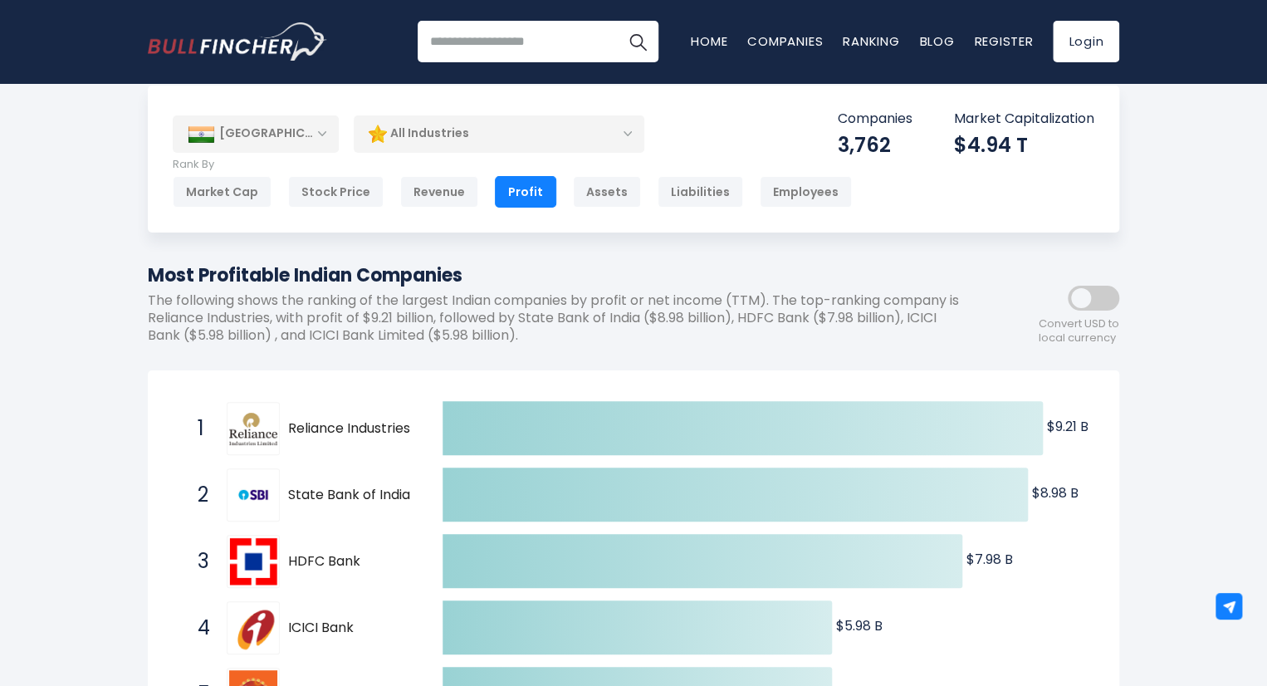
scroll to position [0, 0]
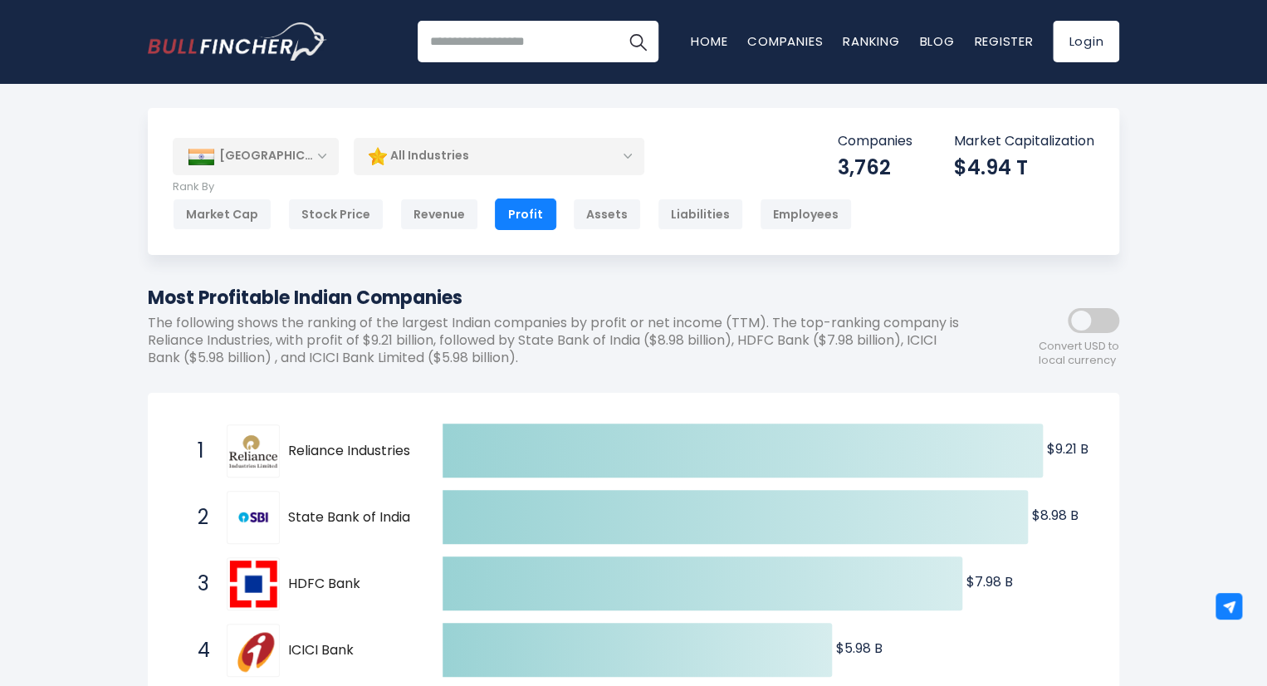
click at [266, 164] on div "[GEOGRAPHIC_DATA]" at bounding box center [256, 156] width 166 height 37
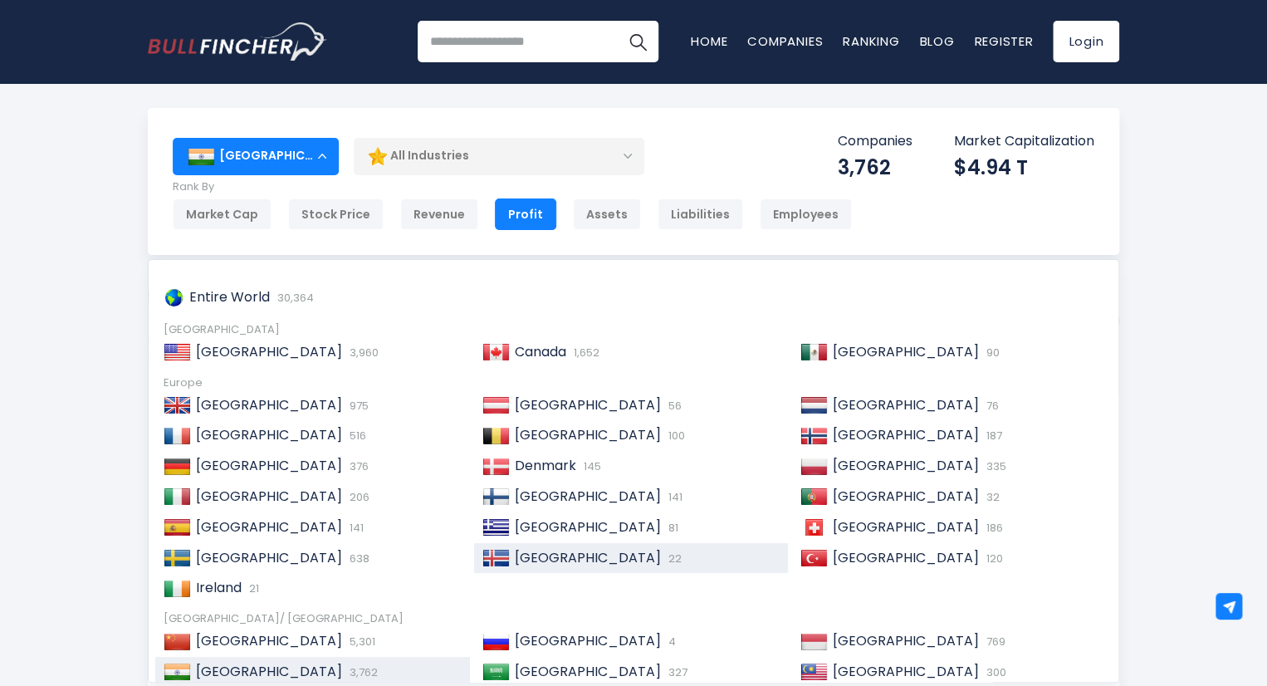
click at [528, 566] on span "[GEOGRAPHIC_DATA]" at bounding box center [588, 557] width 146 height 19
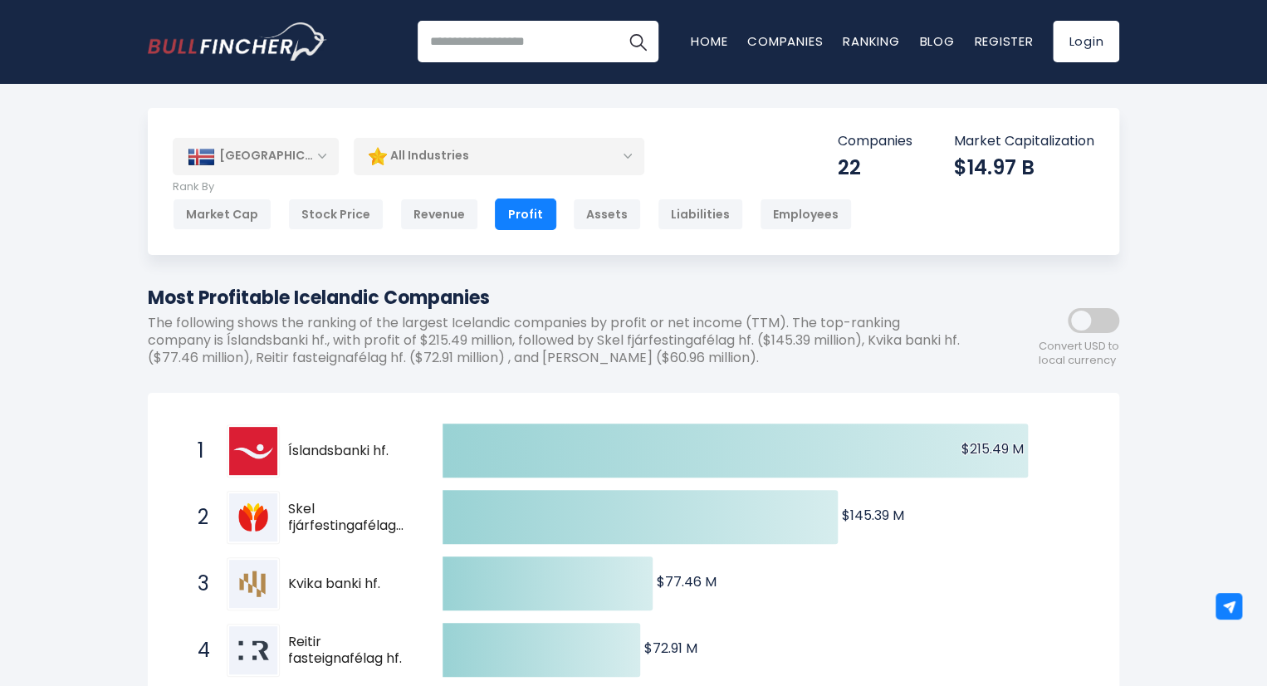
click at [271, 164] on div "[GEOGRAPHIC_DATA]" at bounding box center [256, 156] width 166 height 37
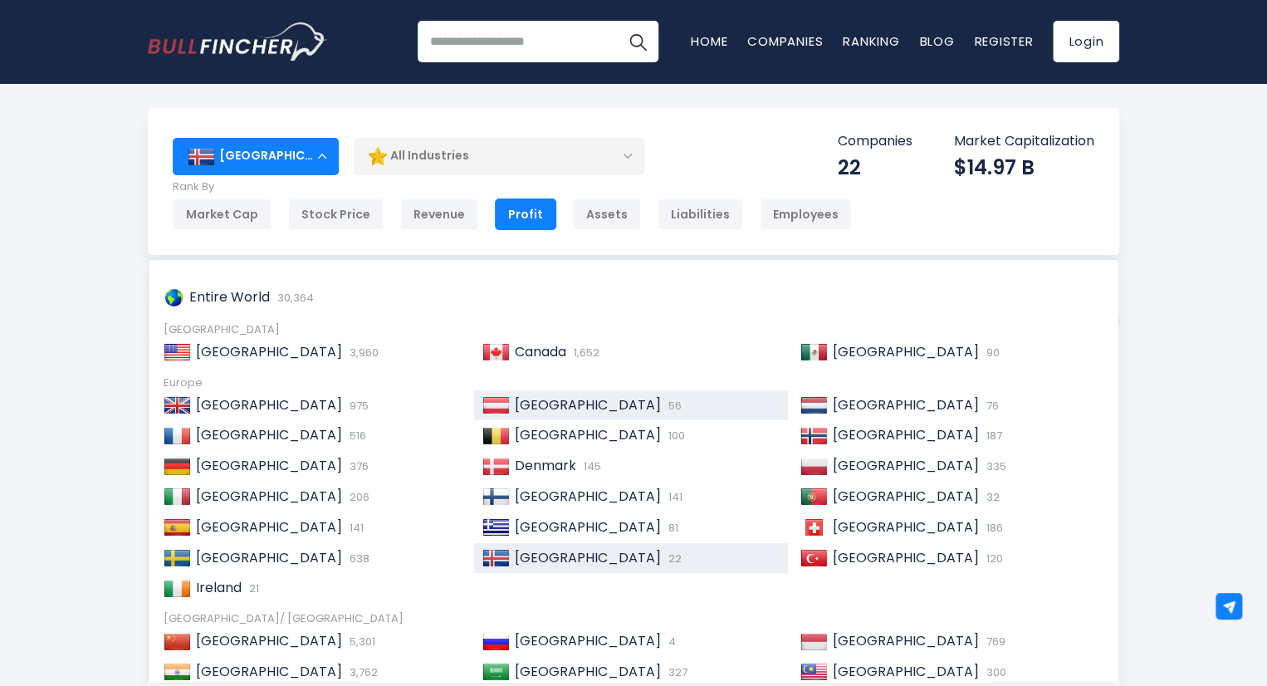
click at [664, 408] on span "56" at bounding box center [672, 406] width 17 height 16
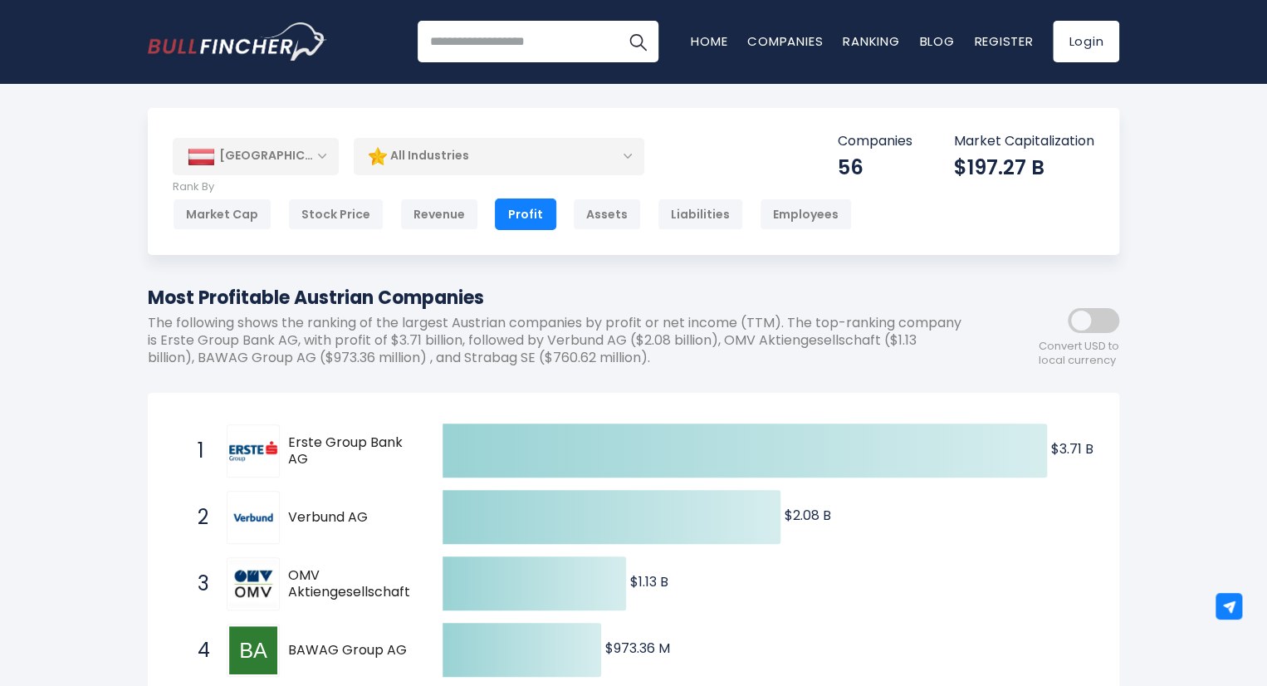
click at [296, 158] on div "[GEOGRAPHIC_DATA]" at bounding box center [256, 156] width 166 height 37
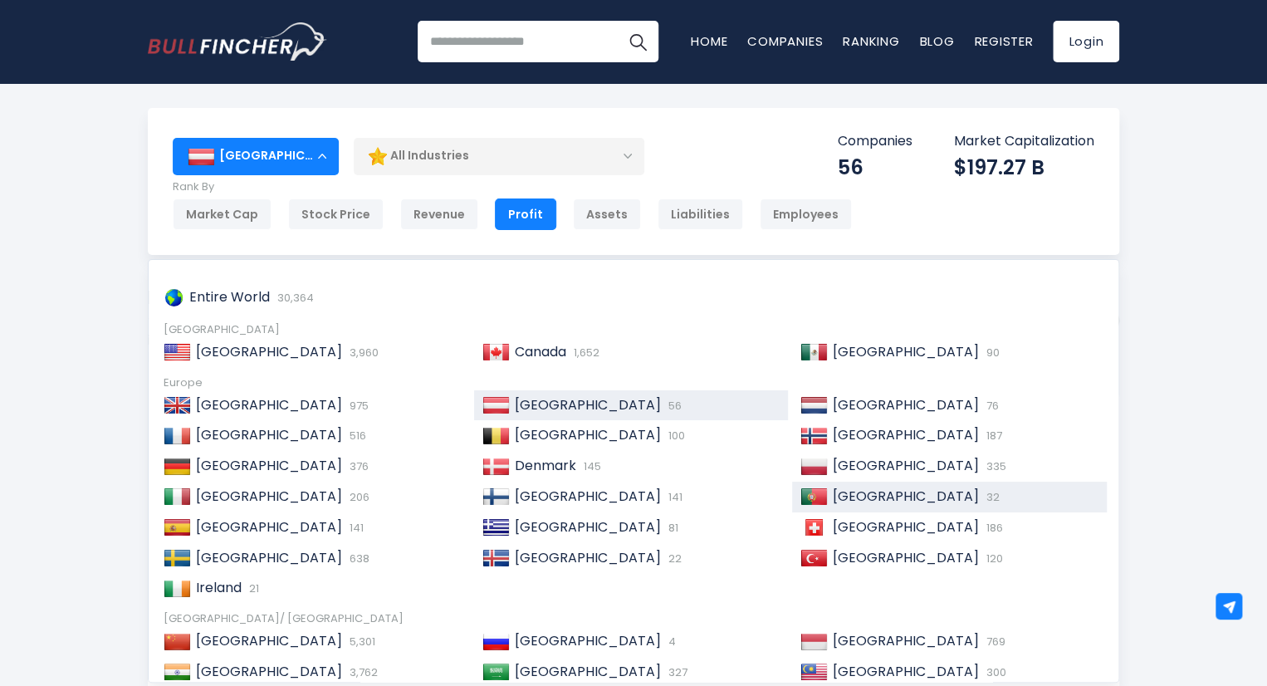
click at [882, 497] on span "[GEOGRAPHIC_DATA]" at bounding box center [906, 496] width 146 height 19
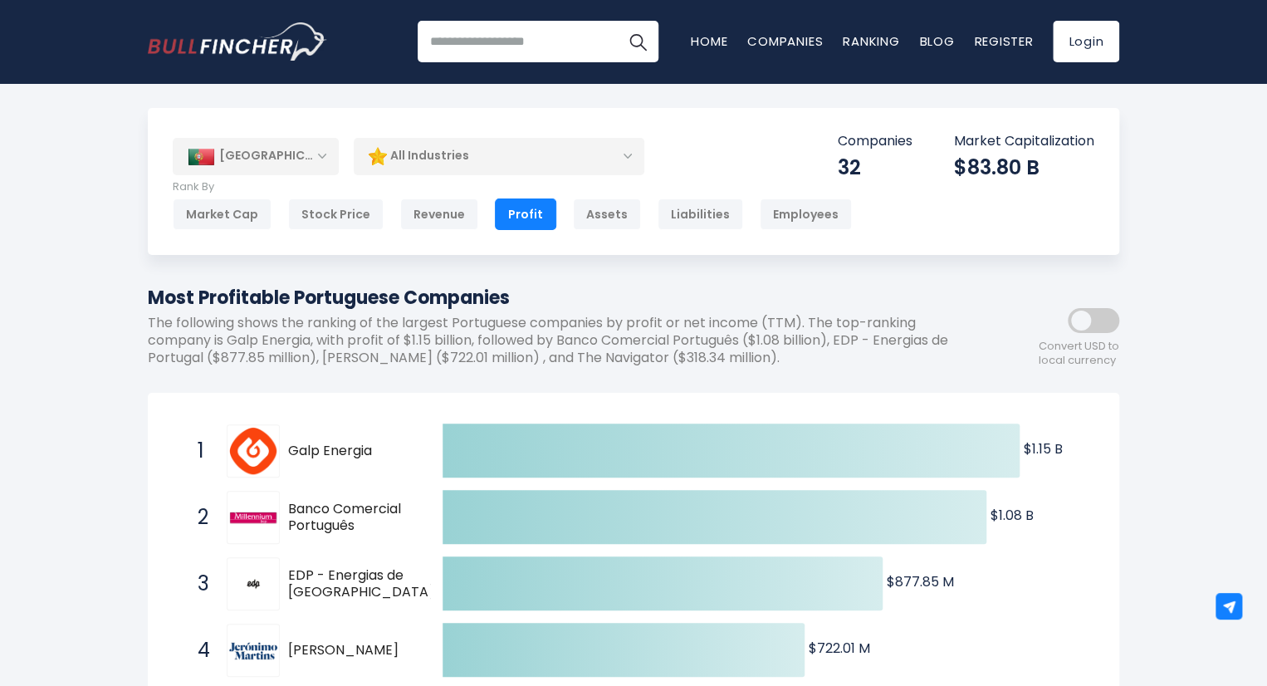
click at [232, 176] on div "[GEOGRAPHIC_DATA] Entire World 30,364 [GEOGRAPHIC_DATA] United States 3,960" at bounding box center [633, 181] width 971 height 147
click at [236, 163] on div "[GEOGRAPHIC_DATA]" at bounding box center [256, 156] width 166 height 37
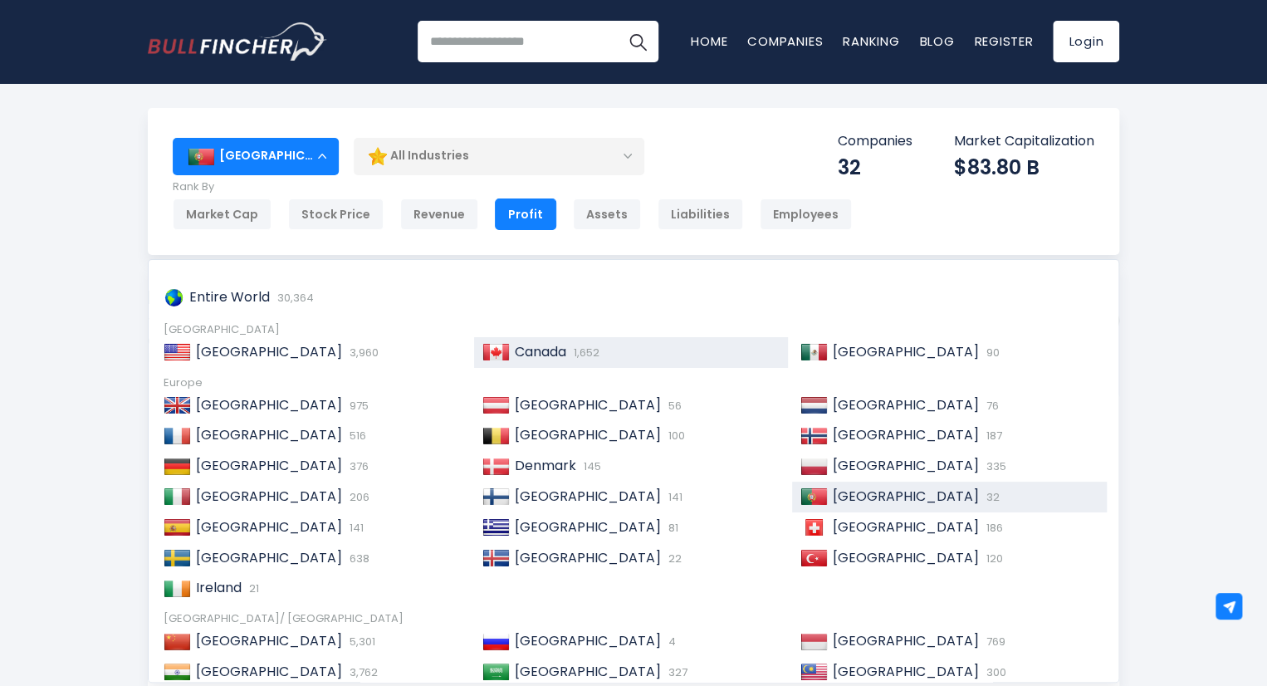
click at [622, 352] on div "Canada 1,652" at bounding box center [645, 352] width 271 height 17
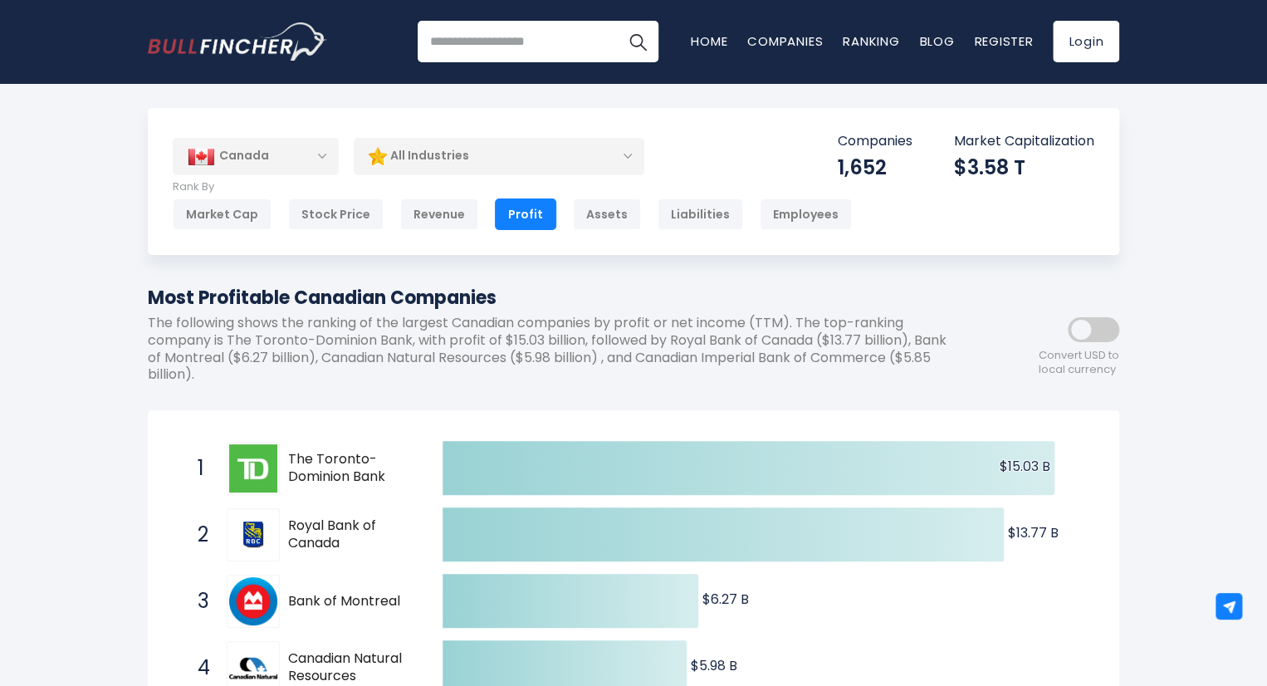
click at [309, 152] on div "Canada" at bounding box center [256, 156] width 166 height 37
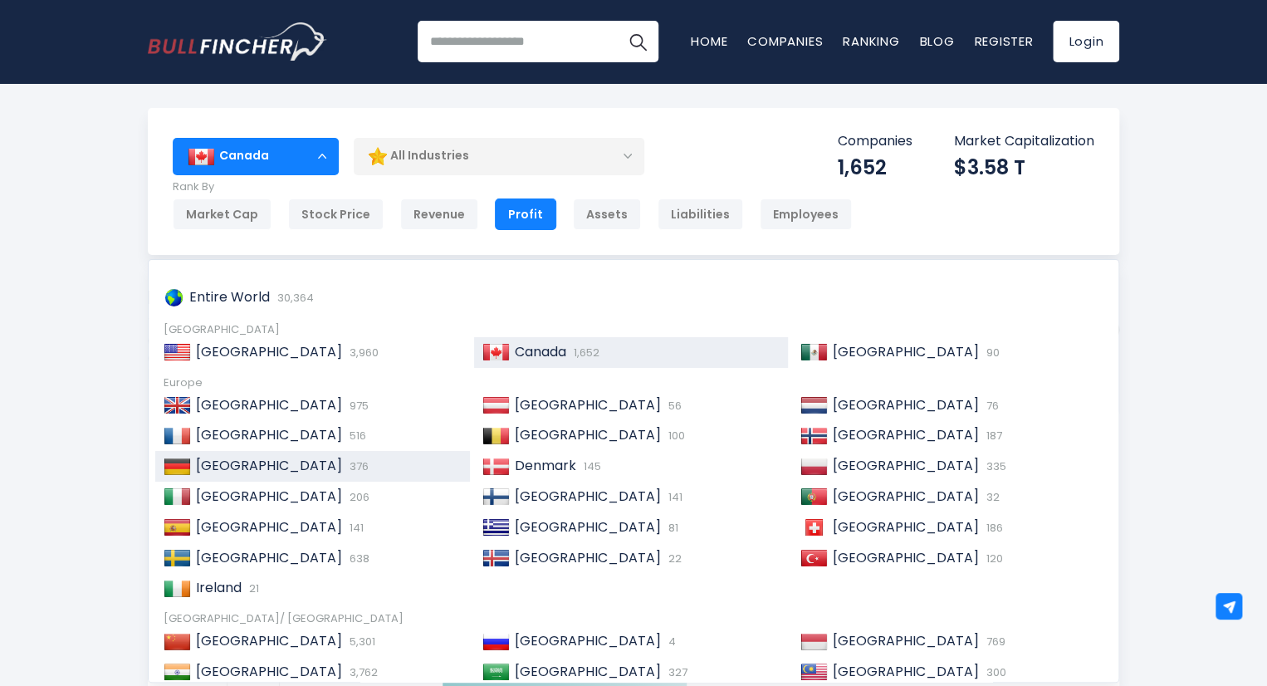
click at [318, 453] on div "[GEOGRAPHIC_DATA] 376" at bounding box center [312, 466] width 315 height 31
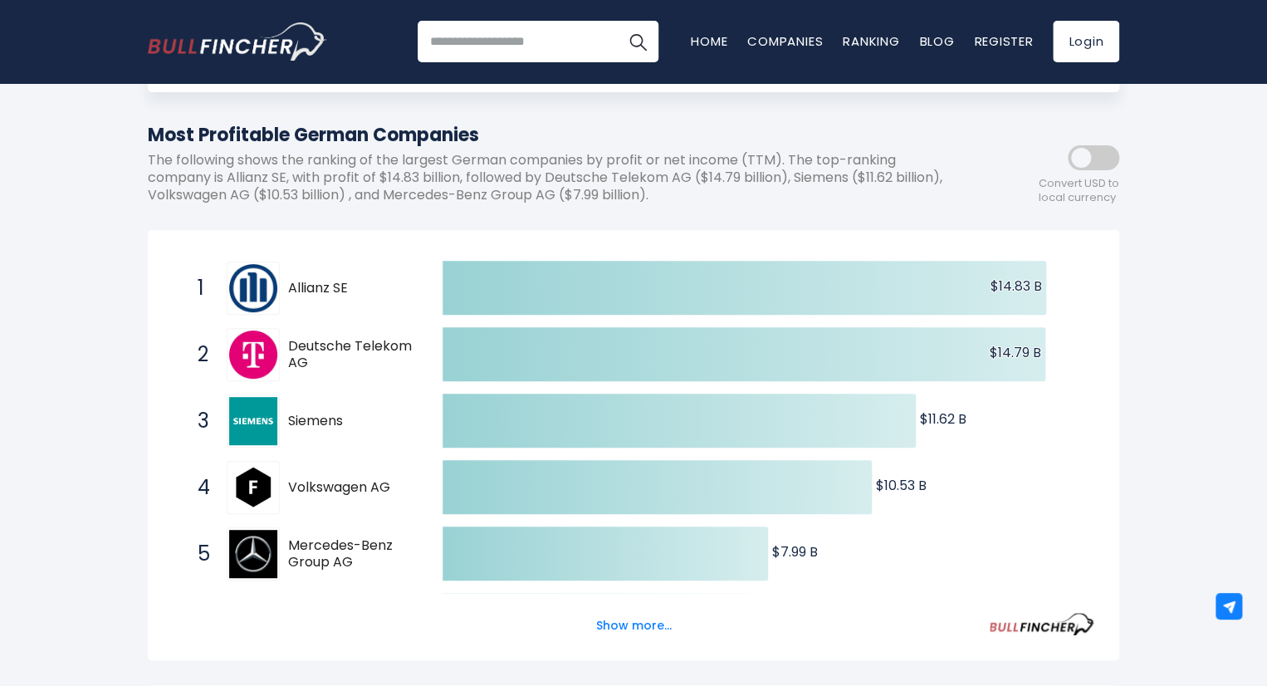
scroll to position [166, 0]
